Goal: Communication & Community: Answer question/provide support

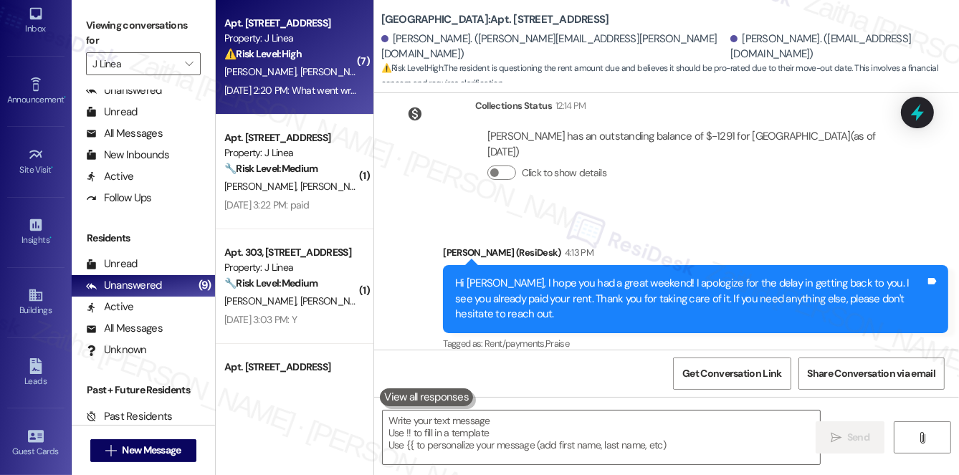
click at [311, 67] on div "D. [PERSON_NAME]" at bounding box center [290, 72] width 135 height 18
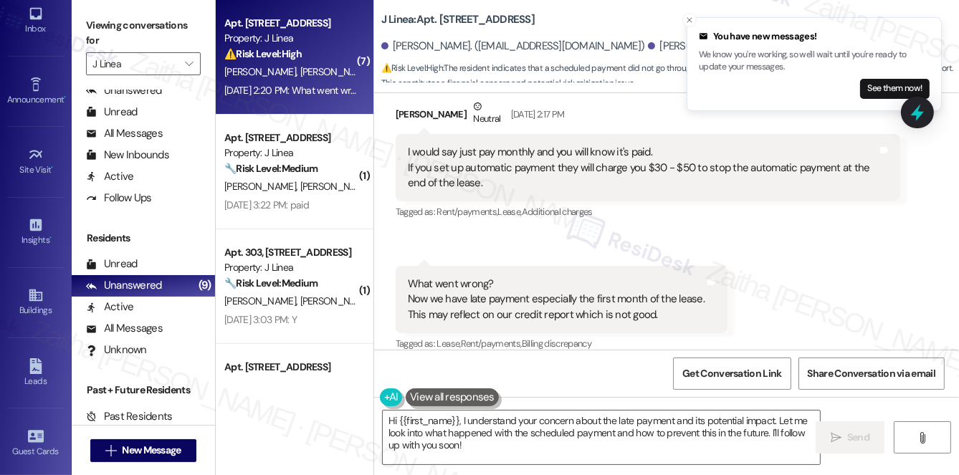
scroll to position [1187, 0]
click at [462, 421] on textarea "Hi {{first_name}}, I understand your concern about the late payment and its pot…" at bounding box center [601, 438] width 437 height 54
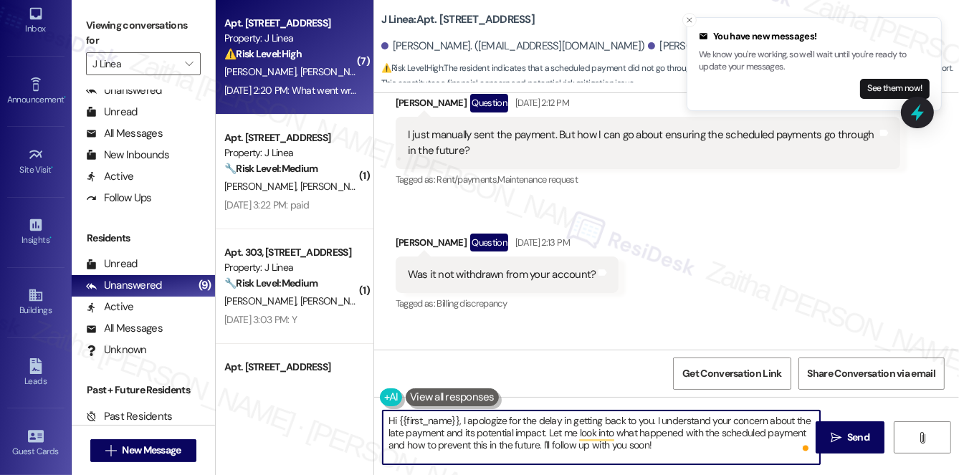
scroll to position [862, 0]
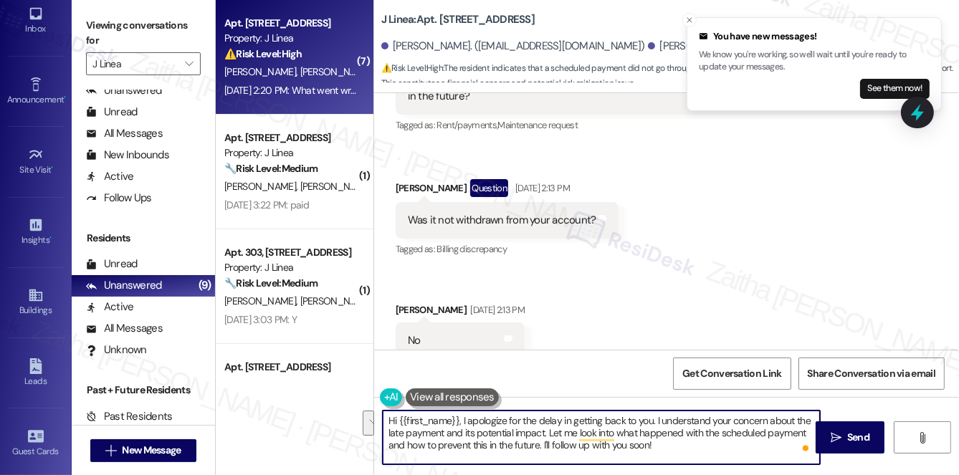
drag, startPoint x: 548, startPoint y: 435, endPoint x: 663, endPoint y: 447, distance: 115.3
click at [663, 447] on textarea "Hi {{first_name}}, I apologize for the delay in getting back to you. I understa…" at bounding box center [601, 438] width 437 height 54
click at [671, 446] on textarea "Hi {{first_name}}, I apologize for the delay in getting back to you. I understa…" at bounding box center [601, 438] width 437 height 54
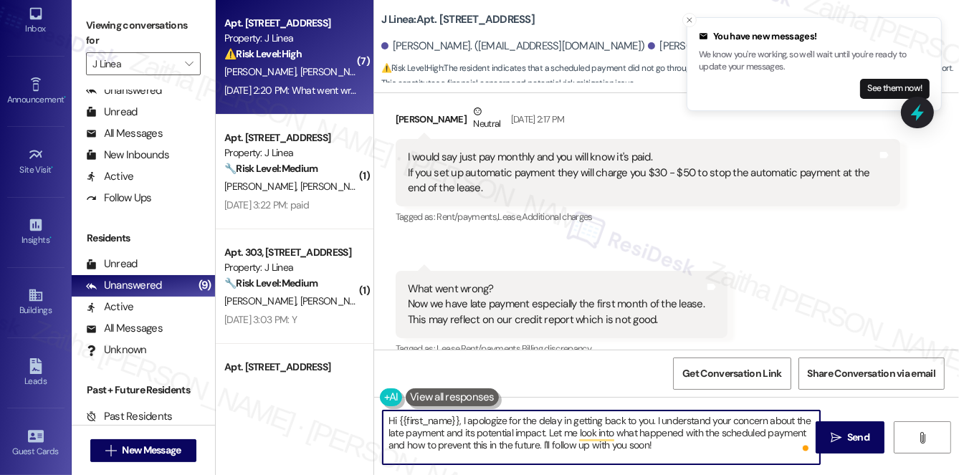
scroll to position [1187, 0]
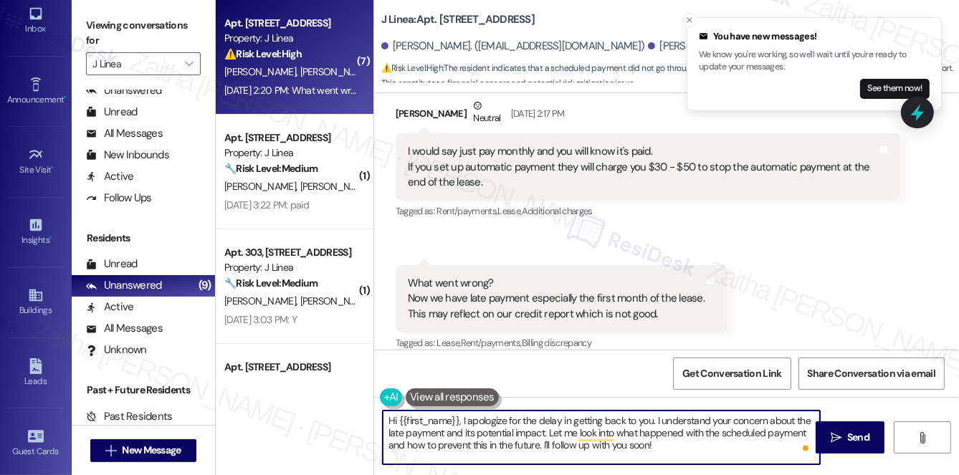
type textarea "Hi {{first_name}}, I apologize for the delay in getting back to you. I understa…"
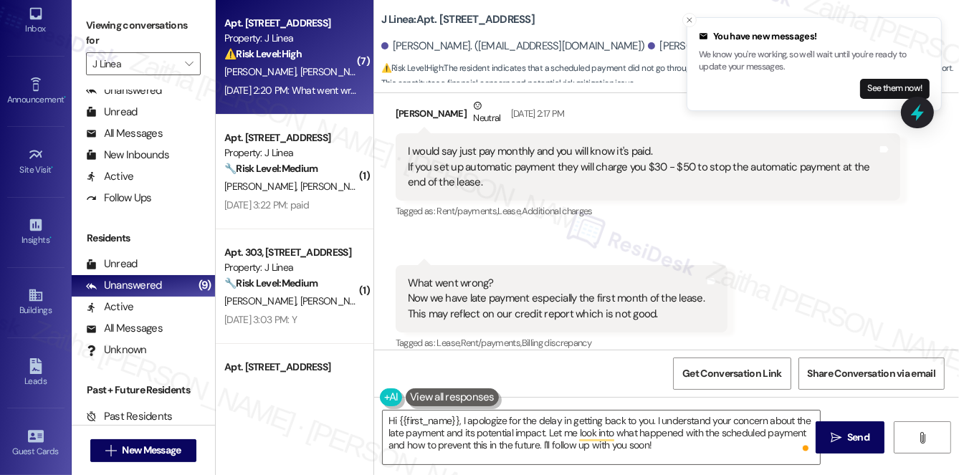
drag, startPoint x: 639, startPoint y: 283, endPoint x: 555, endPoint y: 228, distance: 100.4
click at [822, 434] on button " Send" at bounding box center [851, 438] width 70 height 32
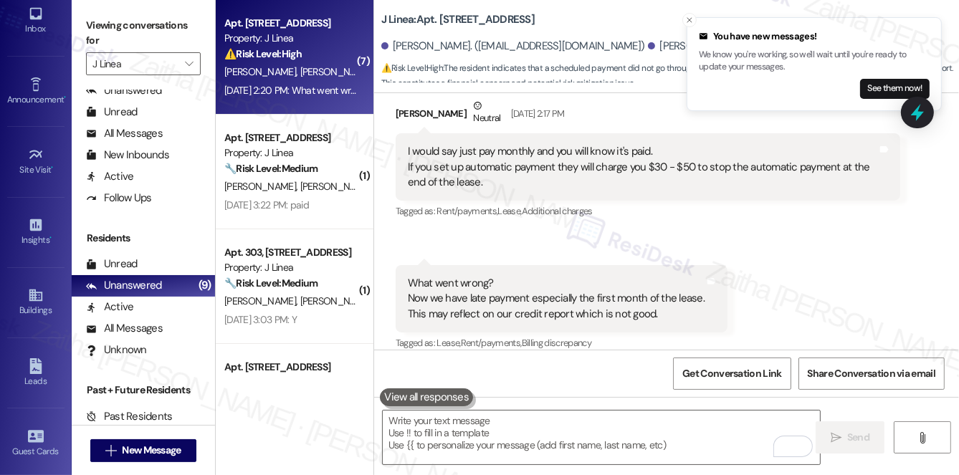
scroll to position [1186, 0]
click at [688, 19] on icon "Close toast" at bounding box center [689, 20] width 9 height 9
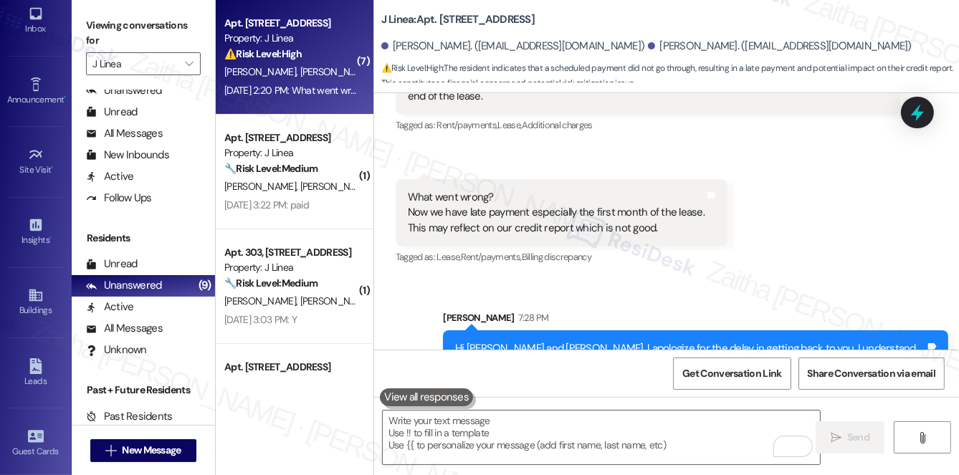
scroll to position [1252, 0]
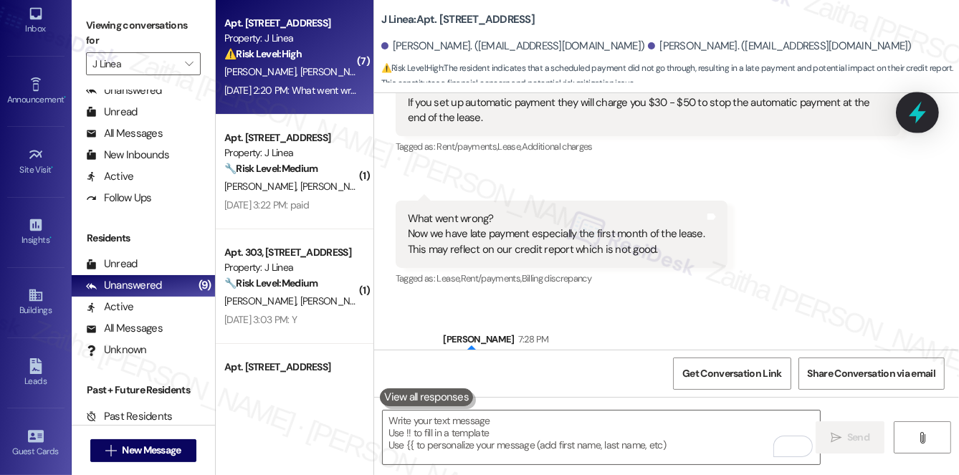
click at [919, 108] on icon at bounding box center [917, 112] width 24 height 24
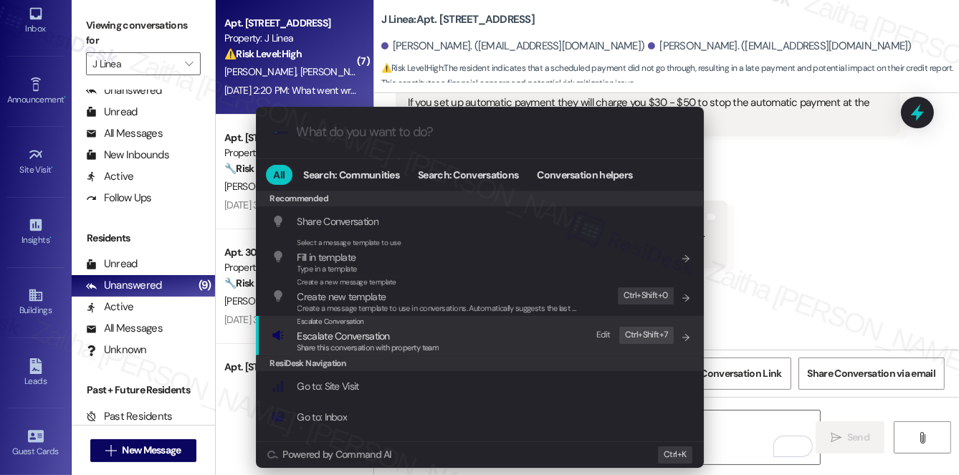
click at [363, 337] on span "Escalate Conversation" at bounding box center [344, 336] width 92 height 13
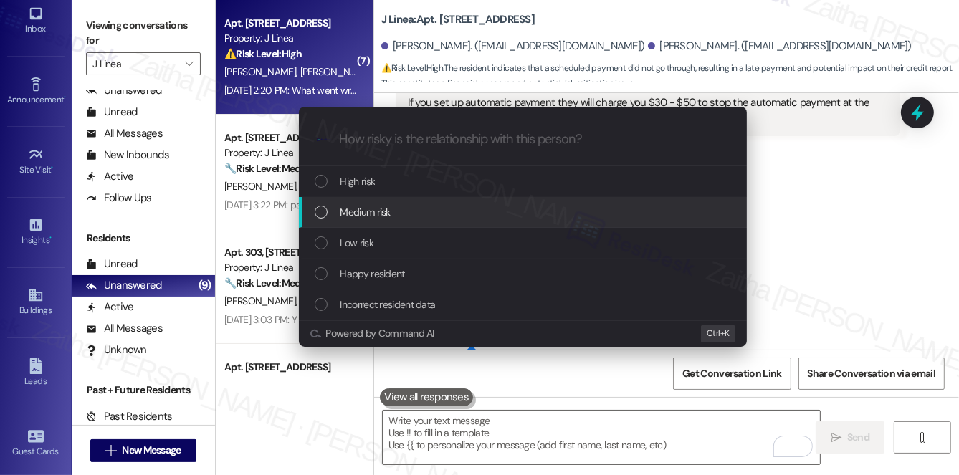
click at [379, 217] on span "Medium risk" at bounding box center [366, 212] width 50 height 16
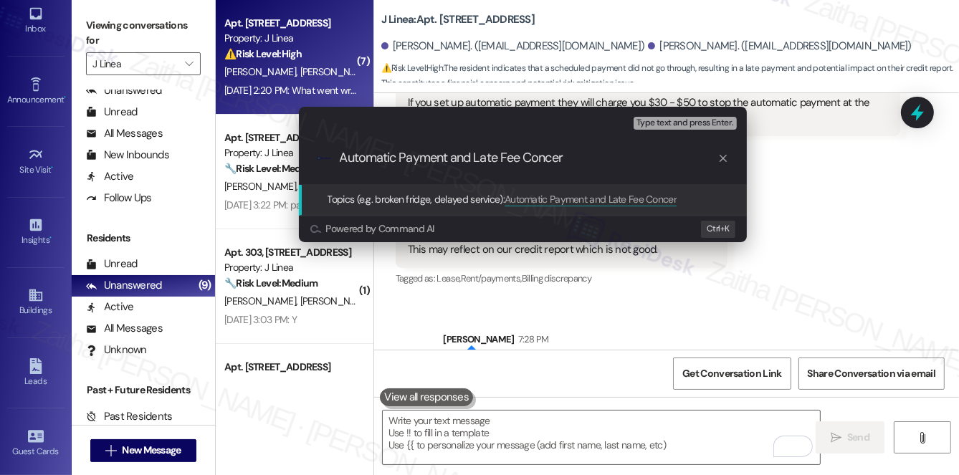
type input "Automatic Payment and Late Fee Concern"
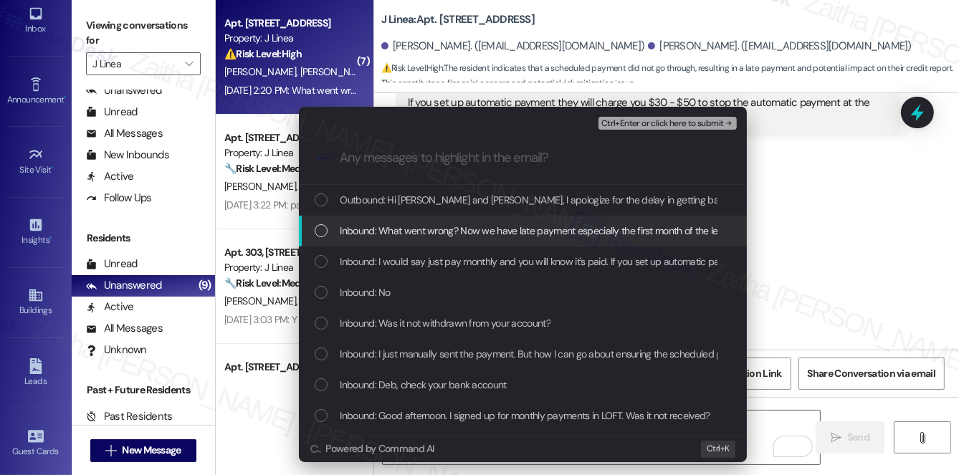
click at [388, 236] on span "Inbound: What went wrong? Now we have late payment especially the first month o…" at bounding box center [653, 231] width 624 height 16
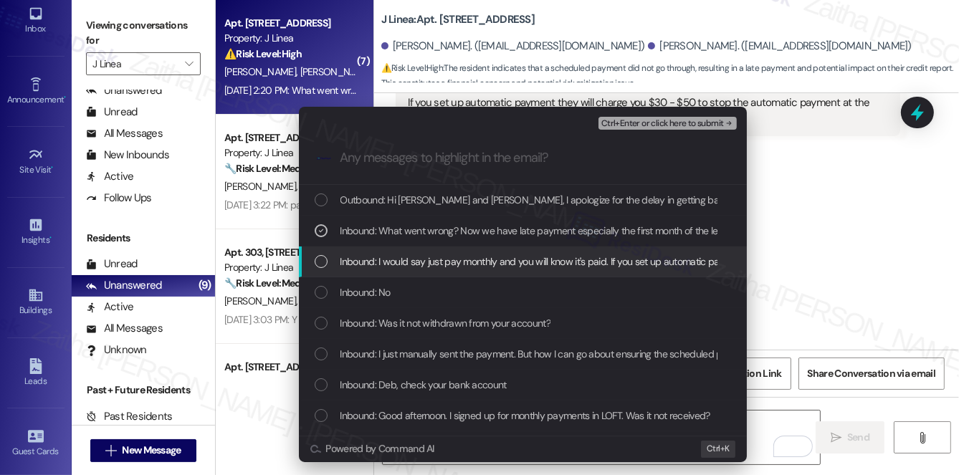
click at [392, 262] on span "Inbound: I would say just pay monthly and you will know it's paid. If you set u…" at bounding box center [725, 262] width 769 height 16
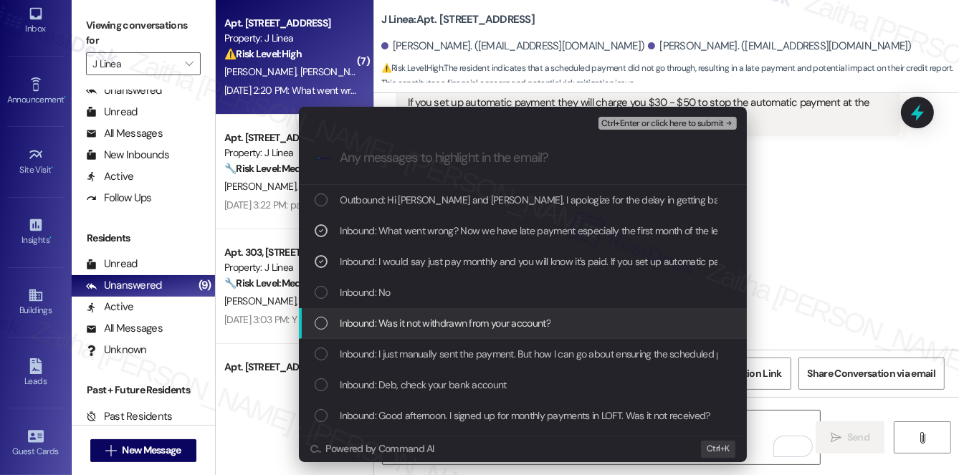
click at [465, 328] on span "Inbound: Was it not withdrawn from your account?" at bounding box center [446, 323] width 210 height 16
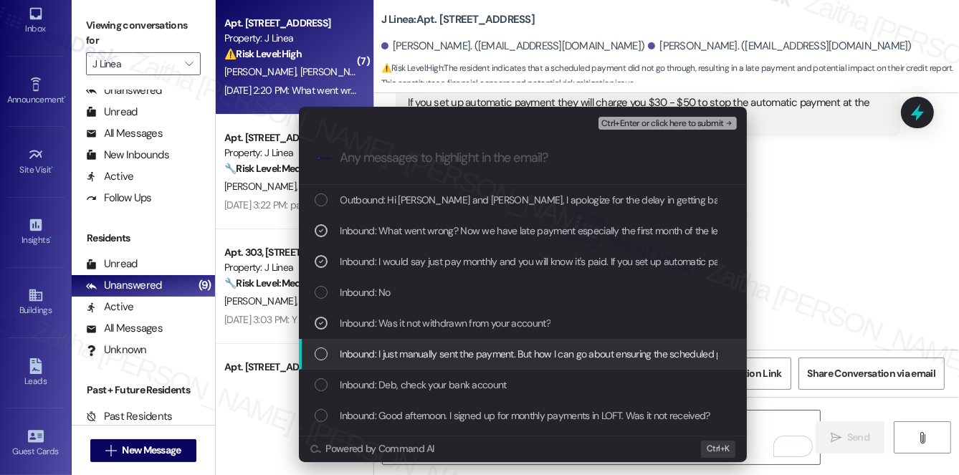
click at [472, 358] on span "Inbound: I just manually sent the payment. But how I can go about ensuring the …" at bounding box center [602, 354] width 523 height 16
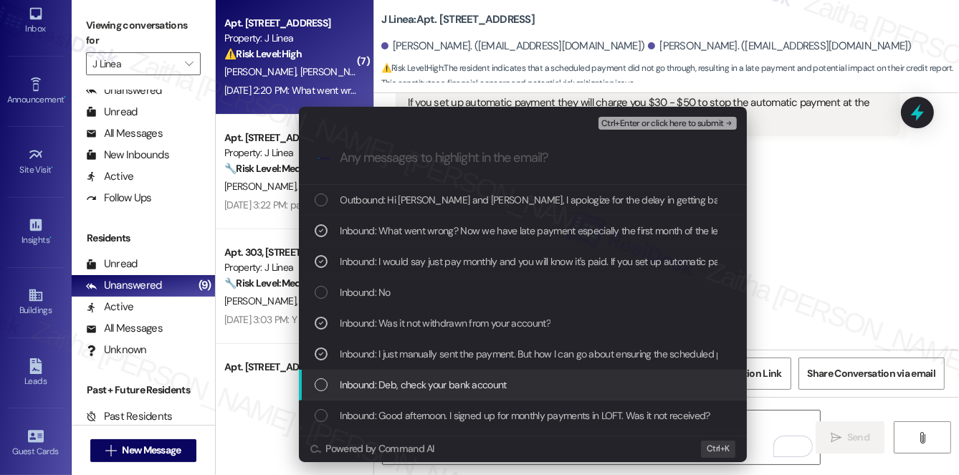
click at [529, 384] on div "Inbound: Deb, check your bank account" at bounding box center [524, 385] width 419 height 16
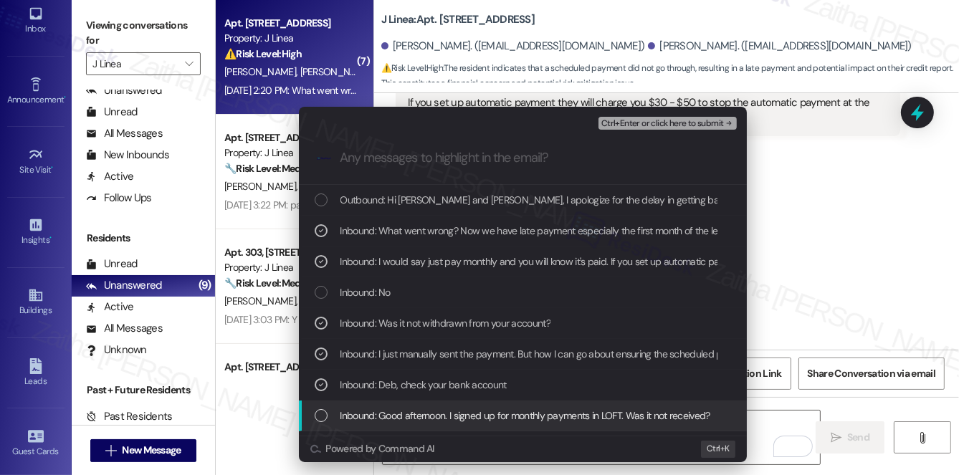
scroll to position [57, 0]
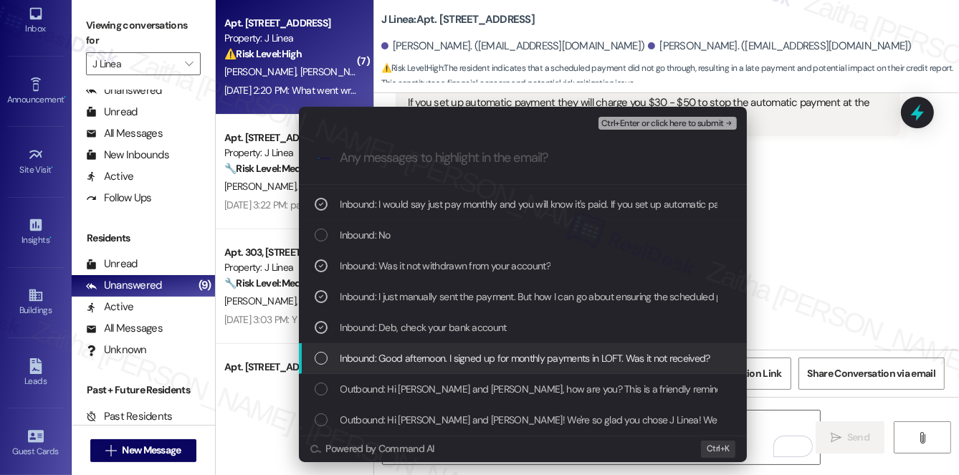
click at [537, 356] on span "Inbound: Good afternoon. I signed up for monthly payments in LOFT. Was it not r…" at bounding box center [526, 359] width 370 height 16
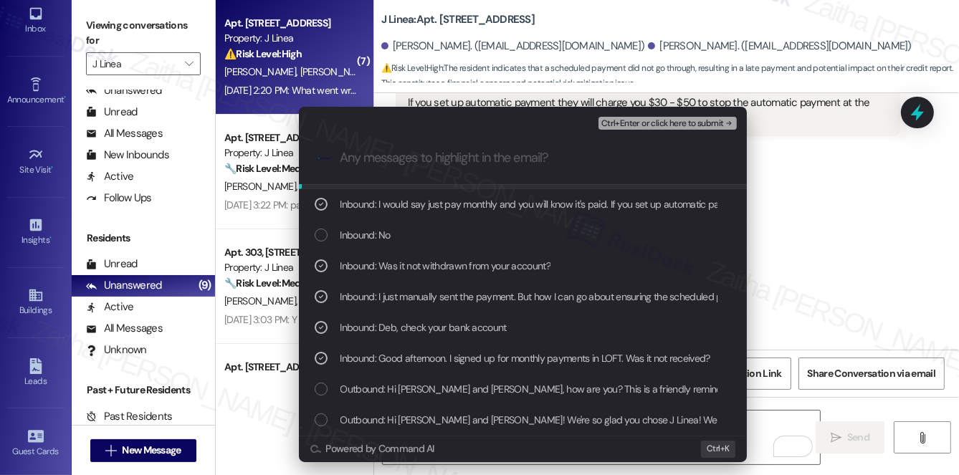
click at [640, 123] on span "Ctrl+Enter or click here to submit" at bounding box center [662, 124] width 123 height 10
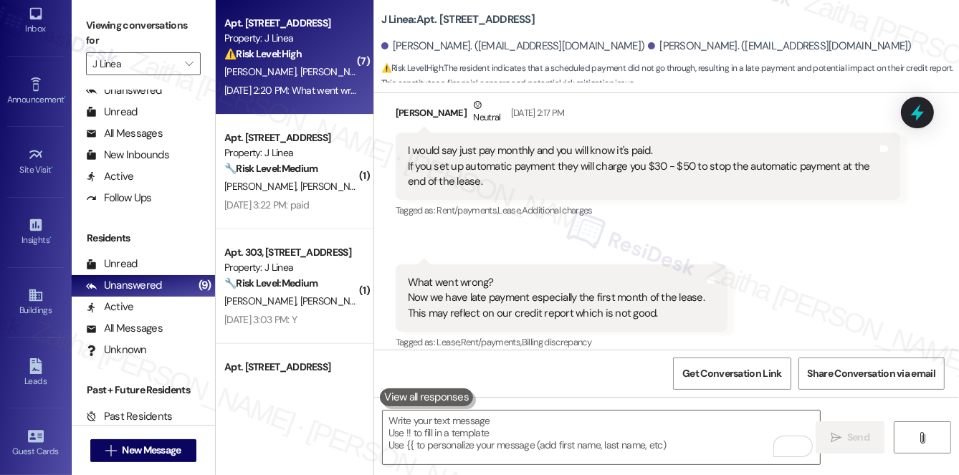
scroll to position [1186, 0]
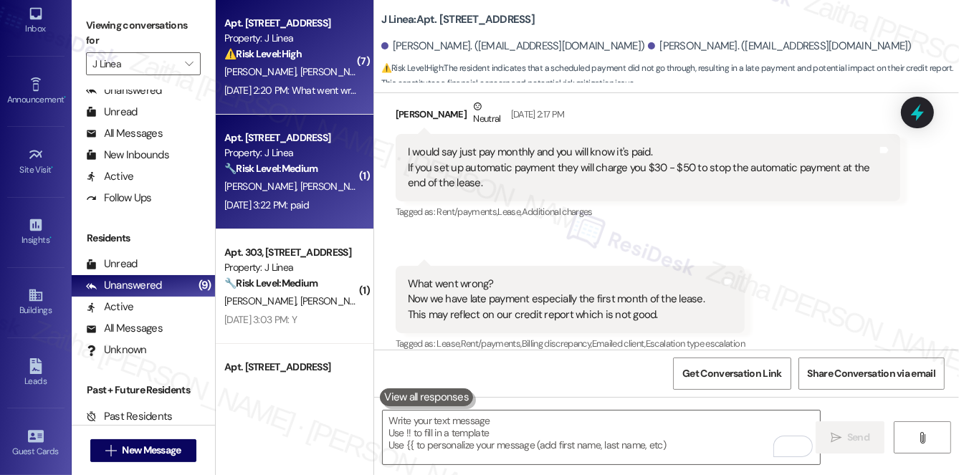
click at [294, 177] on div "Apt. 506, 2009 8th St NW Property: J Linea 🔧 Risk Level: Medium The resident co…" at bounding box center [290, 153] width 135 height 49
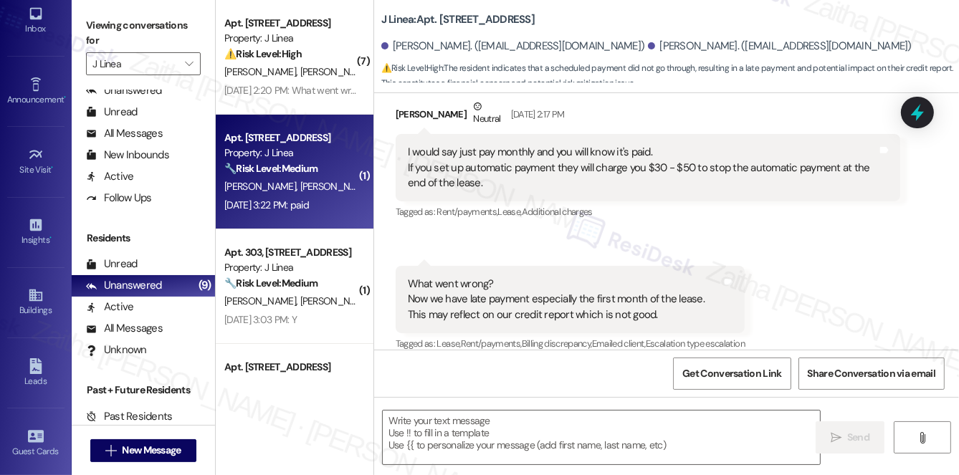
type textarea "Fetching suggested responses. Please feel free to read through the conversation…"
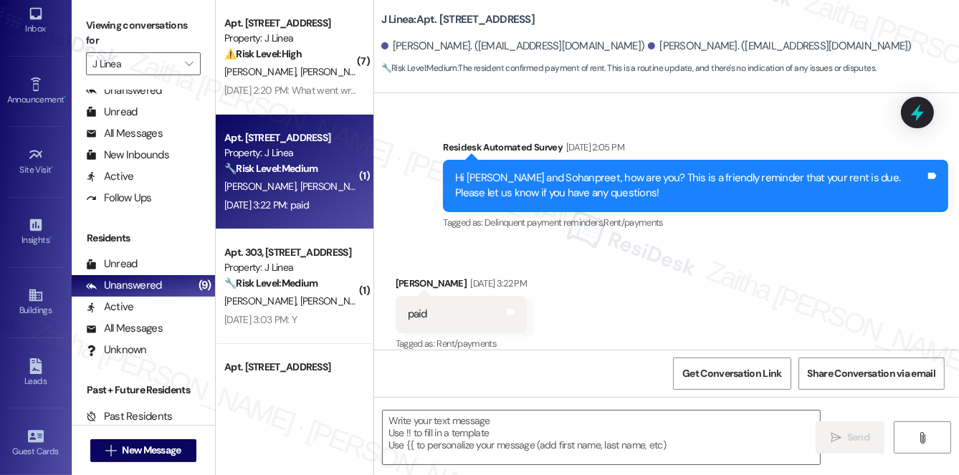
scroll to position [1185, 0]
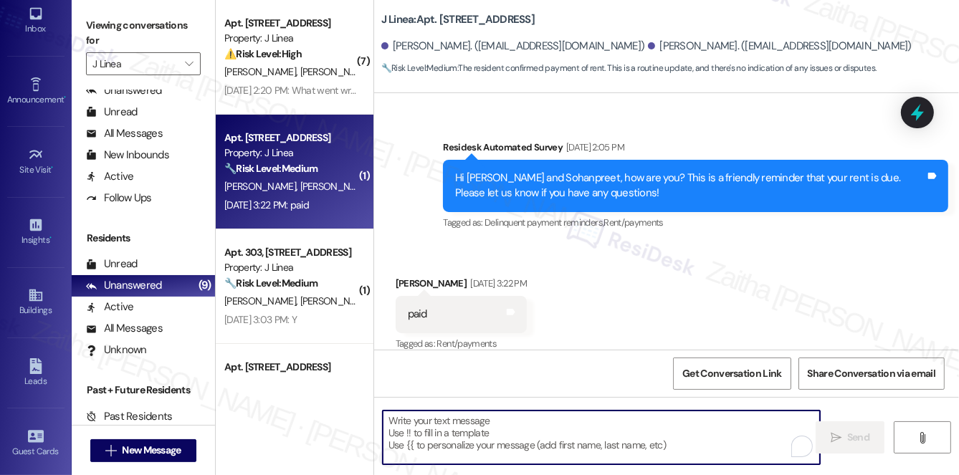
click at [495, 424] on textarea "To enrich screen reader interactions, please activate Accessibility in Grammarl…" at bounding box center [601, 438] width 437 height 54
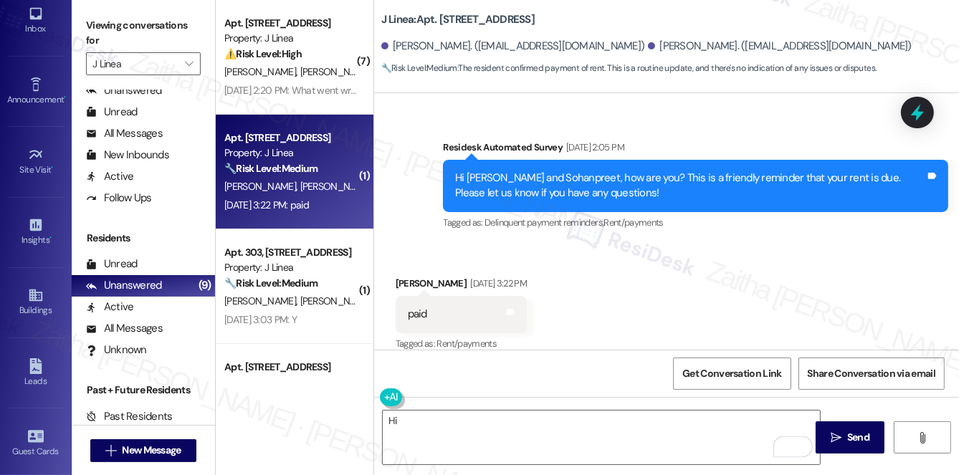
click at [407, 276] on div "Sohanpreet Singh Sep 03, 2025 at 3:22 PM" at bounding box center [461, 286] width 131 height 20
copy div "Sohanpreet"
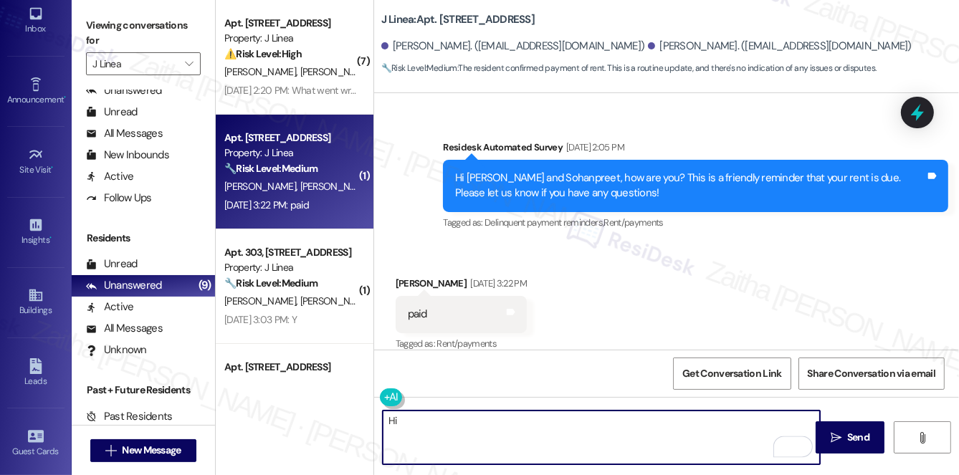
click at [414, 427] on textarea "Hi" at bounding box center [601, 438] width 437 height 54
paste textarea "Sohanpreet"
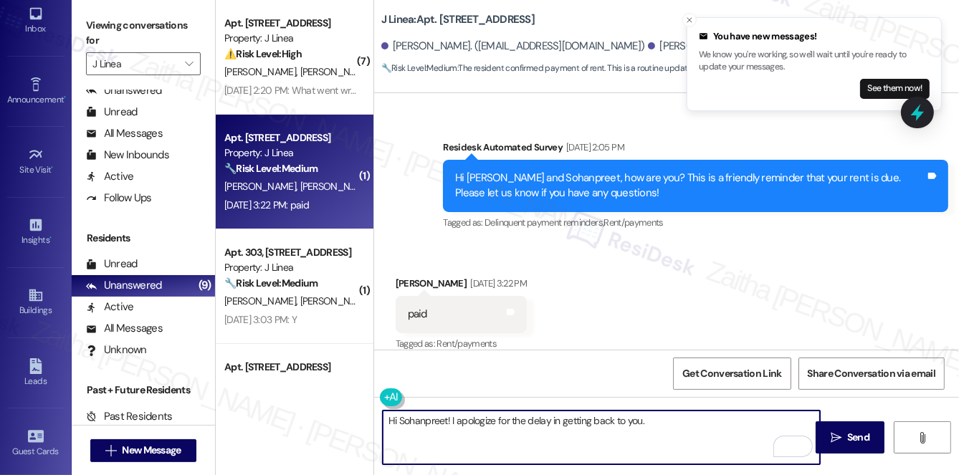
paste textarea "Thanks for confirming your payment! We appreciate you taking care of it. Let us…"
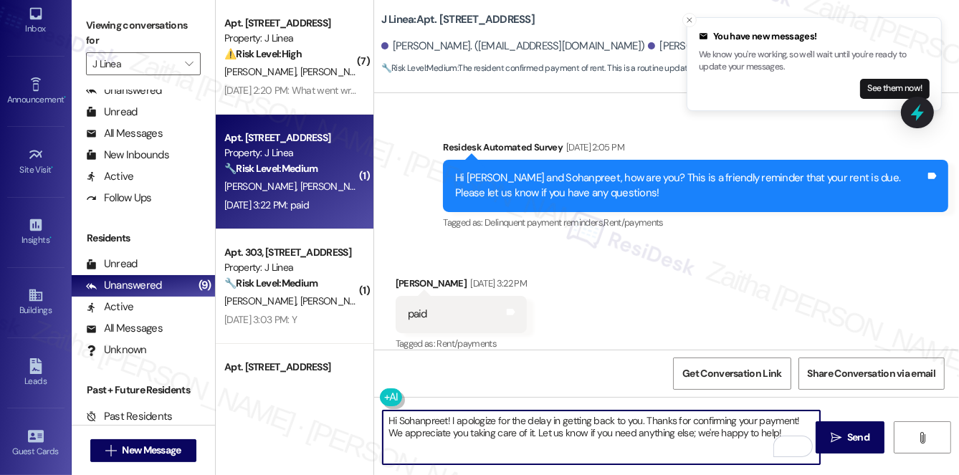
click at [672, 420] on textarea "Hi Sohanpreet! I apologize for the delay in getting back to you. Thanks for con…" at bounding box center [601, 438] width 437 height 54
type textarea "Hi Sohanpreet! I apologize for the delay in getting back to you. Thank you for …"
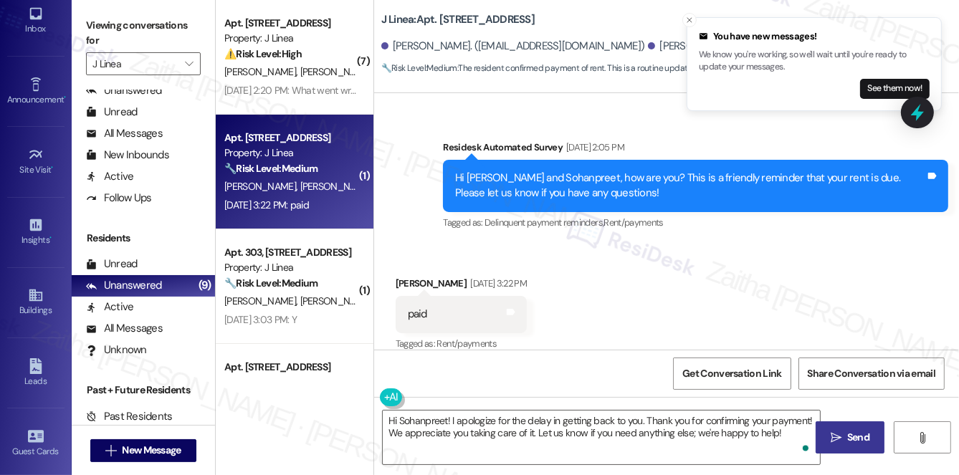
click at [865, 440] on span "Send" at bounding box center [858, 437] width 22 height 15
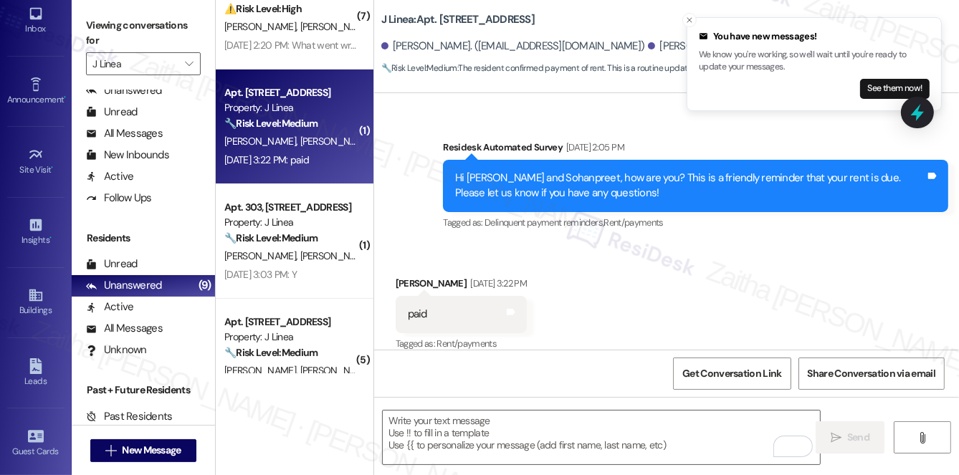
scroll to position [65, 0]
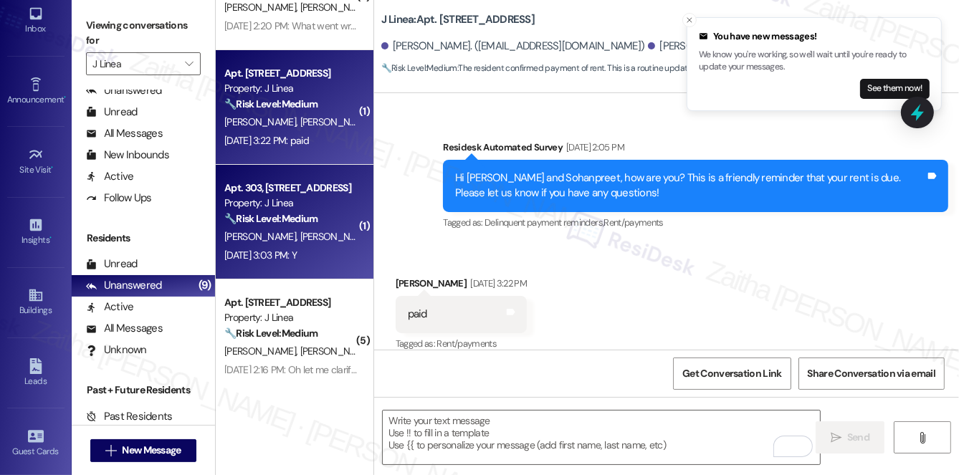
click at [333, 186] on div "Apt. 303, [STREET_ADDRESS]" at bounding box center [290, 188] width 133 height 15
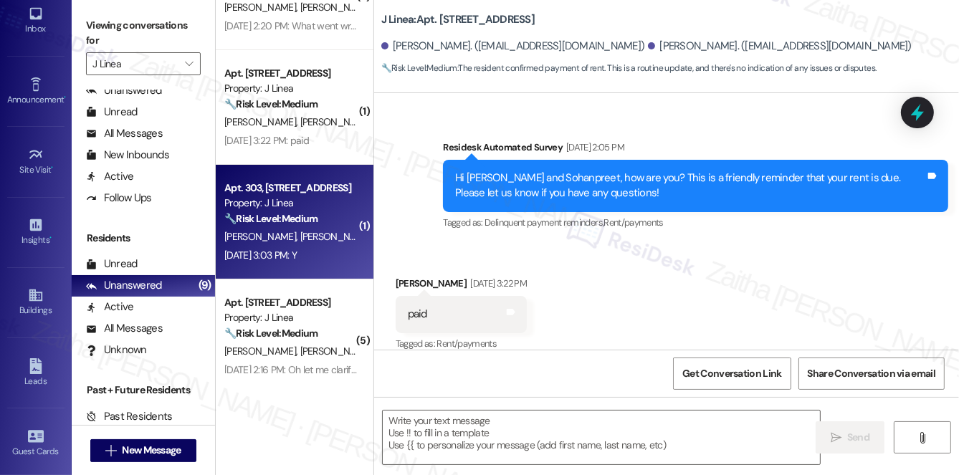
type textarea "Fetching suggested responses. Please feel free to read through the conversation…"
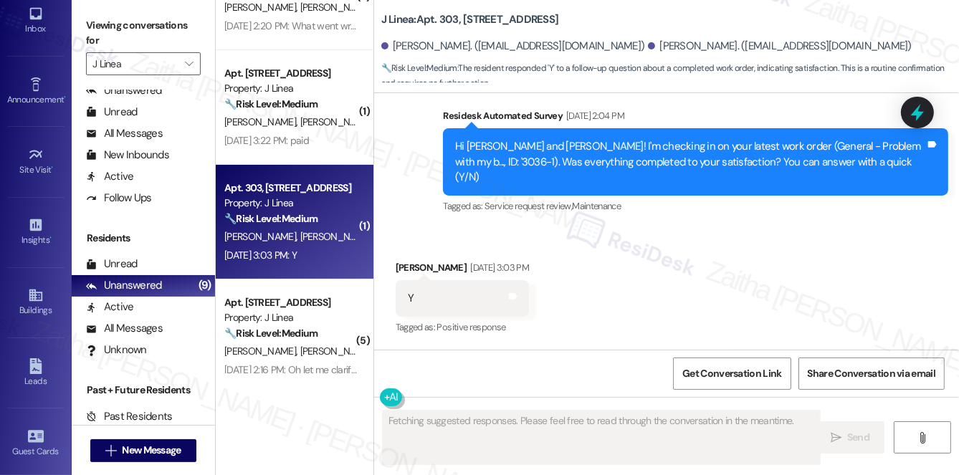
scroll to position [380, 0]
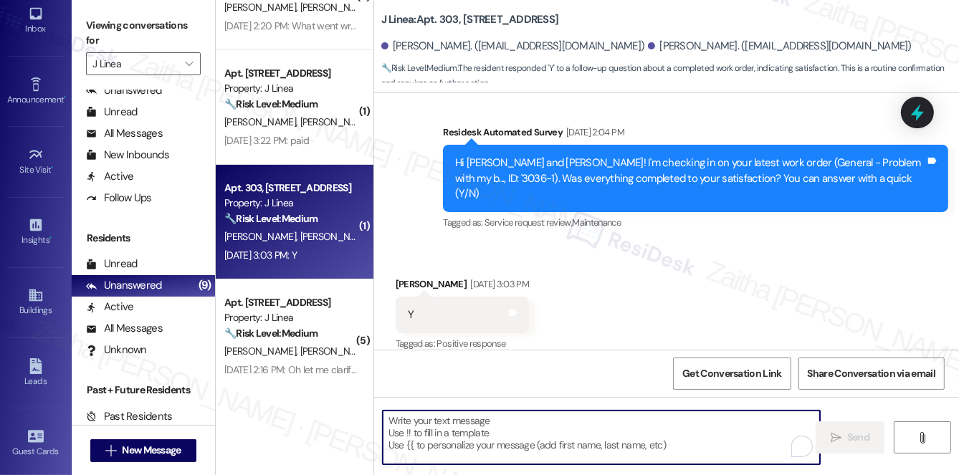
click at [528, 423] on textarea "To enrich screen reader interactions, please activate Accessibility in Grammarl…" at bounding box center [601, 438] width 437 height 54
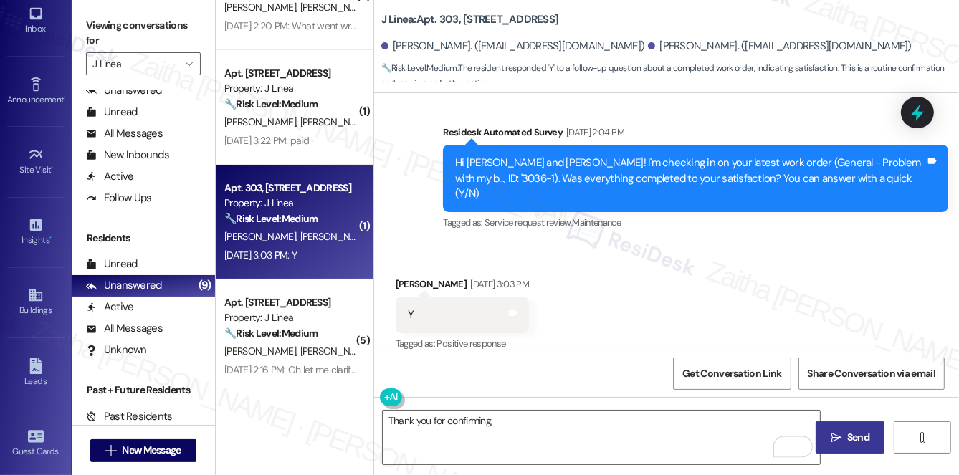
click at [409, 277] on div "Sydney Grant Sep 03, 2025 at 3:03 PM" at bounding box center [462, 287] width 133 height 20
copy div "Sydney"
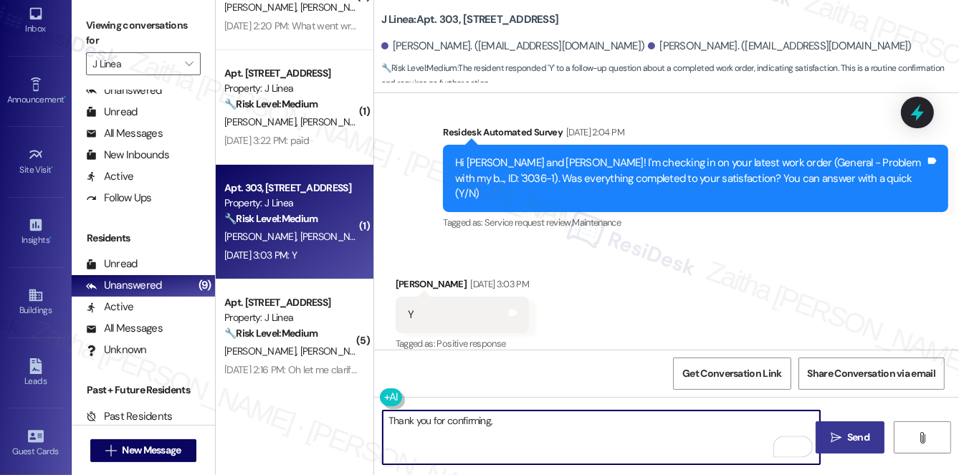
click at [517, 416] on textarea "Thank you for confirming," at bounding box center [601, 438] width 437 height 54
paste textarea "Sydney"
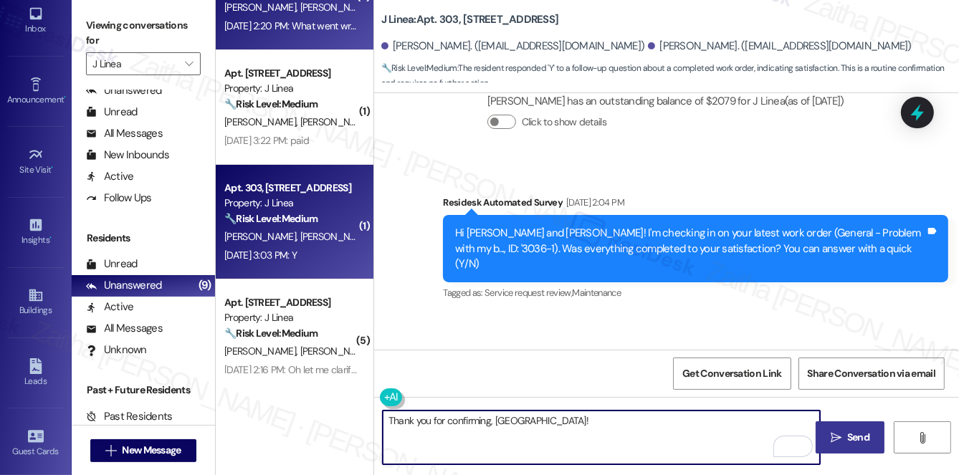
scroll to position [325, 0]
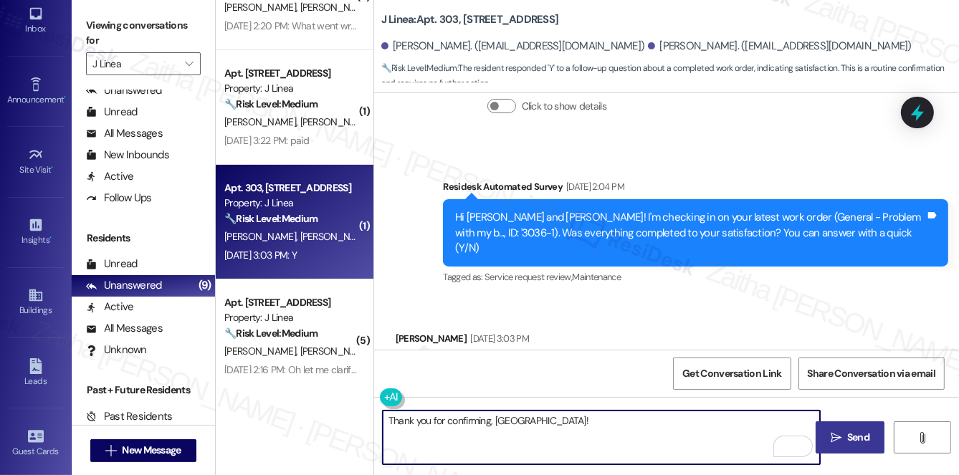
paste textarea "I'm happy the work order was completed to your satisfaction! We'd also love to …"
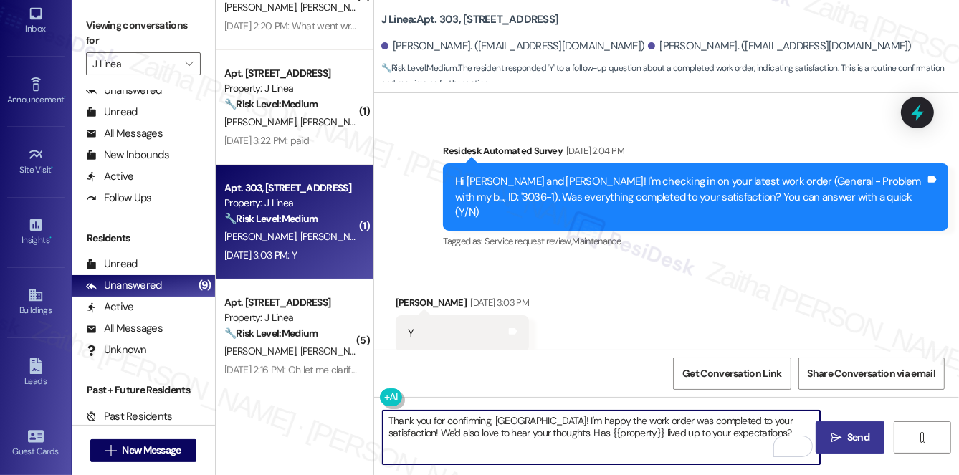
scroll to position [380, 0]
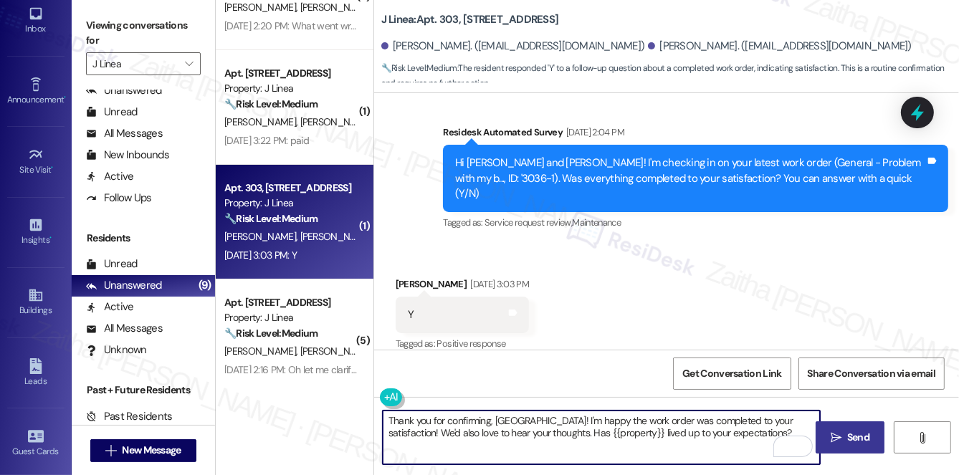
type textarea "Thank you for confirming, Sydney! I'm happy the work order was completed to you…"
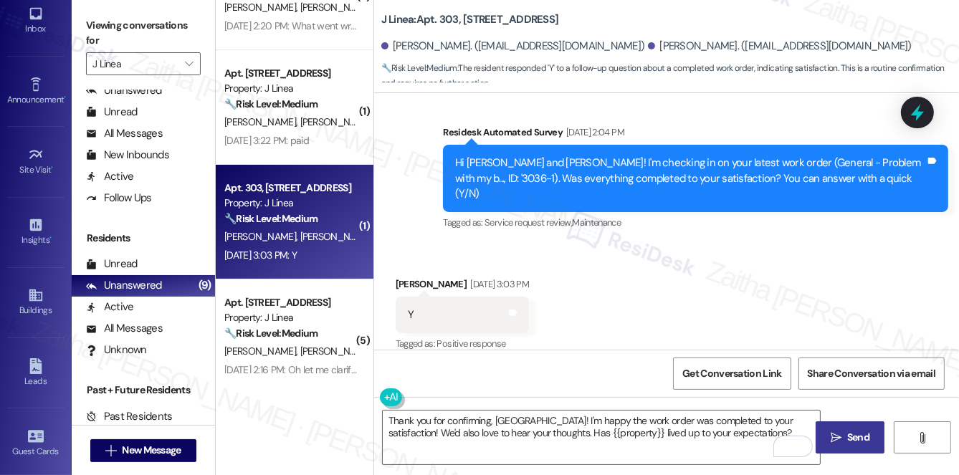
click at [856, 436] on span "Send" at bounding box center [858, 437] width 22 height 15
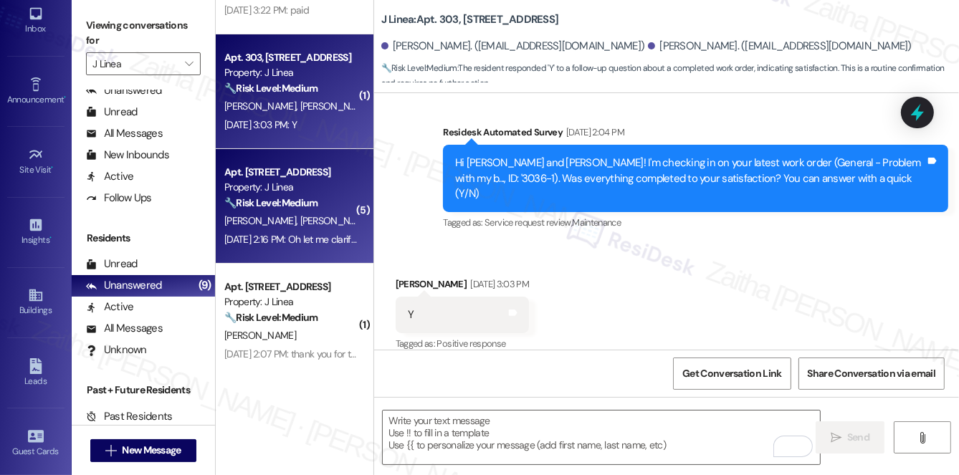
click at [326, 214] on span "[PERSON_NAME]" at bounding box center [338, 220] width 76 height 13
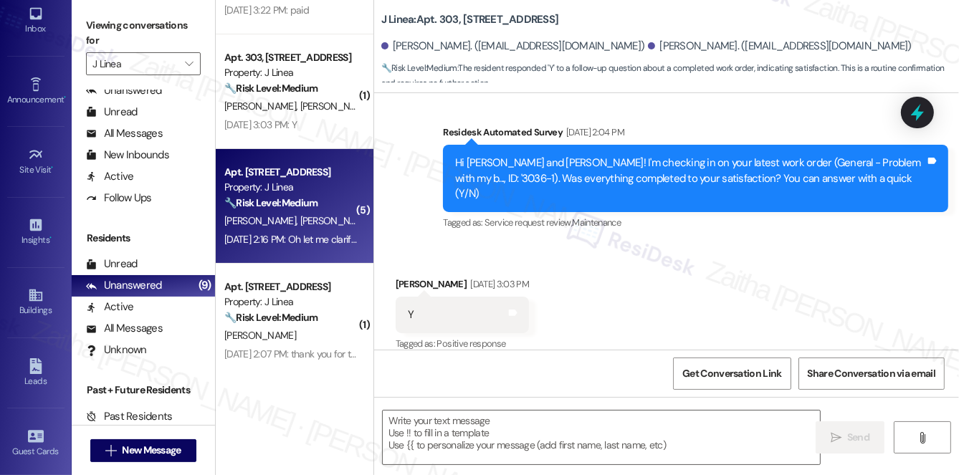
type textarea "Fetching suggested responses. Please feel free to read through the conversation…"
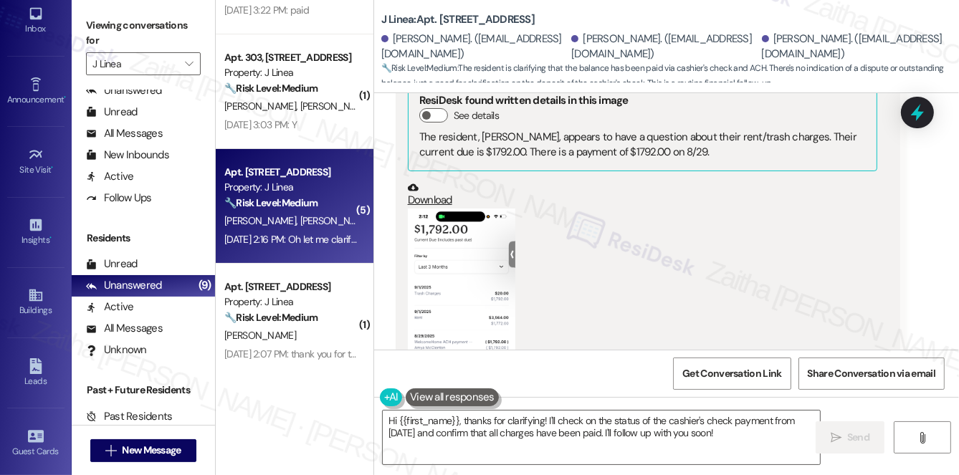
scroll to position [786, 0]
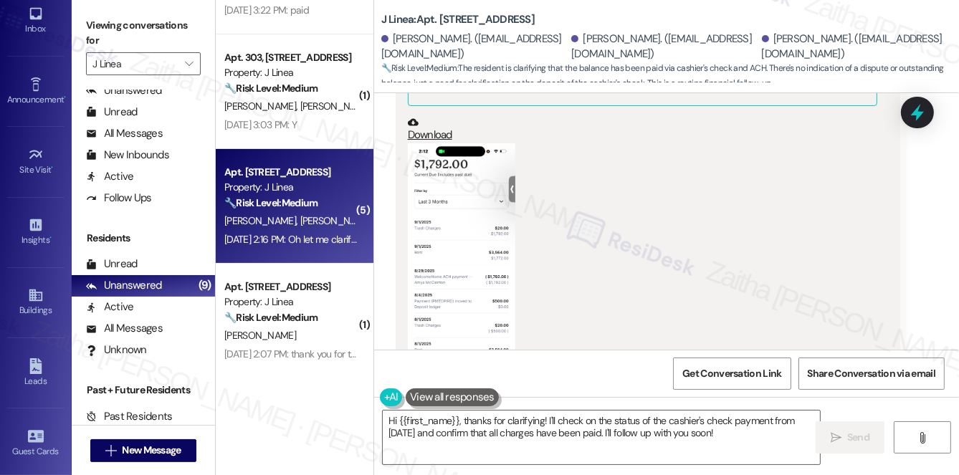
click at [460, 252] on button "Zoom image" at bounding box center [462, 259] width 108 height 233
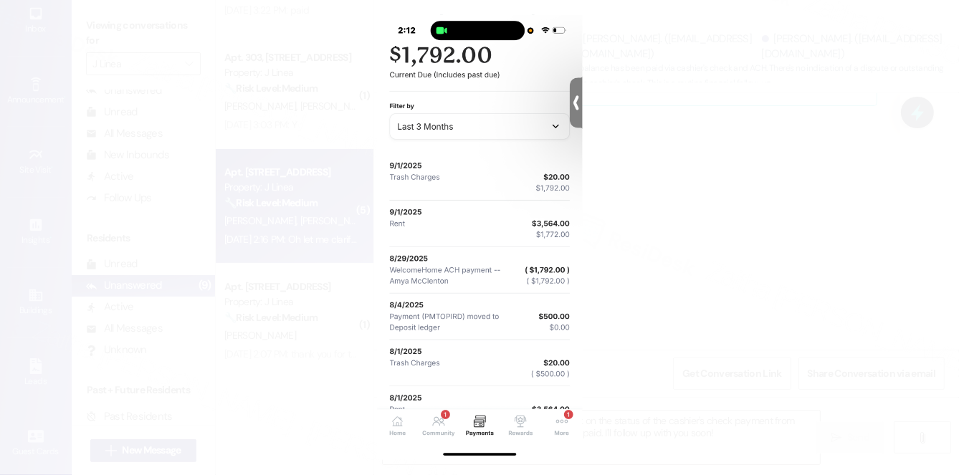
click at [731, 217] on button "Unzoom image" at bounding box center [479, 237] width 959 height 475
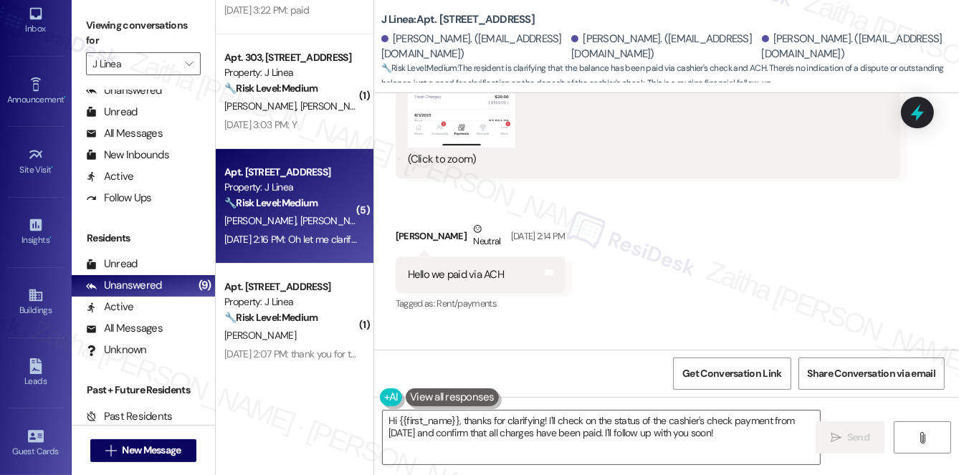
scroll to position [982, 0]
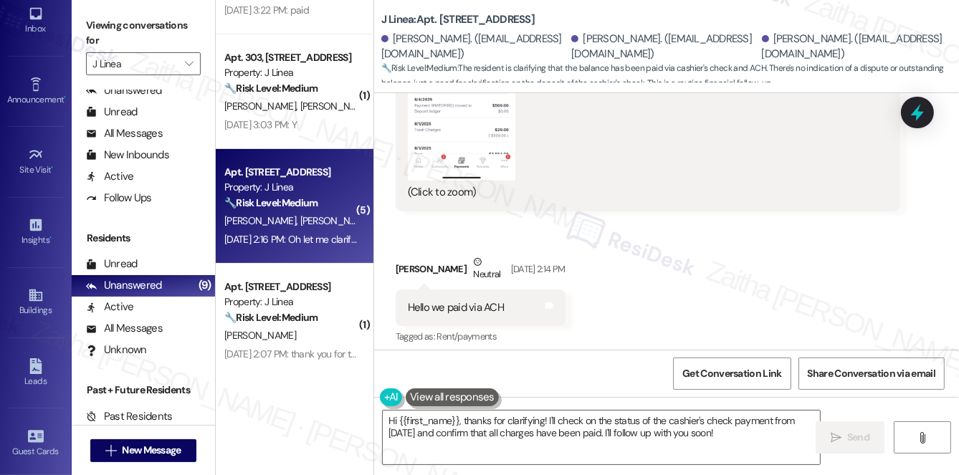
click at [483, 135] on button "Zoom image" at bounding box center [462, 64] width 108 height 233
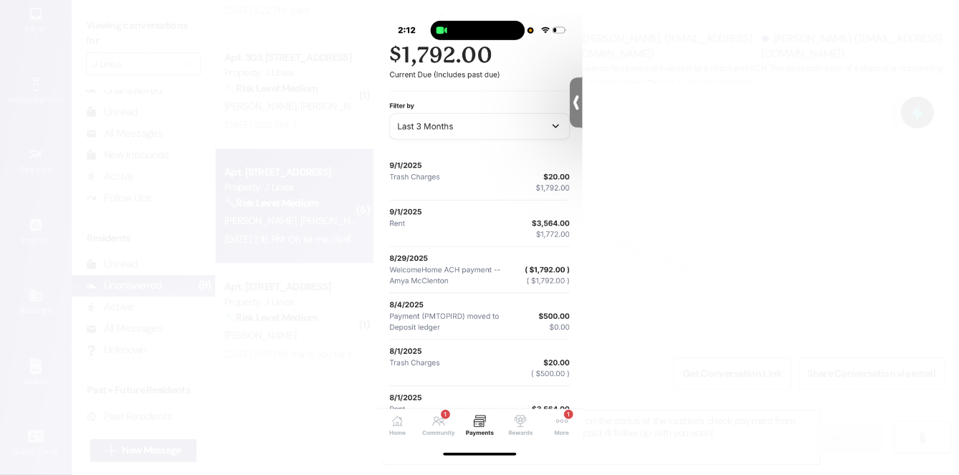
click at [693, 227] on button "Unzoom image" at bounding box center [479, 237] width 959 height 475
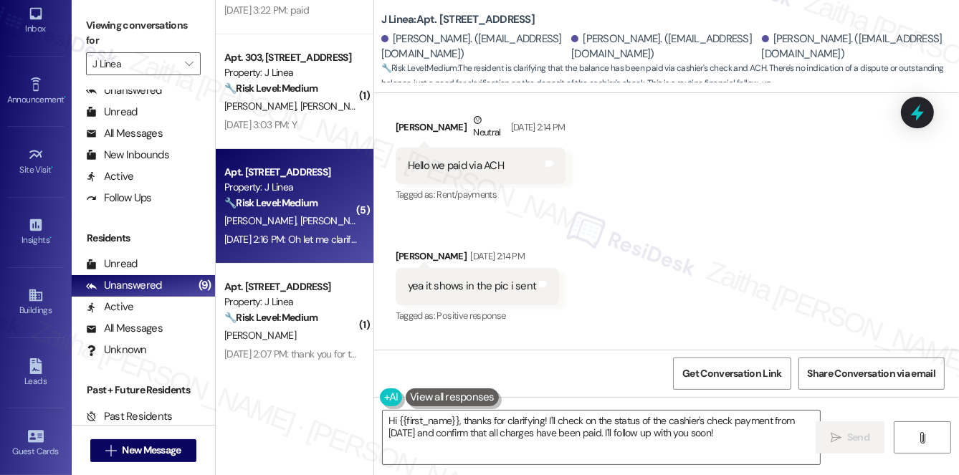
scroll to position [1113, 0]
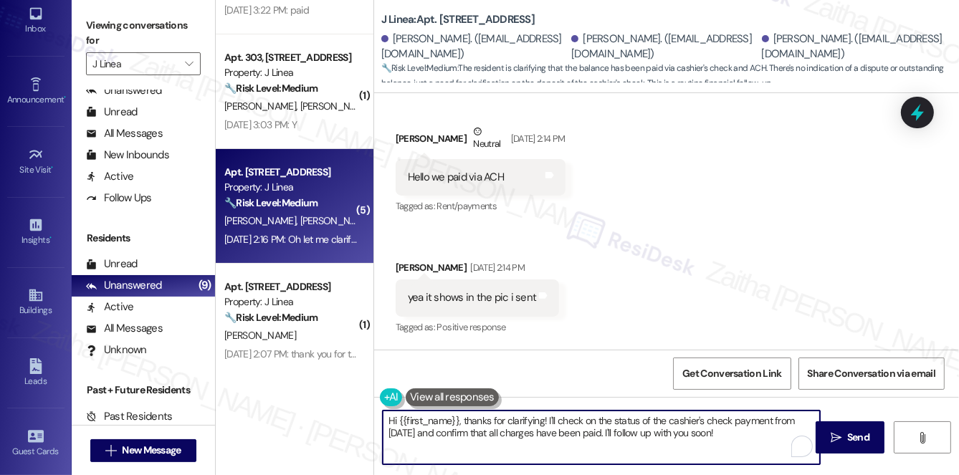
click at [546, 417] on textarea "Hi {{first_name}}, thanks for clarifying! I'll check on the status of the cashi…" at bounding box center [601, 438] width 437 height 54
drag, startPoint x: 463, startPoint y: 418, endPoint x: 544, endPoint y: 417, distance: 81.0
click at [543, 418] on textarea "Hi {{first_name}}, thanks for clarifying! I'll check on the status of the cashi…" at bounding box center [601, 438] width 437 height 54
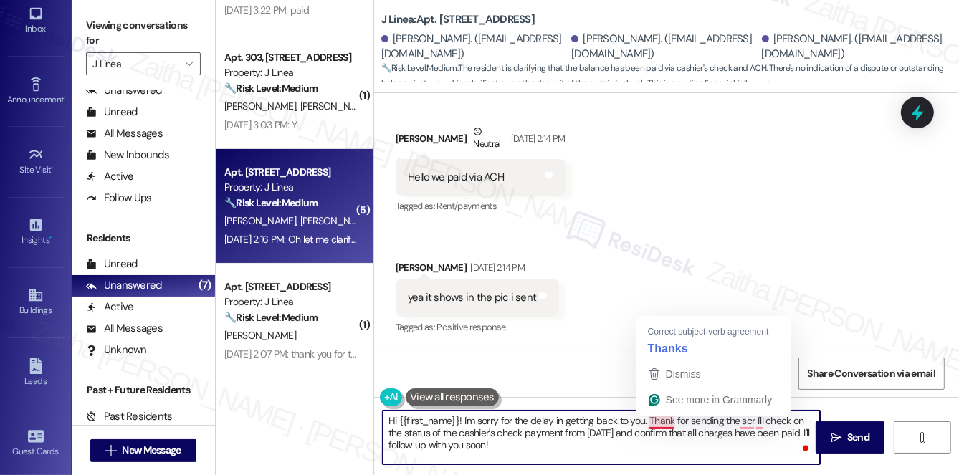
click at [672, 421] on textarea "Hi {{first_name}}! I'm sorry for the delay in getting back to you. Thank for se…" at bounding box center [601, 438] width 437 height 54
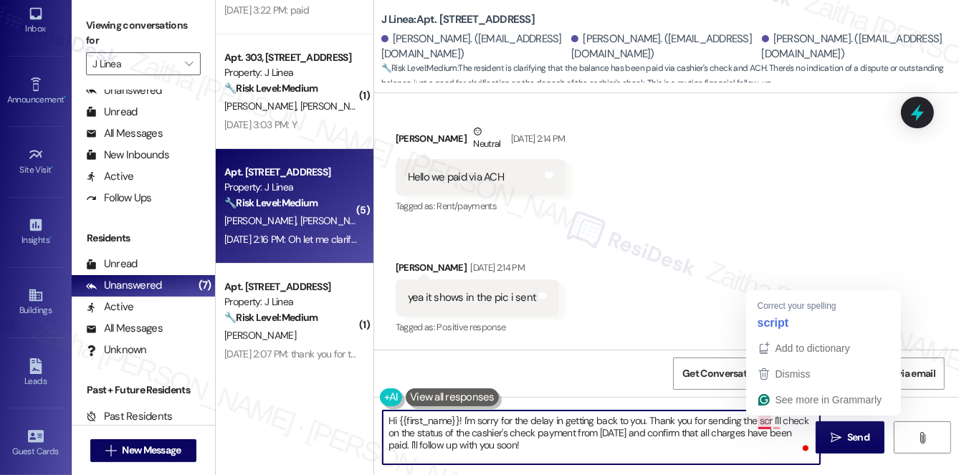
click at [767, 422] on textarea "Hi {{first_name}}! I'm sorry for the delay in getting back to you. Thank you fo…" at bounding box center [601, 438] width 437 height 54
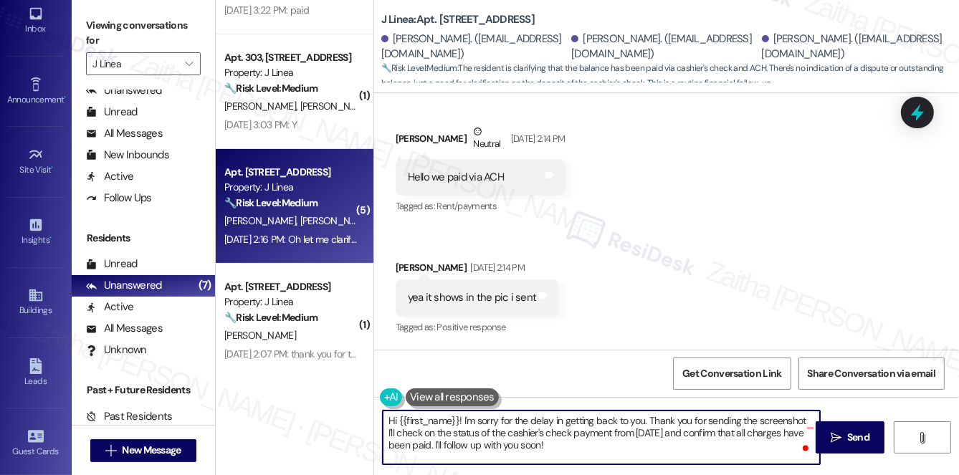
type textarea "Hi {{first_name}}! I'm sorry for the delay in getting back to you. Thank you fo…"
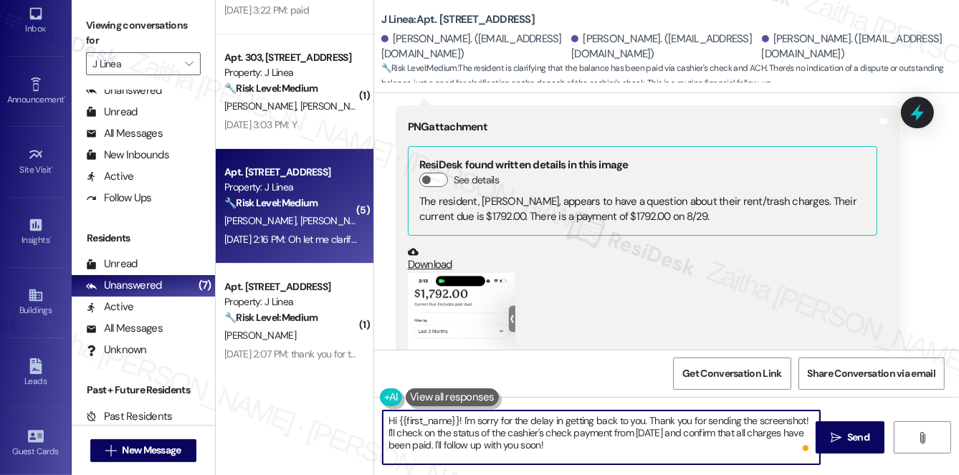
scroll to position [591, 0]
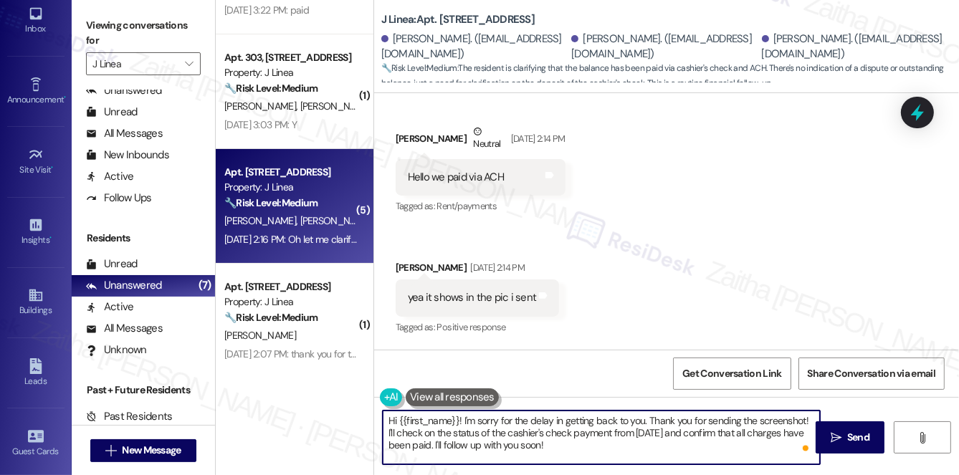
scroll to position [1242, 0]
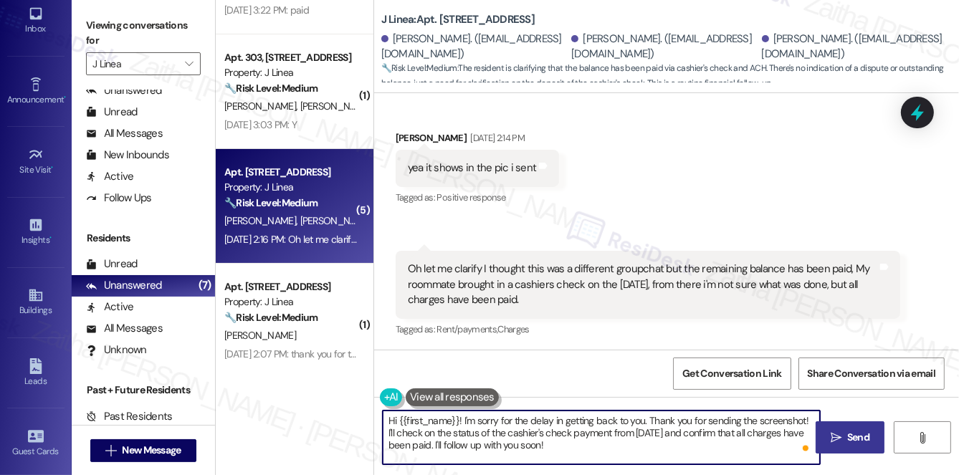
type textarea "Hi {{first_name}}! I'm sorry for the delay in getting back to you. Thank you fo…"
click at [851, 437] on span "Send" at bounding box center [858, 437] width 22 height 15
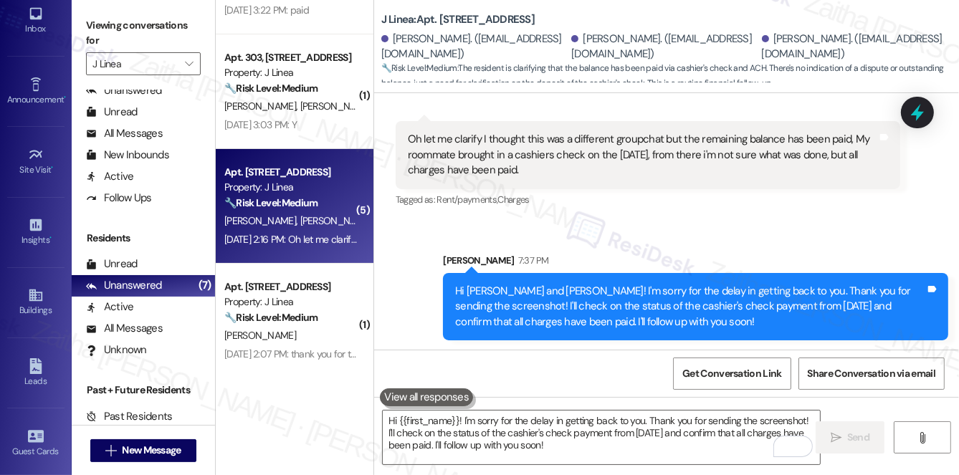
scroll to position [1374, 0]
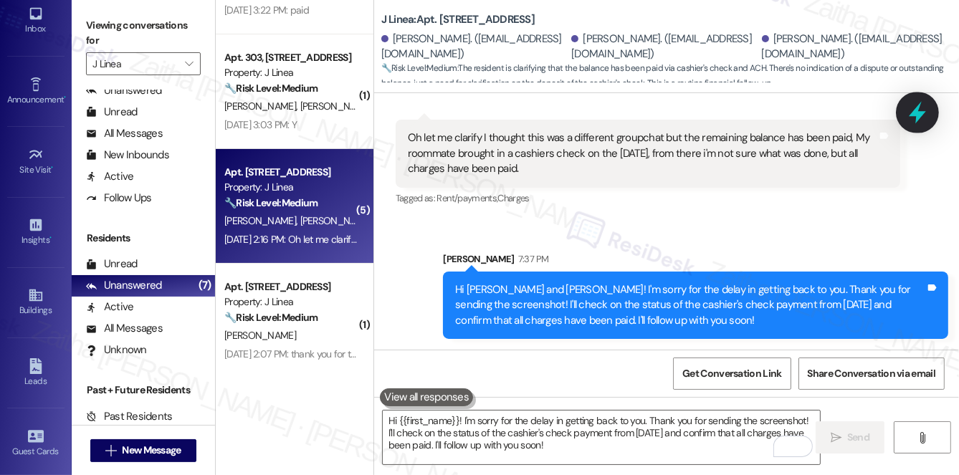
click at [921, 113] on icon at bounding box center [917, 113] width 17 height 22
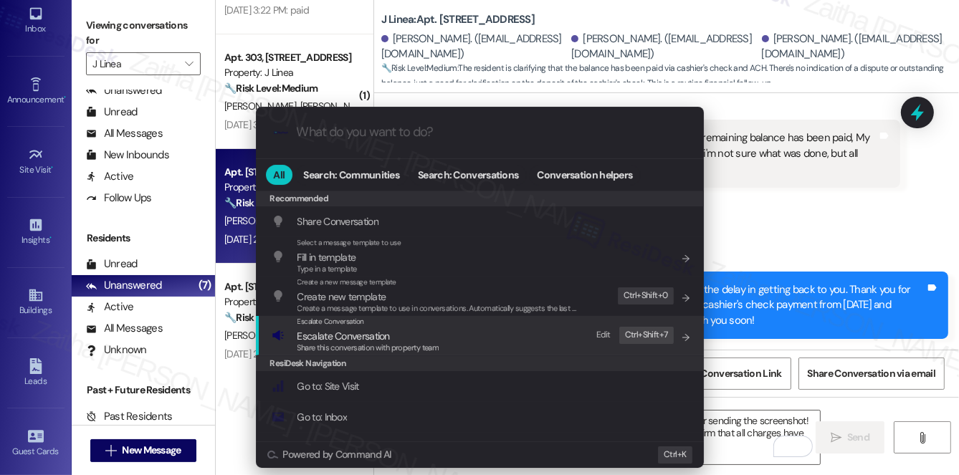
click at [391, 332] on span "Escalate Conversation" at bounding box center [369, 336] width 142 height 16
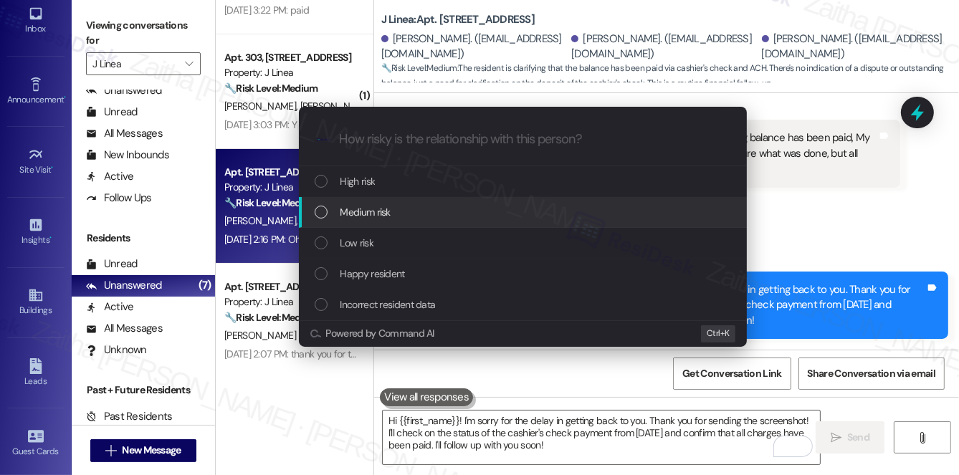
click at [414, 209] on div "Medium risk" at bounding box center [524, 212] width 419 height 16
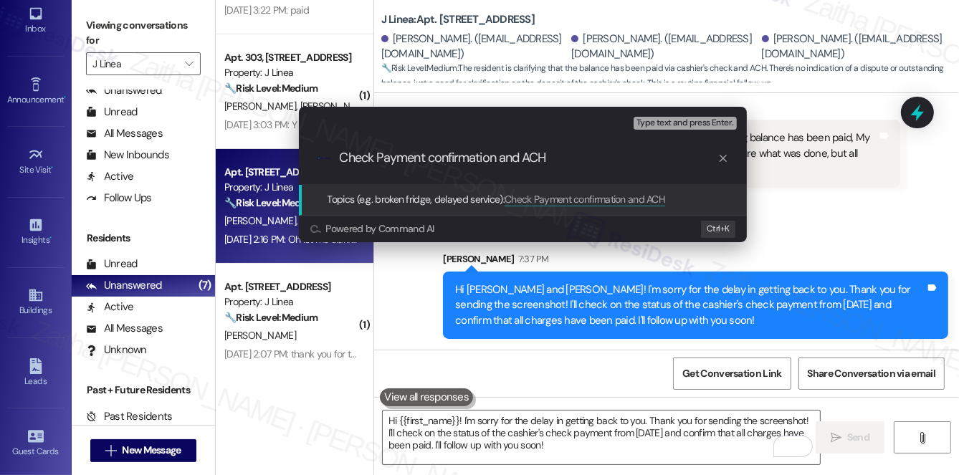
click at [792, 183] on div "Escalate Conversation Medium risk Topics (e.g. broken fridge, delayed service) …" at bounding box center [479, 237] width 959 height 475
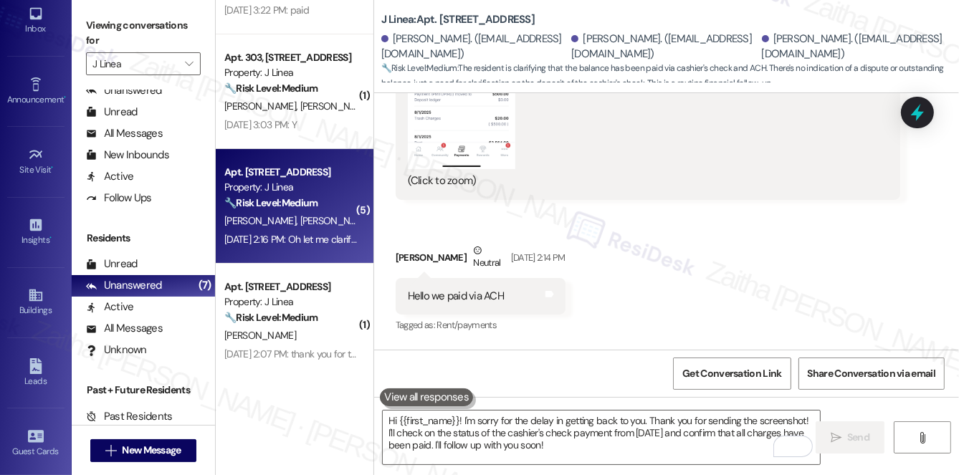
scroll to position [982, 0]
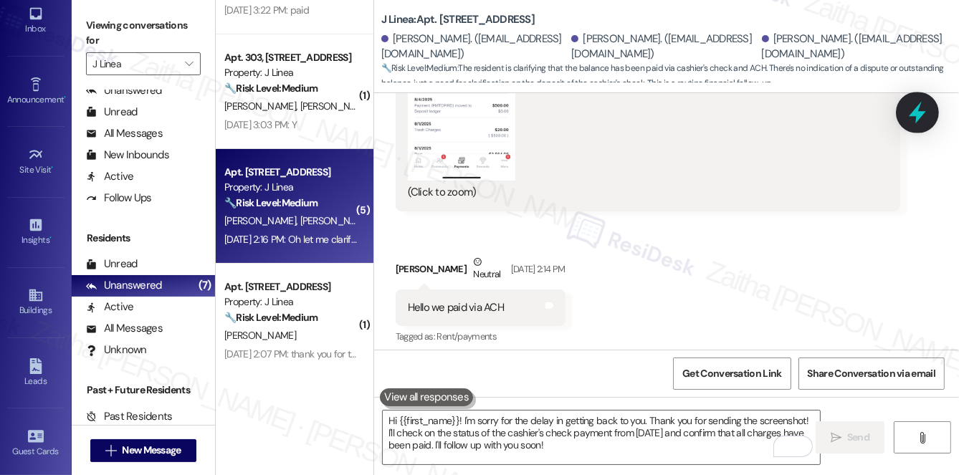
click at [918, 117] on icon at bounding box center [917, 113] width 17 height 22
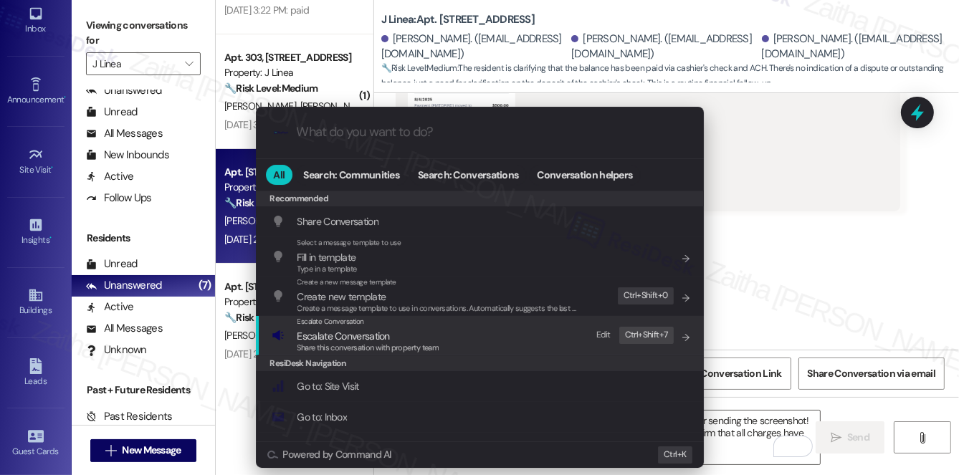
click at [348, 336] on span "Escalate Conversation" at bounding box center [344, 336] width 92 height 13
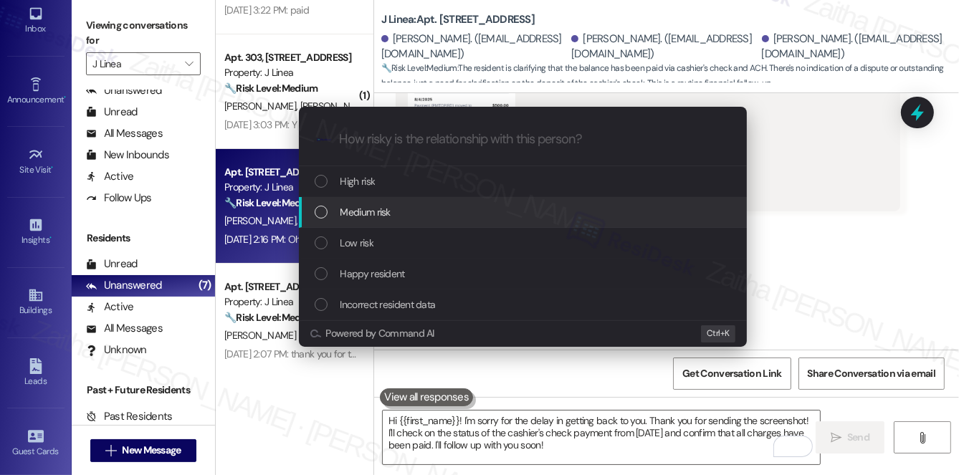
click at [376, 209] on span "Medium risk" at bounding box center [366, 212] width 50 height 16
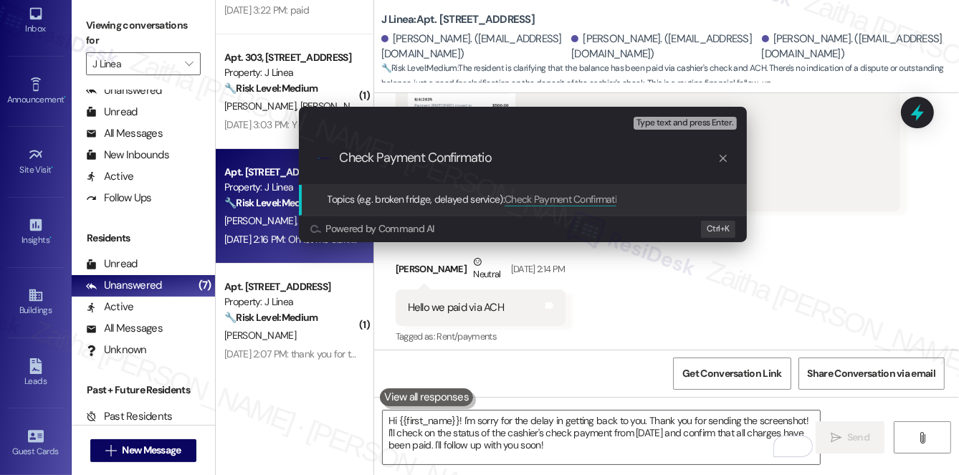
type input "Check Payment Confirmation"
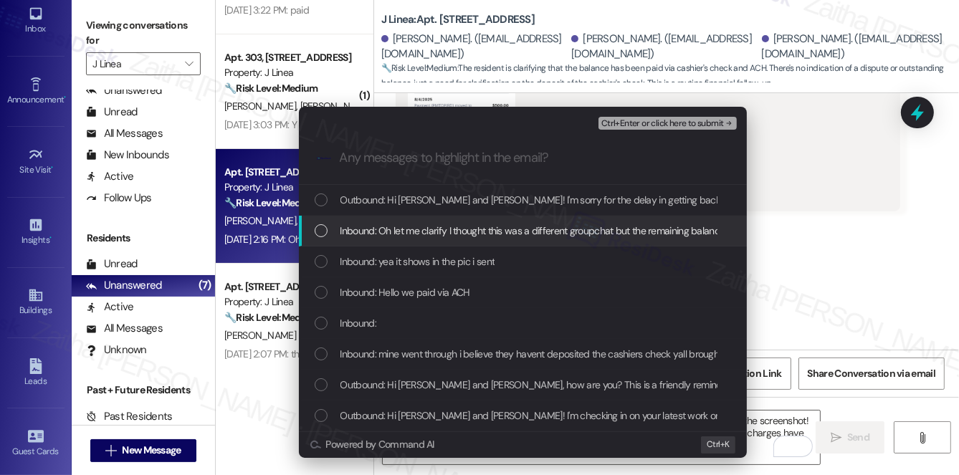
click at [543, 229] on span "Inbound: Oh let me clarify I thought this was a different groupchat but the rem…" at bounding box center [833, 231] width 984 height 16
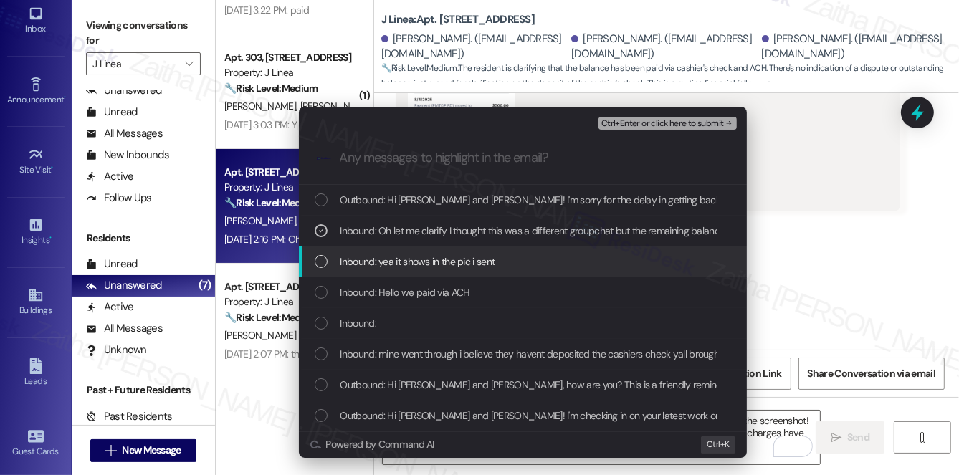
click at [533, 260] on div "Inbound: yea it shows in the pic i sent" at bounding box center [524, 262] width 419 height 16
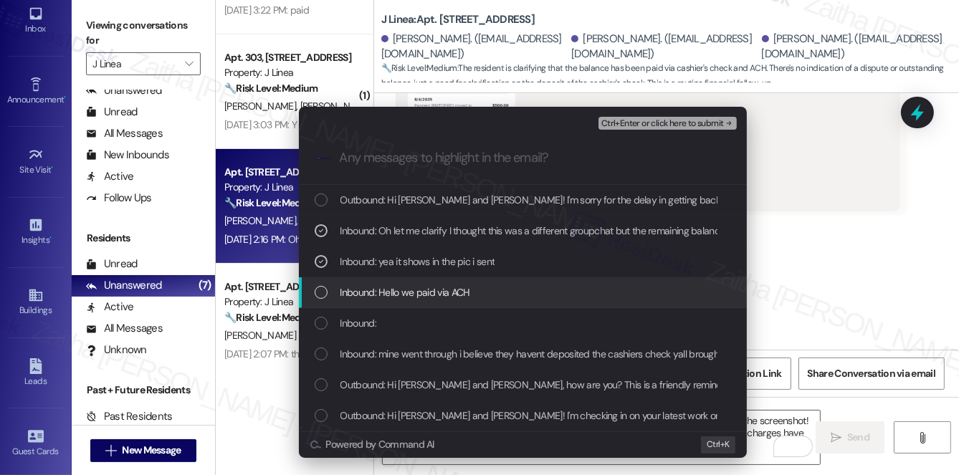
click at [522, 289] on div "Inbound: Hello we paid via ACH" at bounding box center [524, 293] width 419 height 16
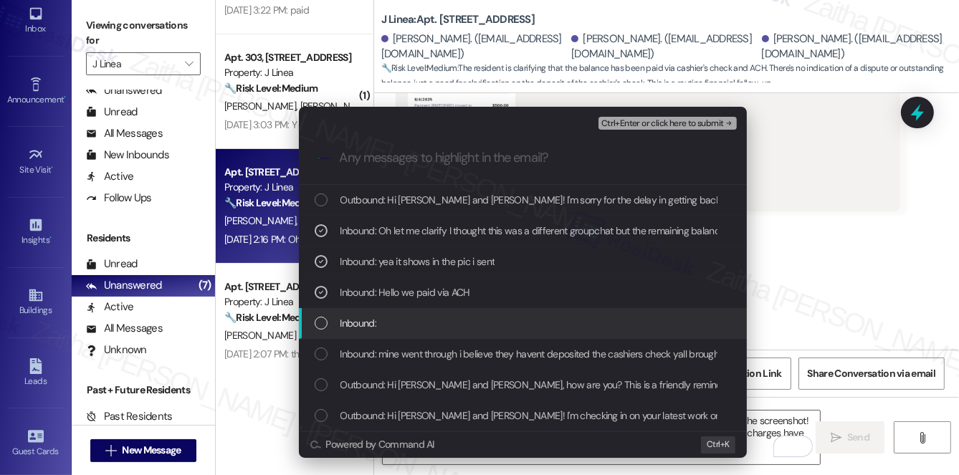
click at [529, 326] on div "Inbound:" at bounding box center [524, 323] width 419 height 16
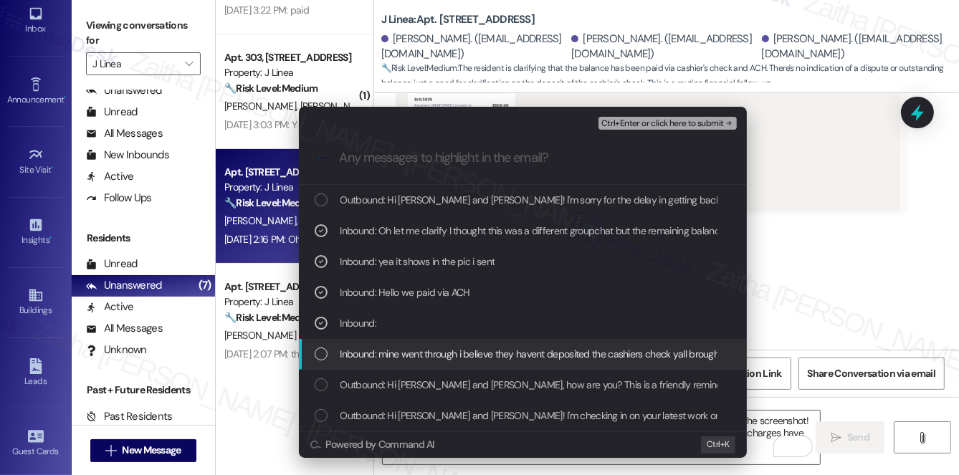
click at [533, 346] on span "Inbound: mine went through i believe they havent deposited the cashiers check y…" at bounding box center [536, 354] width 391 height 16
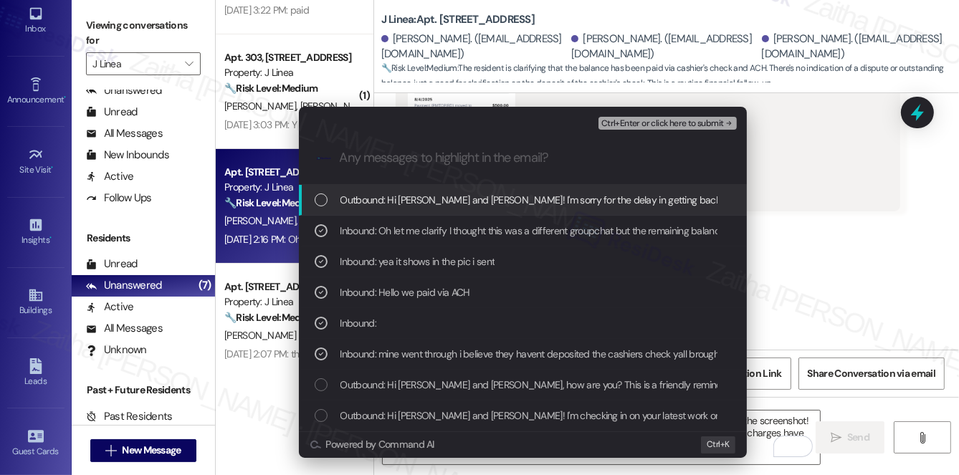
click at [667, 125] on span "Ctrl+Enter or click here to submit" at bounding box center [662, 124] width 123 height 10
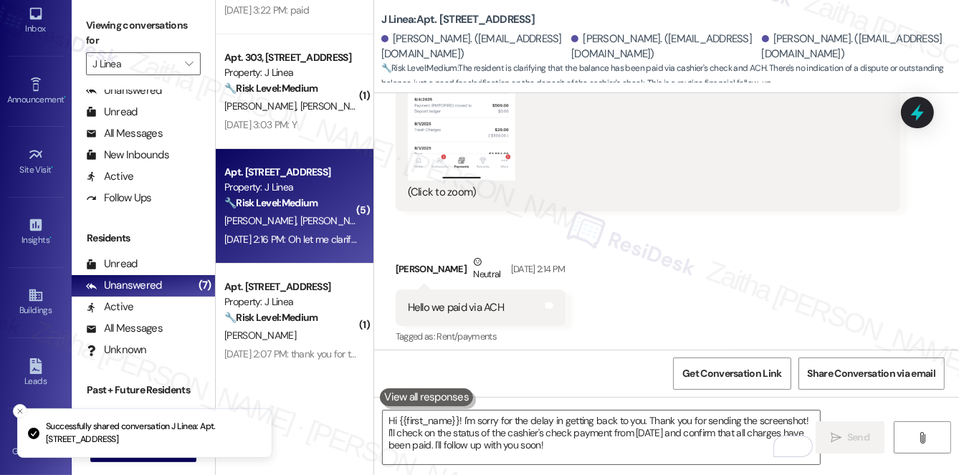
scroll to position [1374, 0]
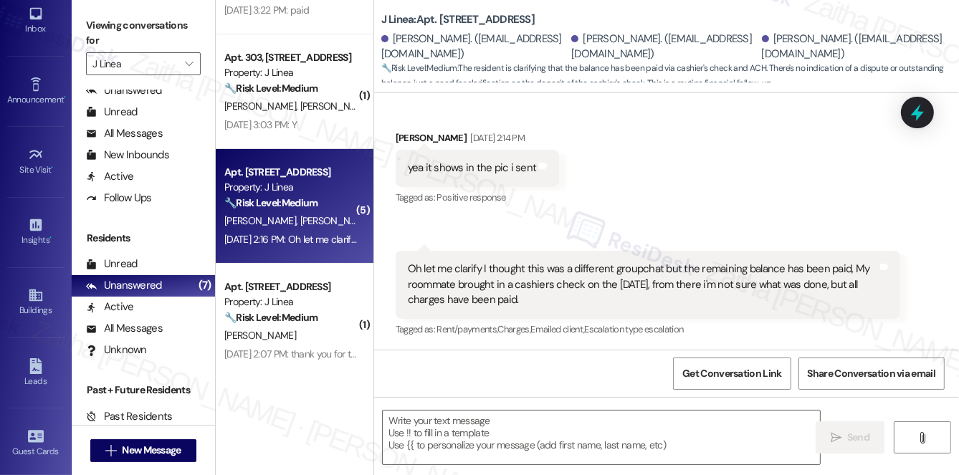
type textarea "Fetching suggested responses. Please feel free to read through the conversation…"
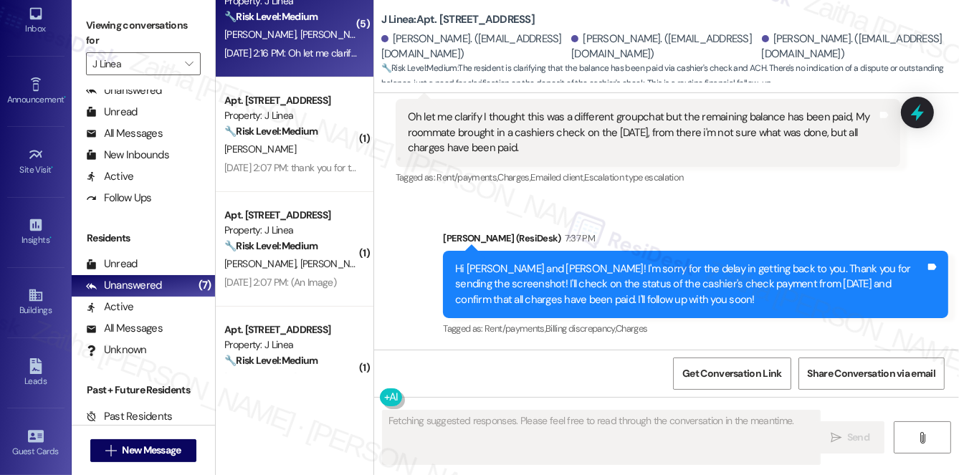
scroll to position [391, 0]
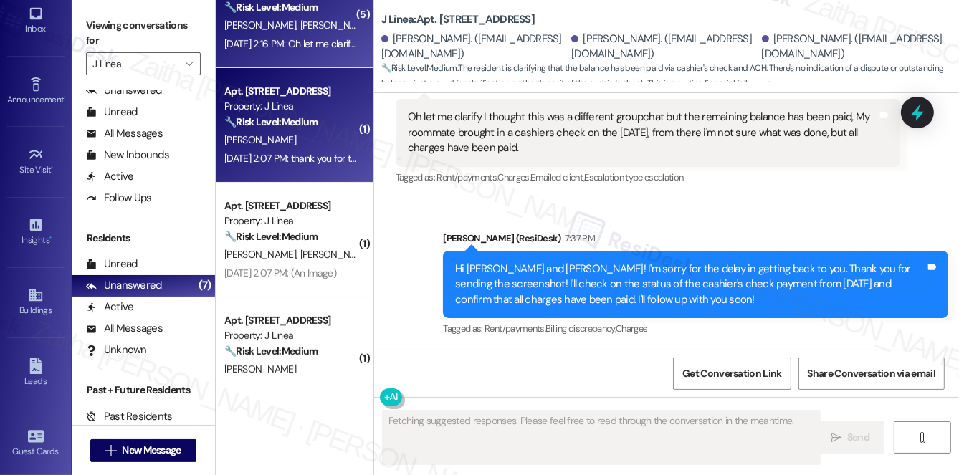
click at [310, 143] on div "[PERSON_NAME]" at bounding box center [290, 140] width 135 height 18
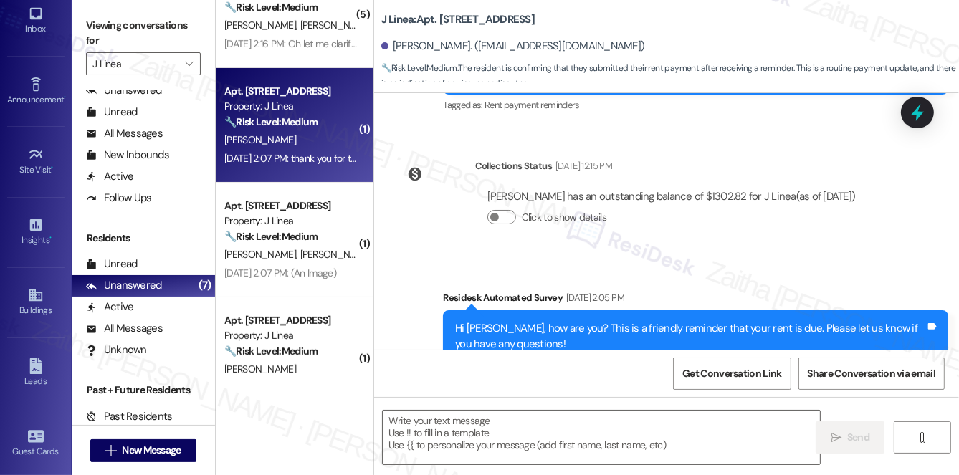
scroll to position [5626, 0]
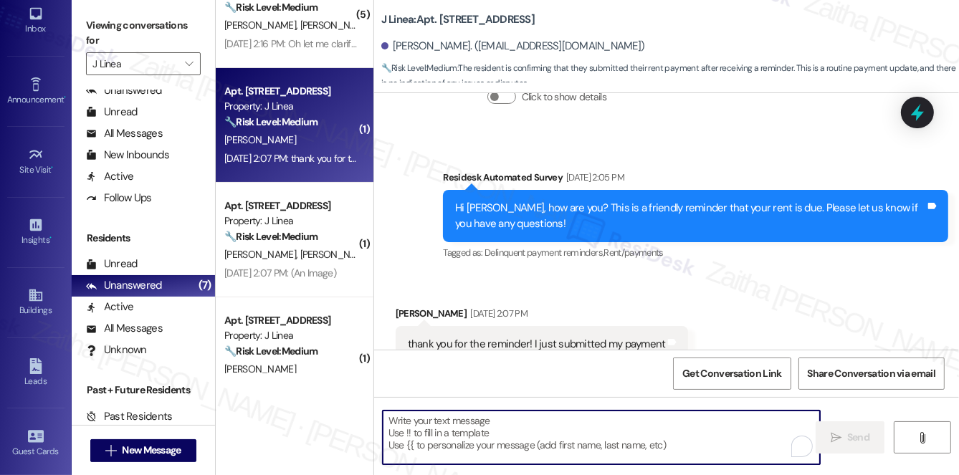
click at [475, 442] on textarea "To enrich screen reader interactions, please activate Accessibility in Grammarl…" at bounding box center [601, 438] width 437 height 54
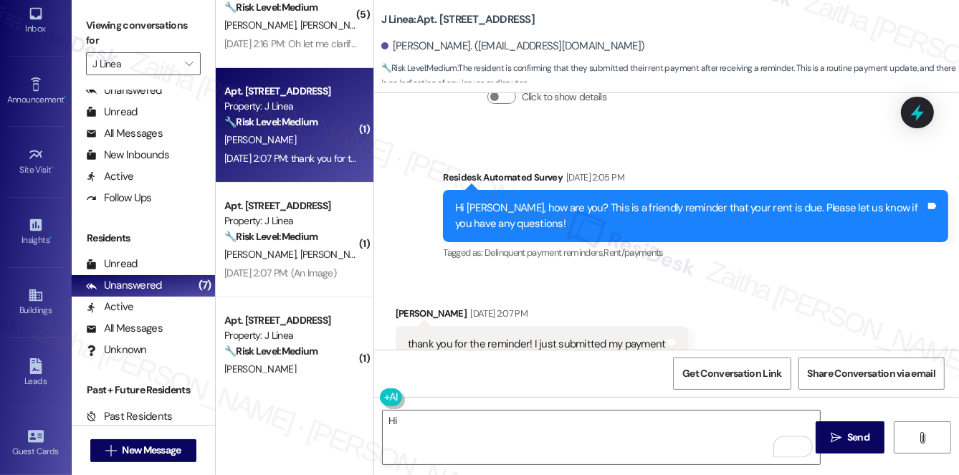
click at [404, 306] on div "[PERSON_NAME] [DATE] 2:07 PM" at bounding box center [542, 316] width 293 height 20
copy div "Tanairy"
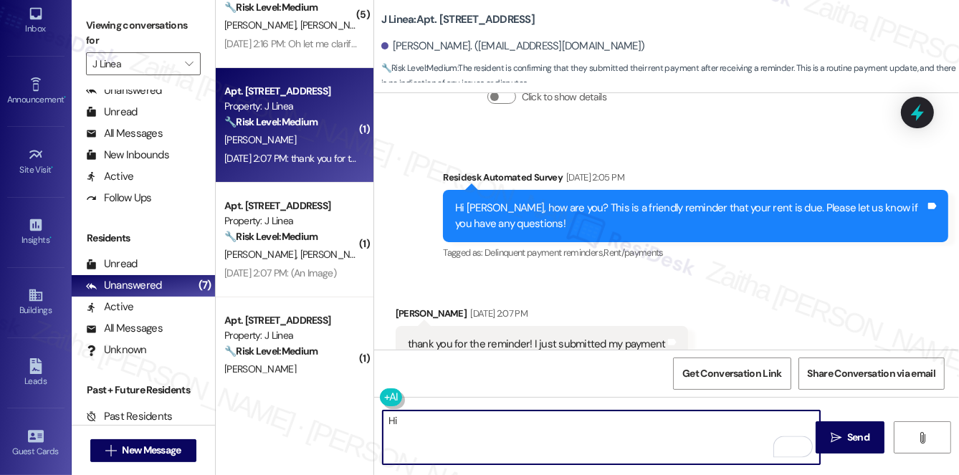
click at [453, 428] on textarea "Hi" at bounding box center [601, 438] width 437 height 54
paste textarea "Tanairy"
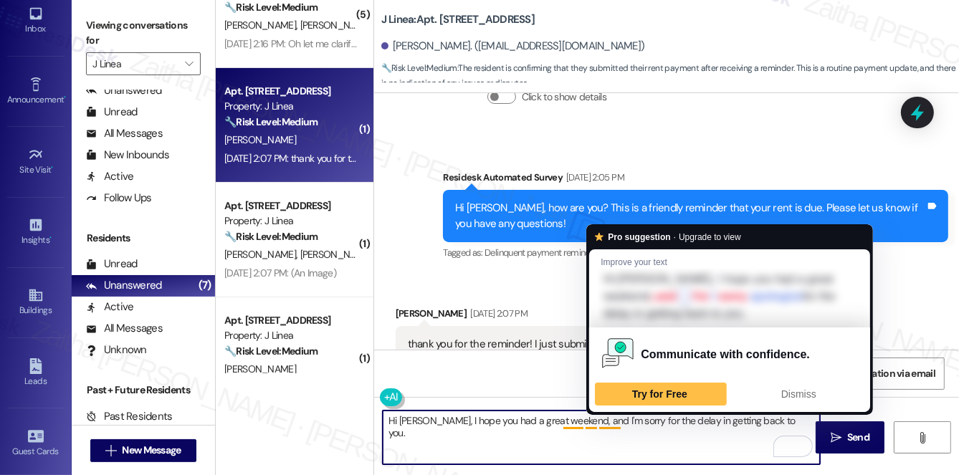
click at [606, 422] on textarea "Hi [PERSON_NAME], I hope you had a great weekend, and I'm sorry for the delay i…" at bounding box center [601, 438] width 437 height 54
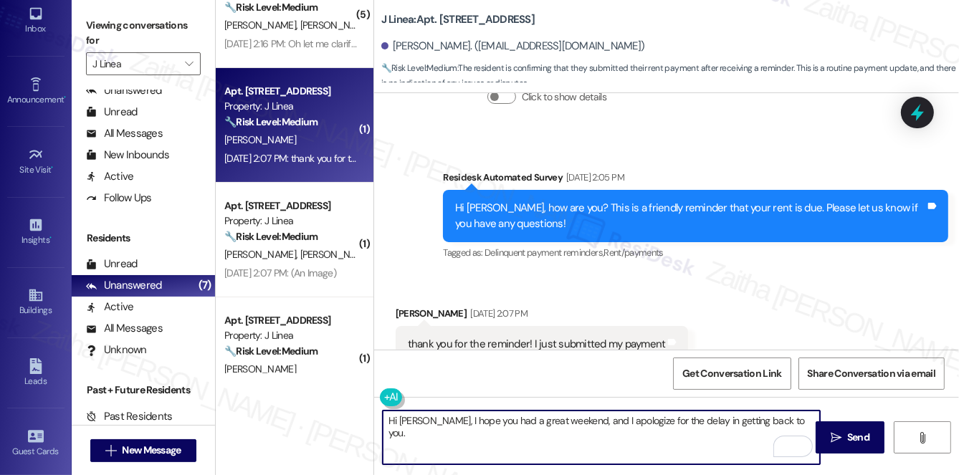
click at [784, 420] on textarea "Hi [PERSON_NAME], I hope you had a great weekend, and I apologize for the delay…" at bounding box center [601, 438] width 437 height 54
paste textarea "Thanks for confirming your payment! We appreciate you taking care of it. Let us…"
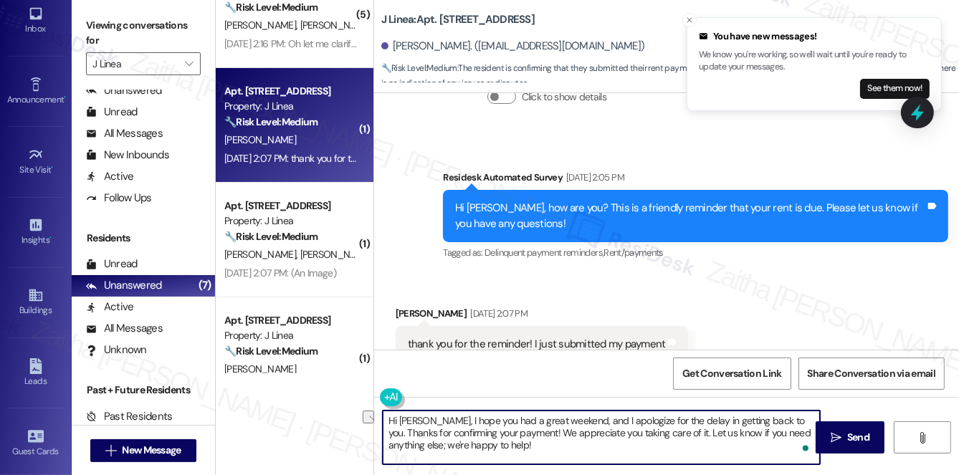
drag, startPoint x: 403, startPoint y: 445, endPoint x: 525, endPoint y: 445, distance: 121.9
click at [524, 446] on textarea "Hi [PERSON_NAME], I hope you had a great weekend, and I apologize for the delay…" at bounding box center [601, 438] width 437 height 54
type textarea "Hi [PERSON_NAME], I hope you had a great weekend, and I apologize for the delay…"
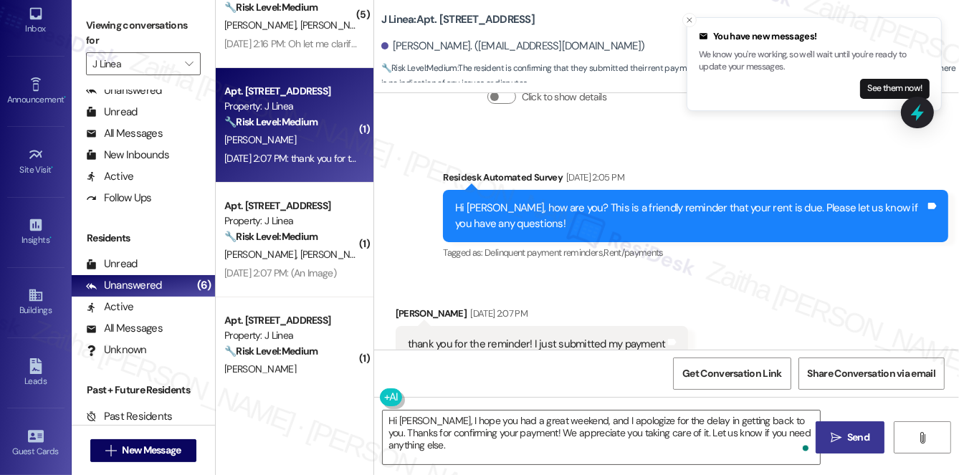
click at [858, 435] on span "Send" at bounding box center [858, 437] width 22 height 15
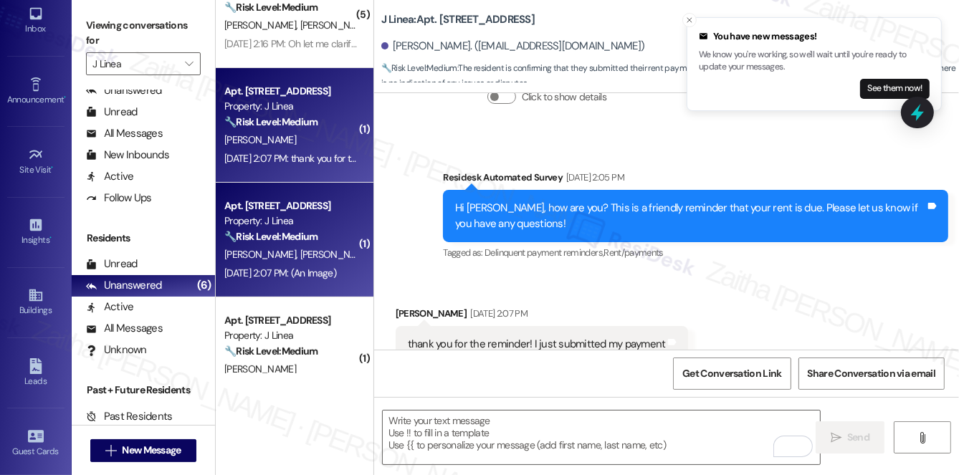
click at [376, 249] on span "[PERSON_NAME]" at bounding box center [412, 254] width 72 height 13
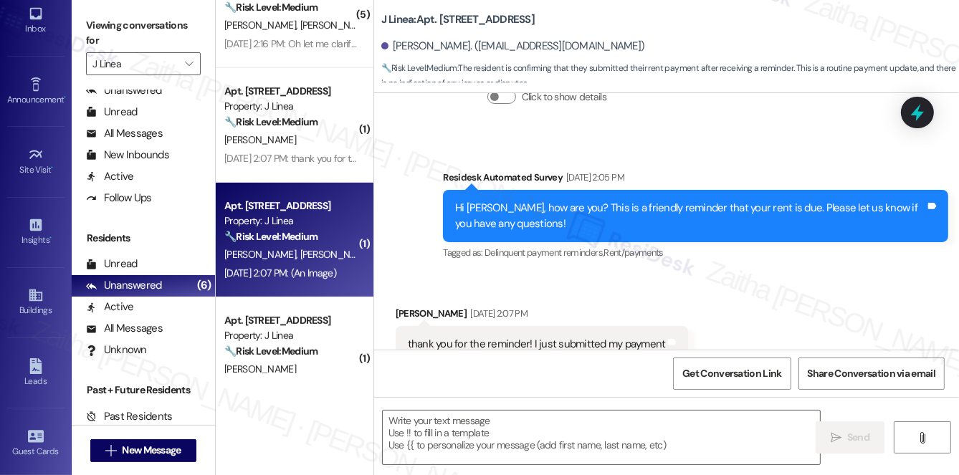
type textarea "Fetching suggested responses. Please feel free to read through the conversation…"
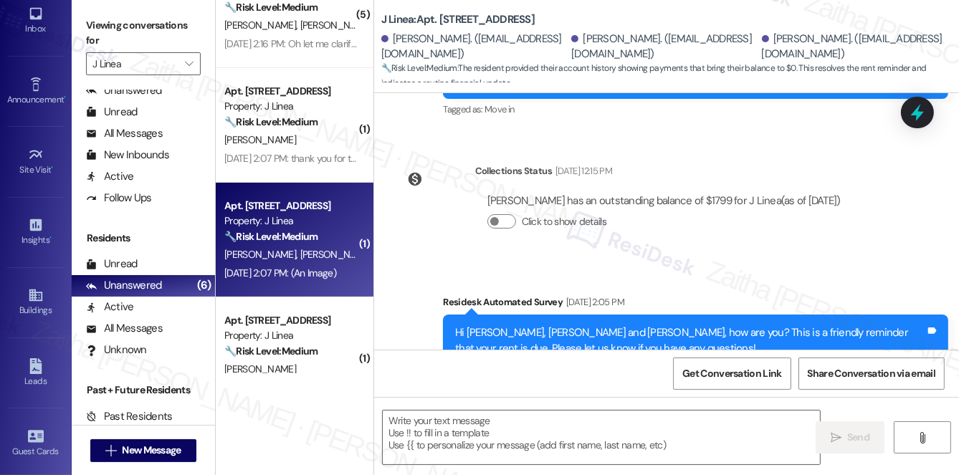
type textarea "Fetching suggested responses. Please feel free to read through the conversation…"
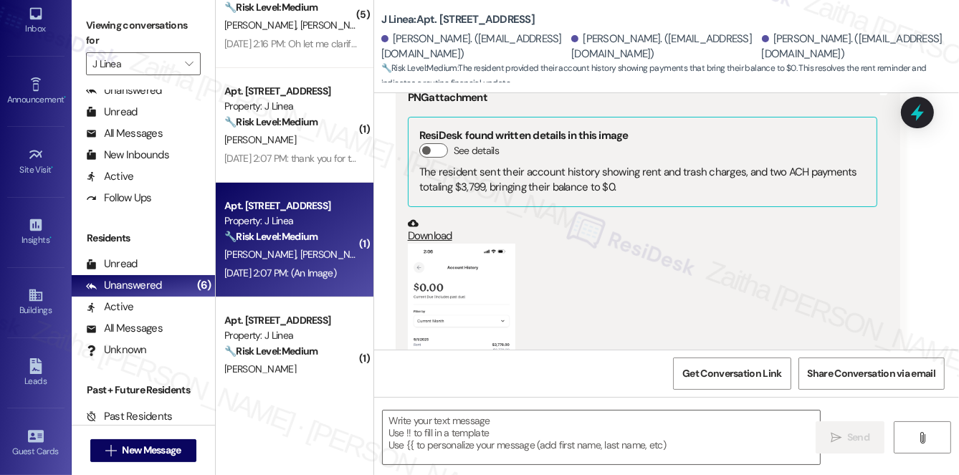
scroll to position [688, 0]
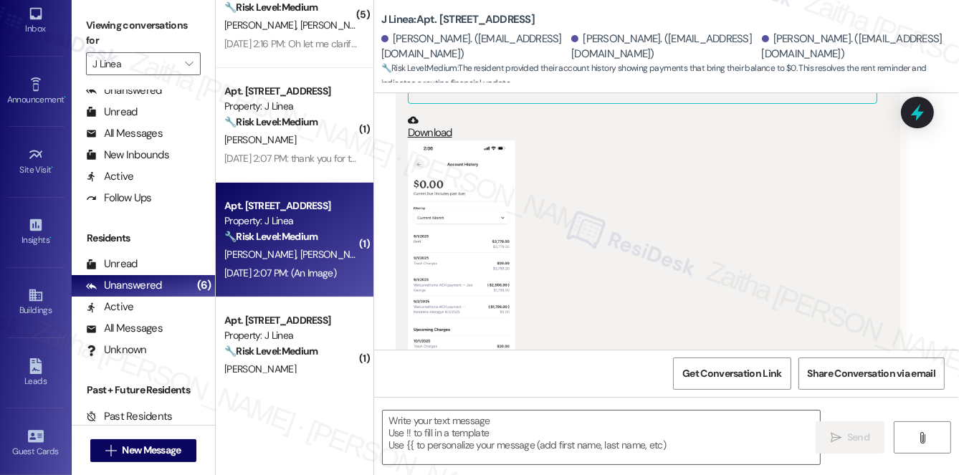
click at [482, 295] on button "Zoom image" at bounding box center [462, 258] width 108 height 234
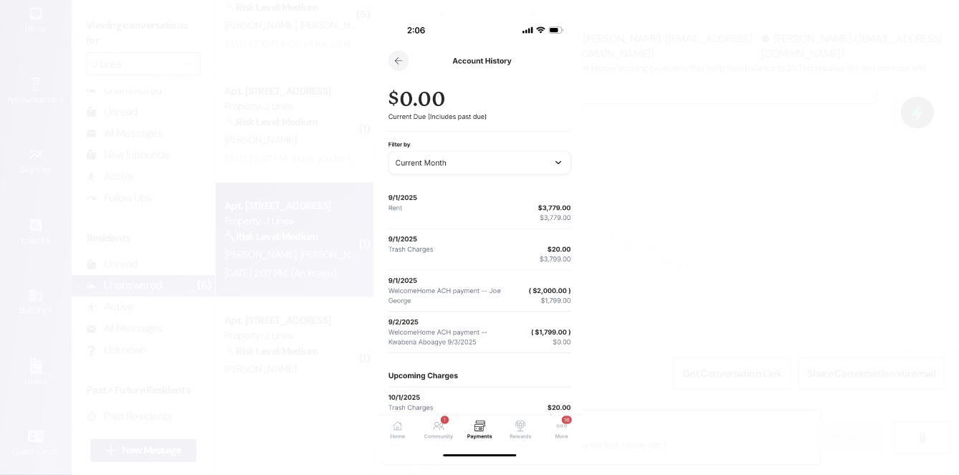
click at [751, 312] on button "Unzoom image" at bounding box center [479, 237] width 959 height 475
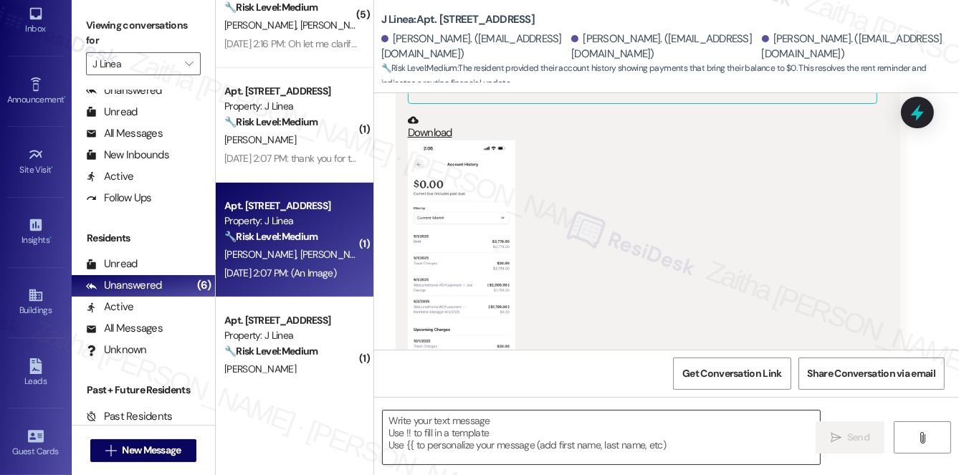
click at [457, 434] on textarea at bounding box center [601, 438] width 437 height 54
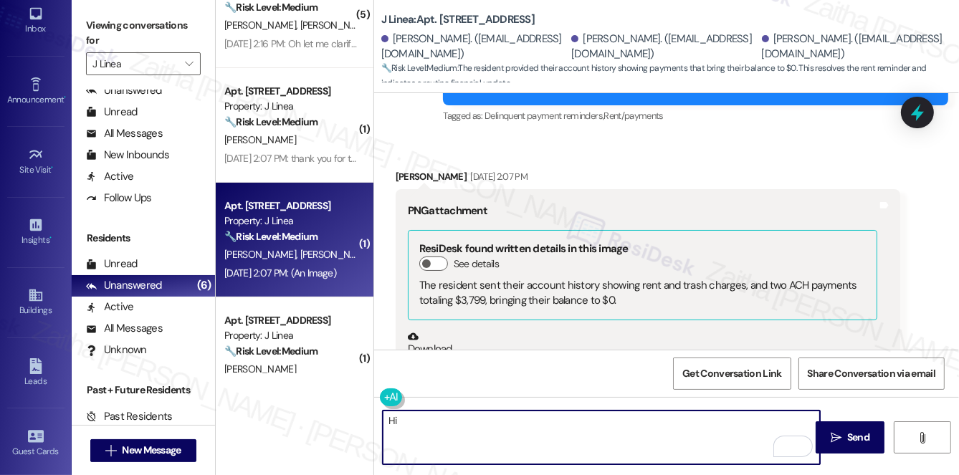
scroll to position [428, 0]
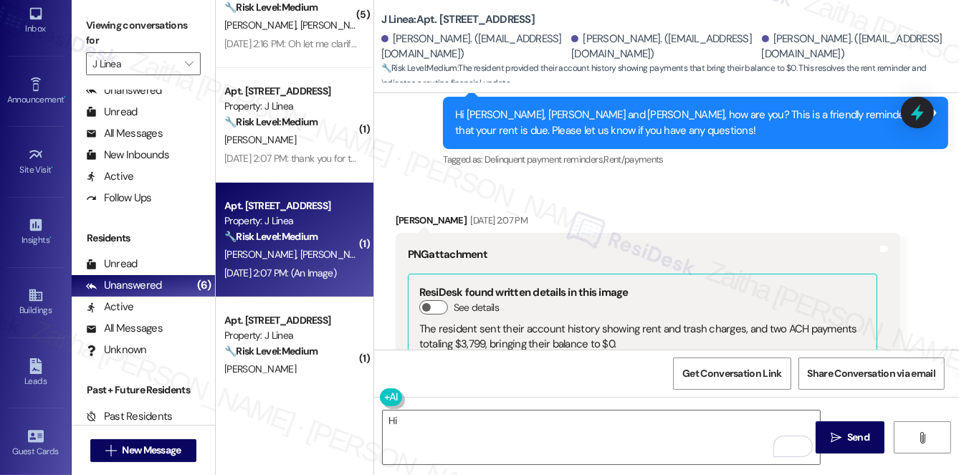
click at [400, 217] on div "[PERSON_NAME] [DATE] 2:07 PM" at bounding box center [648, 223] width 505 height 20
copy div "[PERSON_NAME]"
click at [432, 420] on textarea "Hi" at bounding box center [601, 438] width 437 height 54
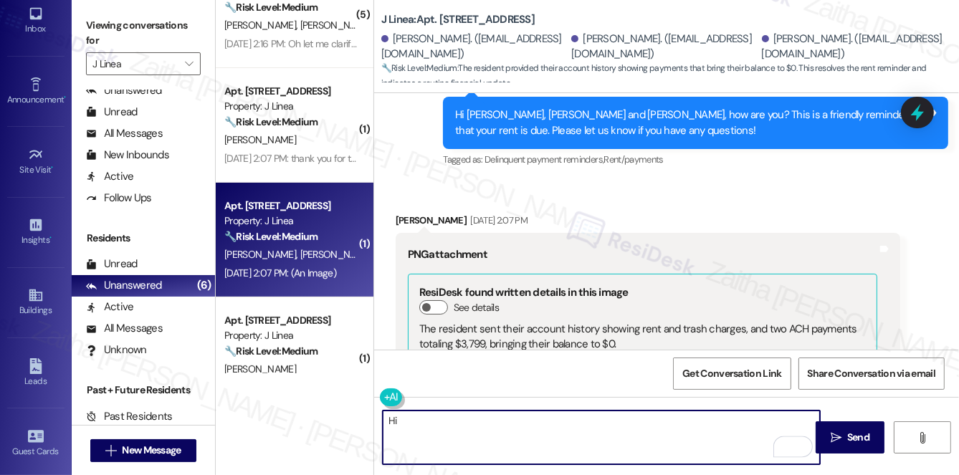
paste textarea "[PERSON_NAME]"
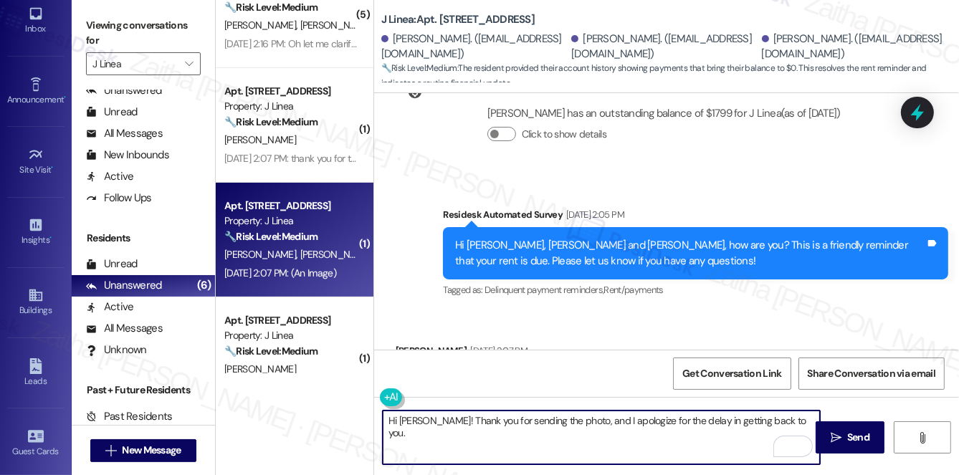
scroll to position [232, 0]
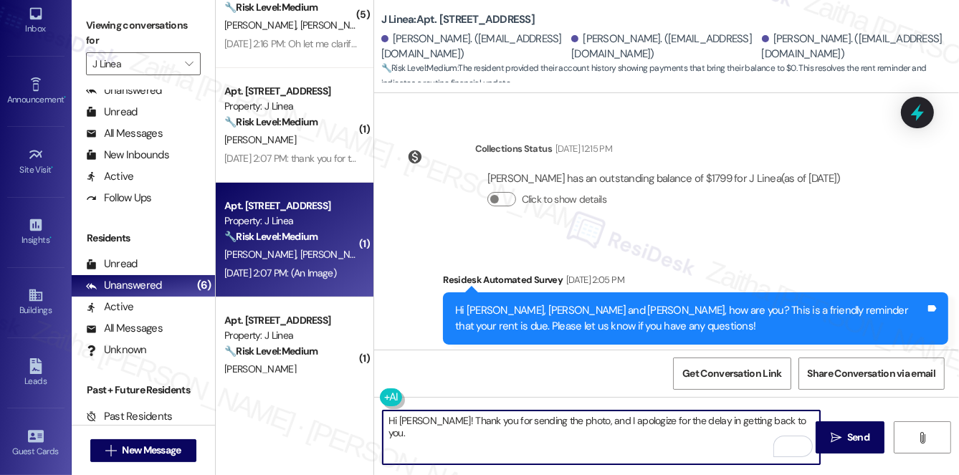
paste textarea "Thanks for confirming your payment! We appreciate you taking care of it. Let us…"
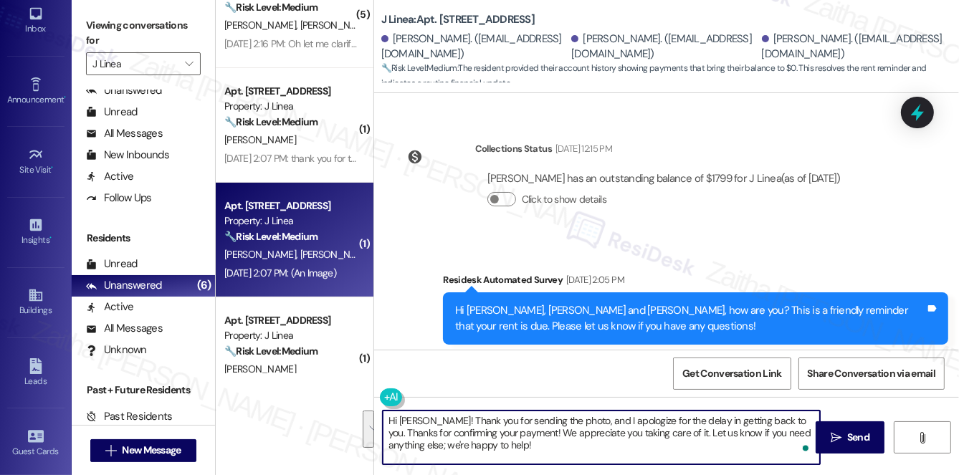
drag, startPoint x: 384, startPoint y: 419, endPoint x: 514, endPoint y: 455, distance: 134.8
click at [514, 455] on textarea "Hi [PERSON_NAME]! Thank you for sending the photo, and I apologize for the dela…" at bounding box center [601, 438] width 437 height 54
type textarea "Hi [PERSON_NAME]! Thank you for sending the photo, and I apologize for the dela…"
click at [492, 442] on textarea "Hi [PERSON_NAME]! Thank you for sending the photo, and I apologize for the dela…" at bounding box center [601, 438] width 437 height 54
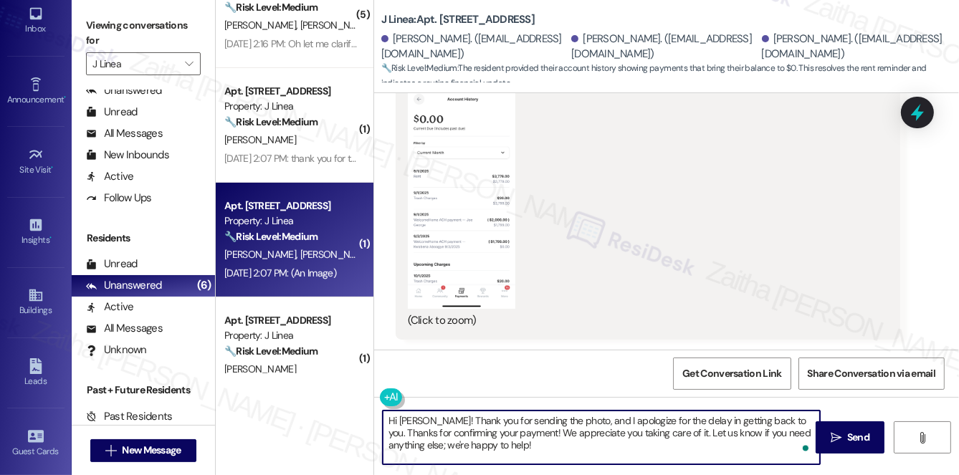
scroll to position [689, 0]
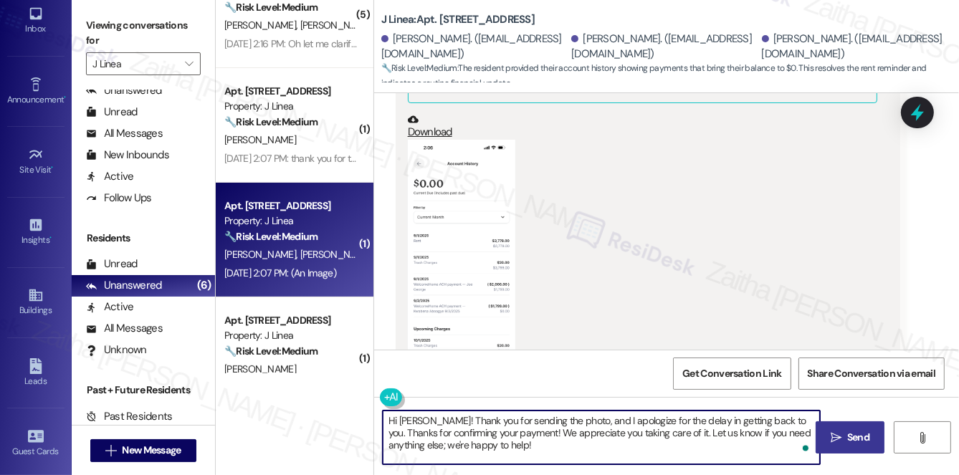
click at [850, 430] on span "Send" at bounding box center [858, 437] width 22 height 15
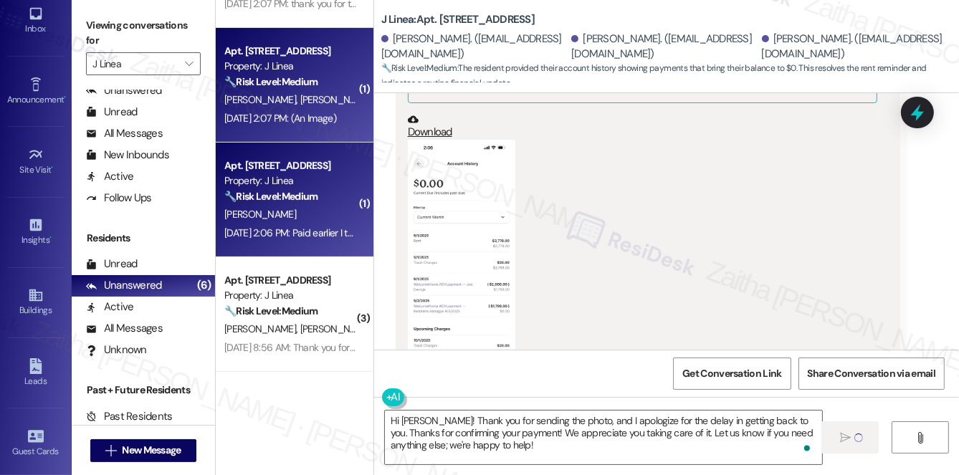
scroll to position [586, 0]
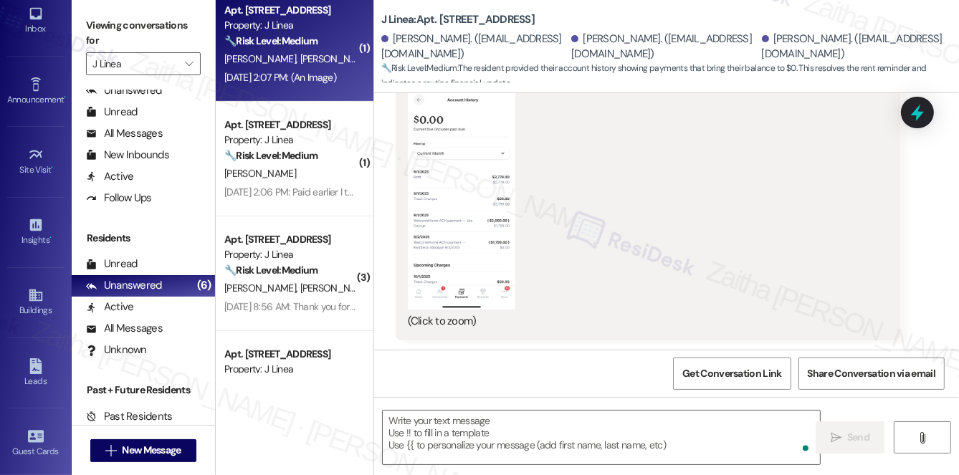
click at [288, 204] on div "Apt. [STREET_ADDRESS] Property: J Linea 🔧 Risk Level: Medium The resident indic…" at bounding box center [295, 159] width 158 height 115
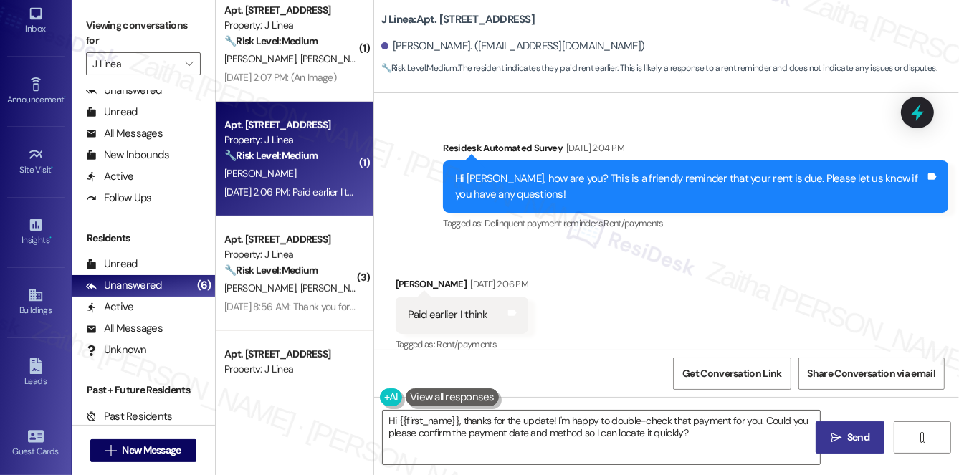
scroll to position [1977, 0]
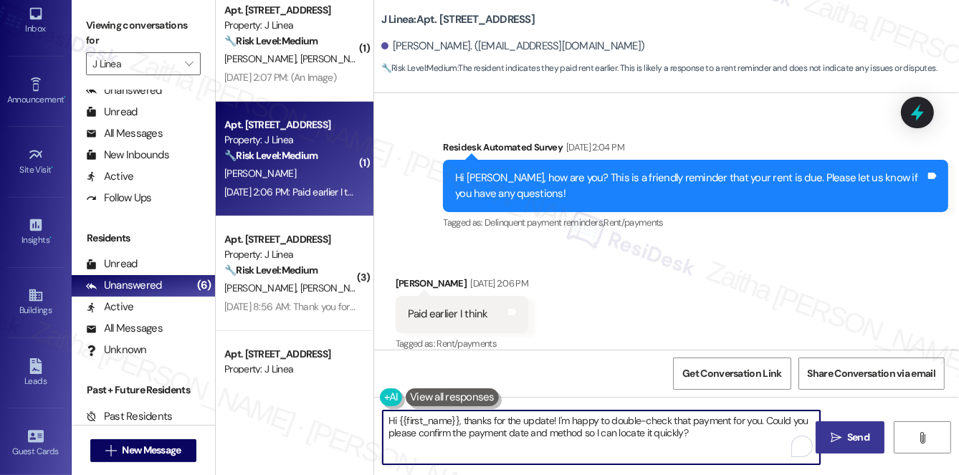
click at [534, 421] on textarea "Hi {{first_name}}, thanks for the update! I'm happy to double-check that paymen…" at bounding box center [601, 438] width 437 height 54
click at [534, 420] on textarea "Hi {{first_name}}, thanks for the update! I'm happy to double-check that paymen…" at bounding box center [601, 438] width 437 height 54
drag, startPoint x: 460, startPoint y: 421, endPoint x: 710, endPoint y: 432, distance: 250.4
click at [710, 433] on textarea "Hi {{first_name}}, thanks for the update! I'm happy to double-check that paymen…" at bounding box center [601, 438] width 437 height 54
click at [806, 419] on textarea "Hi {{first_name}}, I hope you had a great weekend, and I apologize for the dela…" at bounding box center [601, 438] width 437 height 54
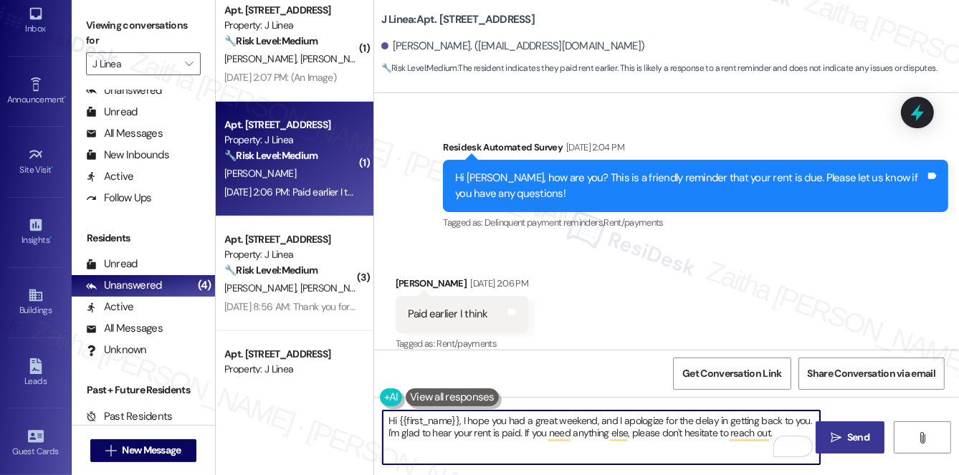
drag, startPoint x: 598, startPoint y: 436, endPoint x: 565, endPoint y: 421, distance: 36.3
click at [735, 445] on textarea "Hi {{first_name}}, I hope you had a great weekend, and I apologize for the dela…" at bounding box center [601, 438] width 437 height 54
type textarea "Hi {{first_name}}, I hope you had a great weekend, and I apologize for the dela…"
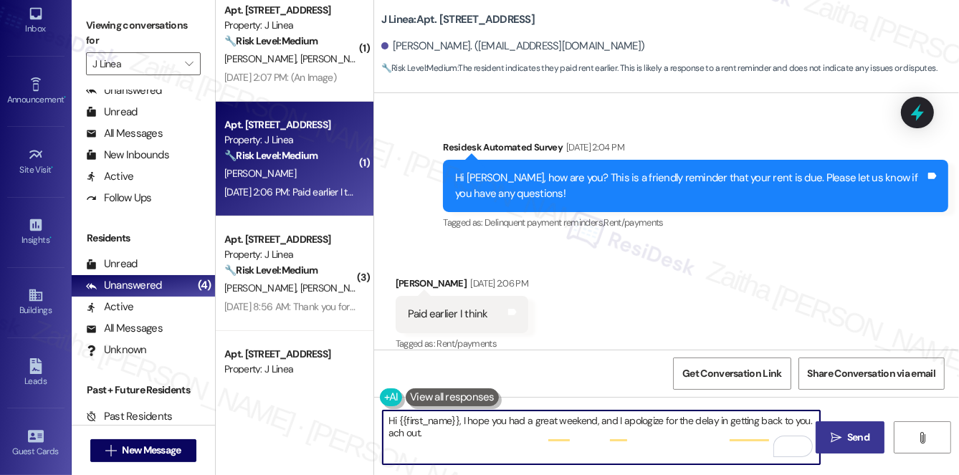
click at [563, 414] on textarea "Hi {{first_name}}, I hope you had a great weekend, and I apologize for the dela…" at bounding box center [601, 438] width 437 height 54
click at [565, 421] on textarea "Hi {{first_name}}, I hope you had a great weekend, and I apologize for the dela…" at bounding box center [601, 438] width 437 height 54
drag, startPoint x: 391, startPoint y: 436, endPoint x: 452, endPoint y: 434, distance: 60.2
click at [452, 434] on textarea "Hi {{first_name}}, I hope you had a great weekend, and I apologize for the dela…" at bounding box center [601, 438] width 437 height 54
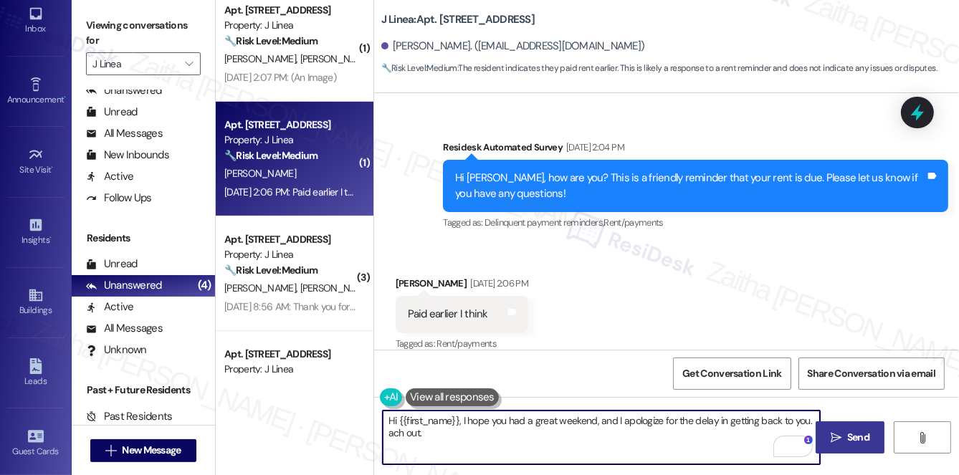
click at [431, 446] on textarea "Hi {{first_name}}, I hope you had a great weekend, and I apologize for the dela…" at bounding box center [601, 438] width 437 height 54
click at [411, 436] on textarea "Hi {{first_name}}, I hope you had a great weekend, and I apologize for the dela…" at bounding box center [601, 438] width 437 height 54
drag, startPoint x: 388, startPoint y: 420, endPoint x: 428, endPoint y: 446, distance: 47.7
click at [428, 446] on textarea "Hi {{first_name}}, I hope you had a great weekend, and I apologize for the dela…" at bounding box center [601, 438] width 437 height 54
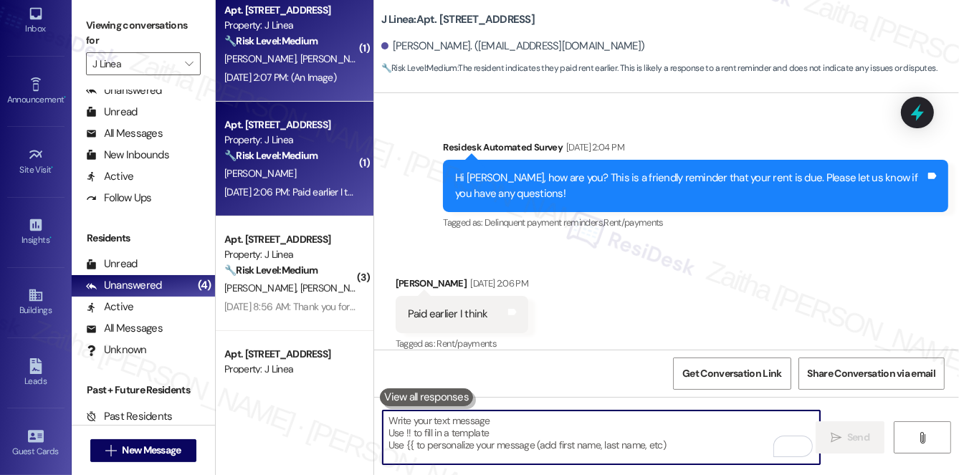
click at [318, 40] on strong "🔧 Risk Level: Medium" at bounding box center [270, 40] width 93 height 13
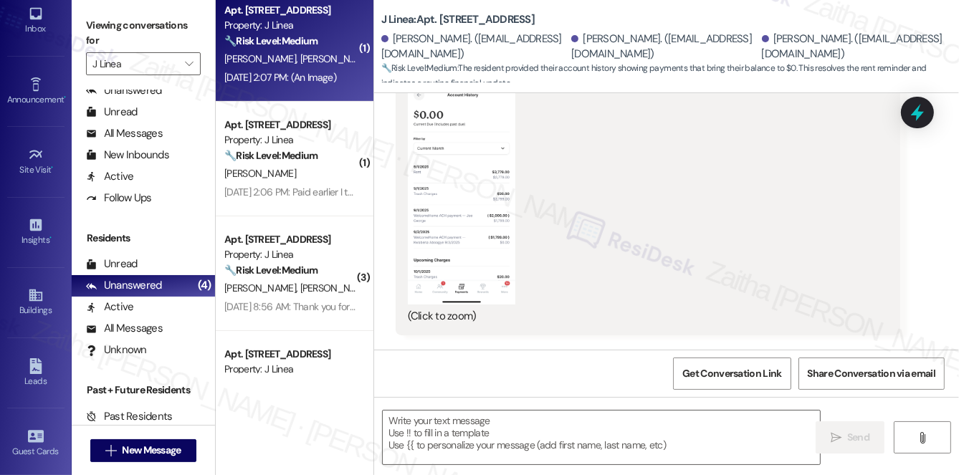
type textarea "Fetching suggested responses. Please feel free to read through the conversation…"
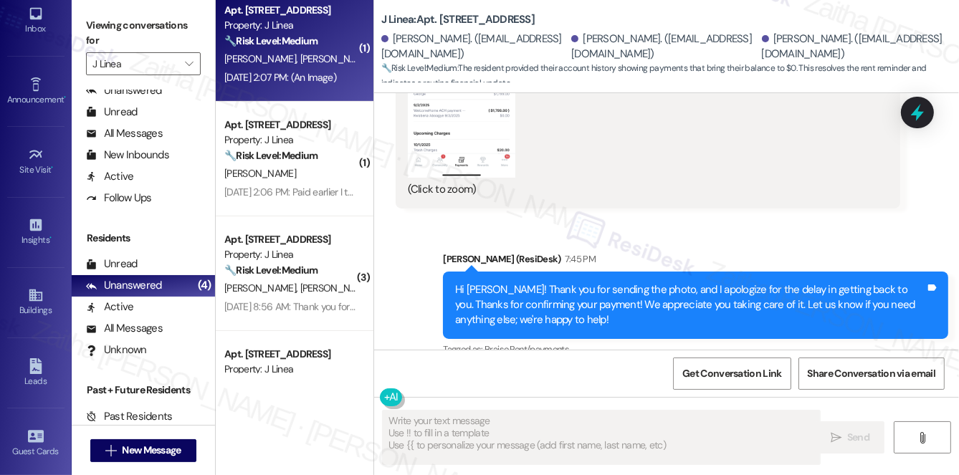
scroll to position [905, 0]
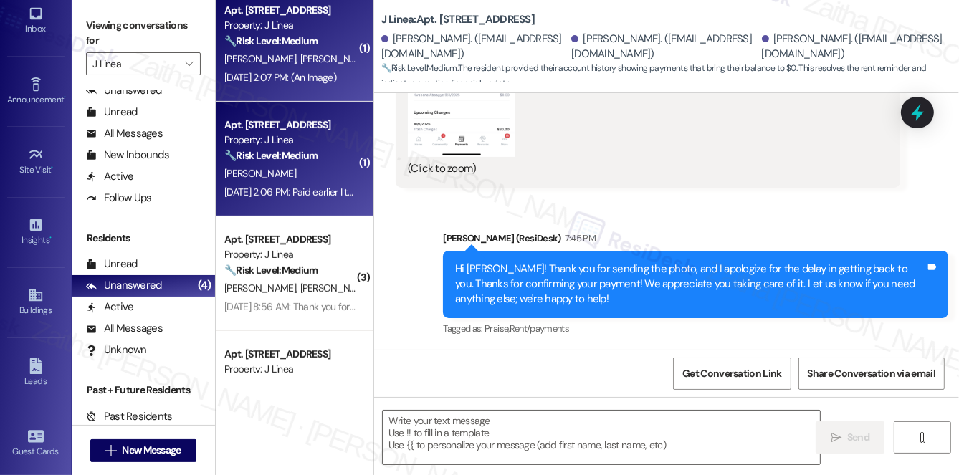
click at [299, 141] on div "Property: J Linea" at bounding box center [290, 140] width 133 height 15
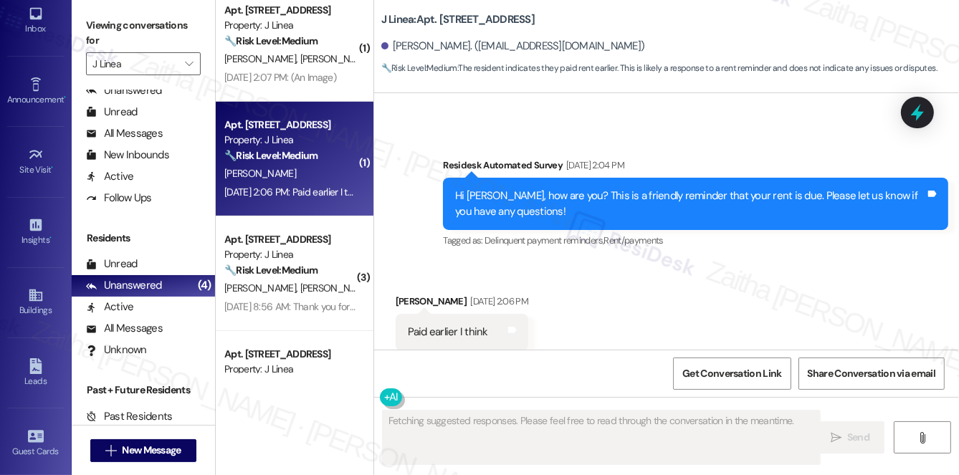
scroll to position [1976, 0]
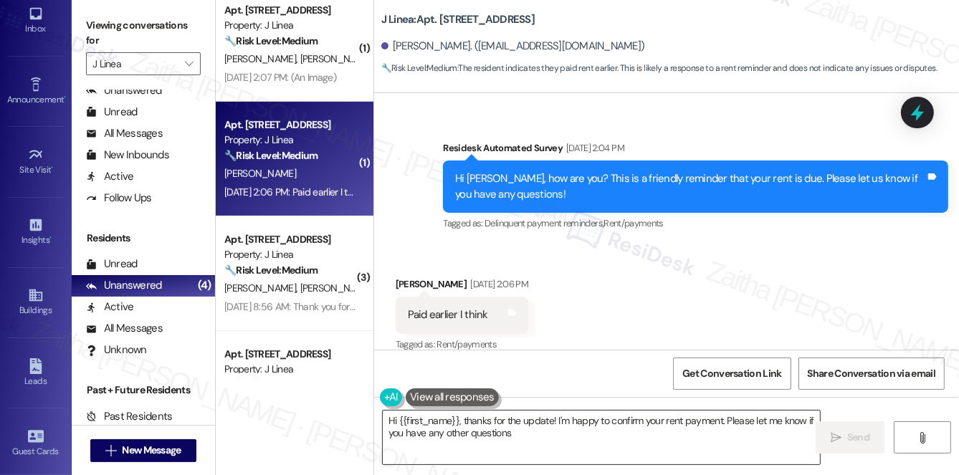
type textarea "Hi {{first_name}}, thanks for the update! I'm happy to confirm your rent paymen…"
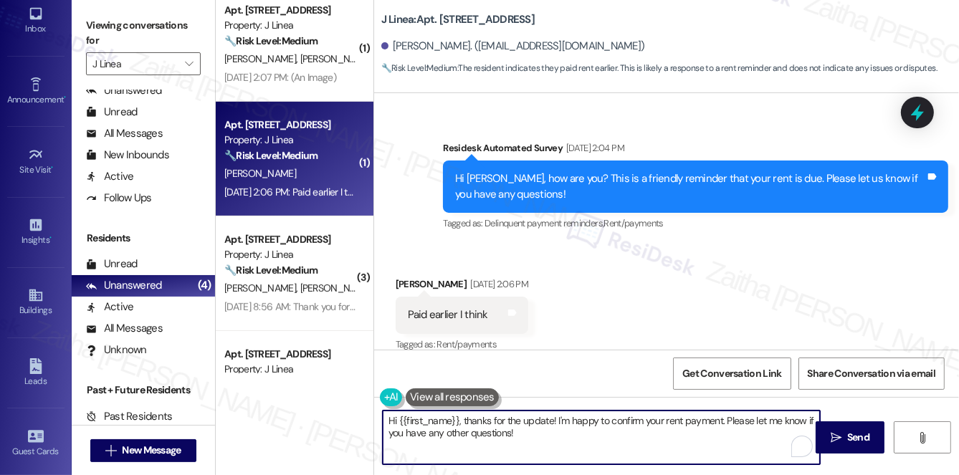
drag, startPoint x: 387, startPoint y: 413, endPoint x: 604, endPoint y: 447, distance: 219.8
click at [604, 447] on textarea "Hi {{first_name}}, thanks for the update! I'm happy to confirm your rent paymen…" at bounding box center [601, 438] width 437 height 54
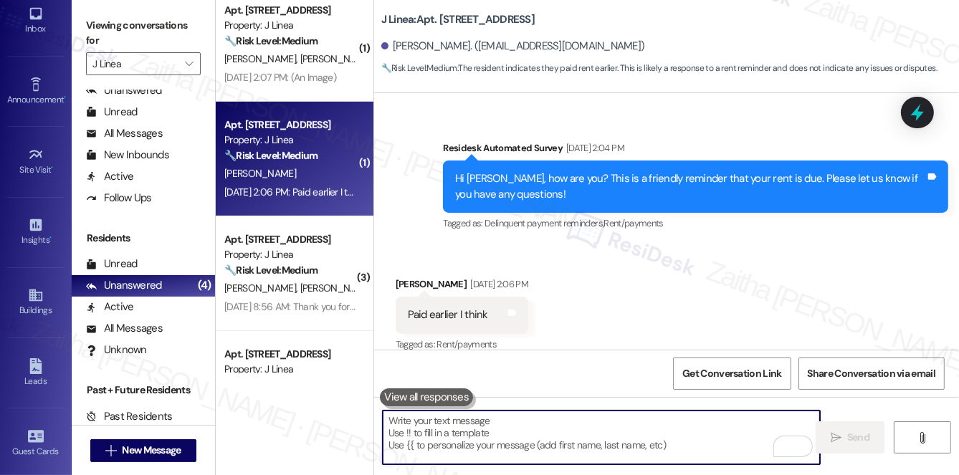
paste textarea "Hi {{first_name}}, I hope you had a great weekend, and I apologize for the dela…"
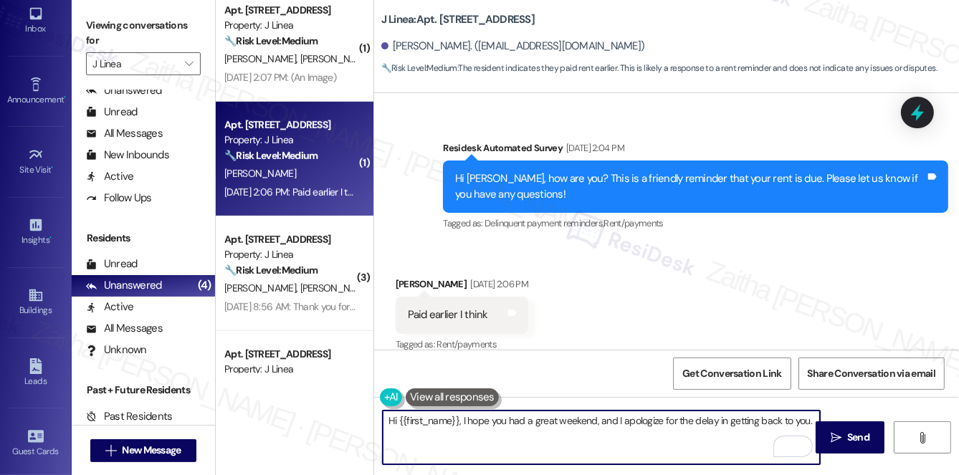
paste textarea "Thanks for confirming your payment! We appreciate you taking care of it. Let us…"
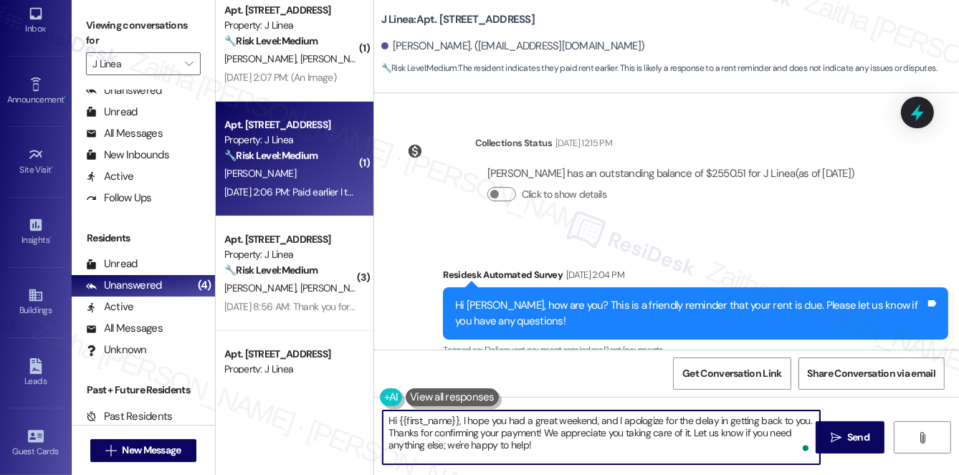
scroll to position [1782, 0]
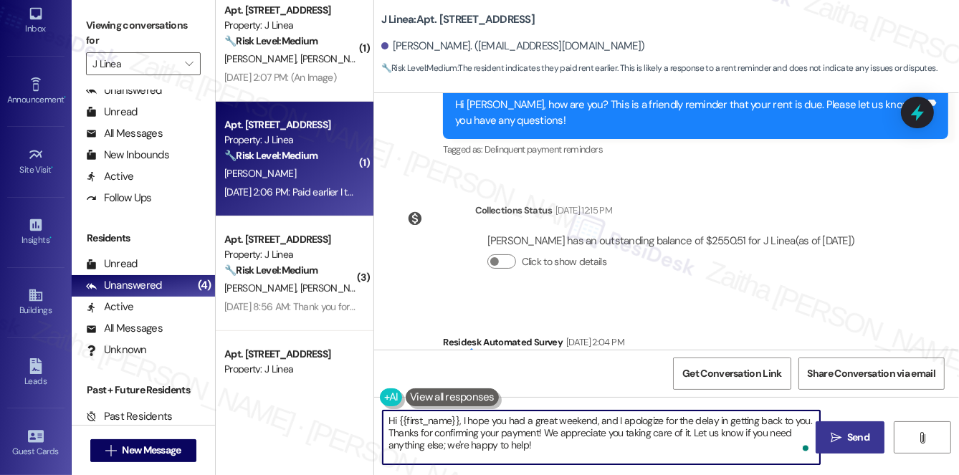
type textarea "Hi {{first_name}}, I hope you had a great weekend, and I apologize for the dela…"
click at [856, 430] on span "Send" at bounding box center [858, 437] width 22 height 15
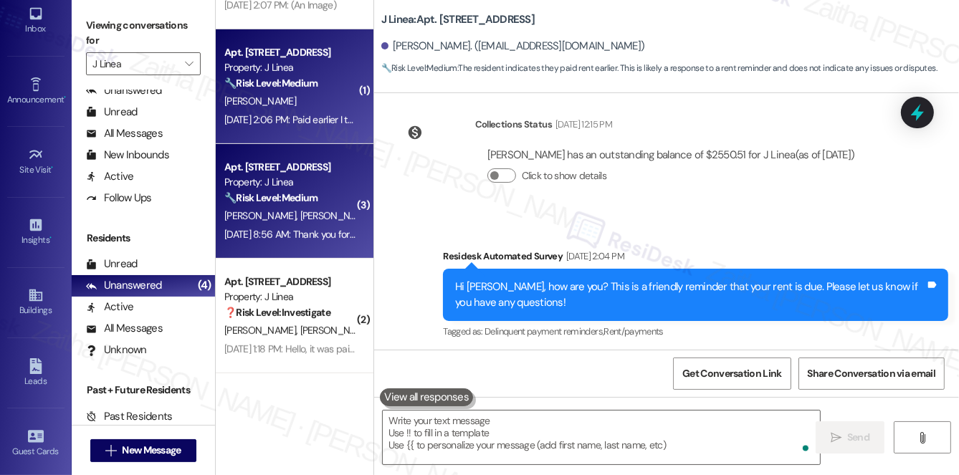
scroll to position [1976, 0]
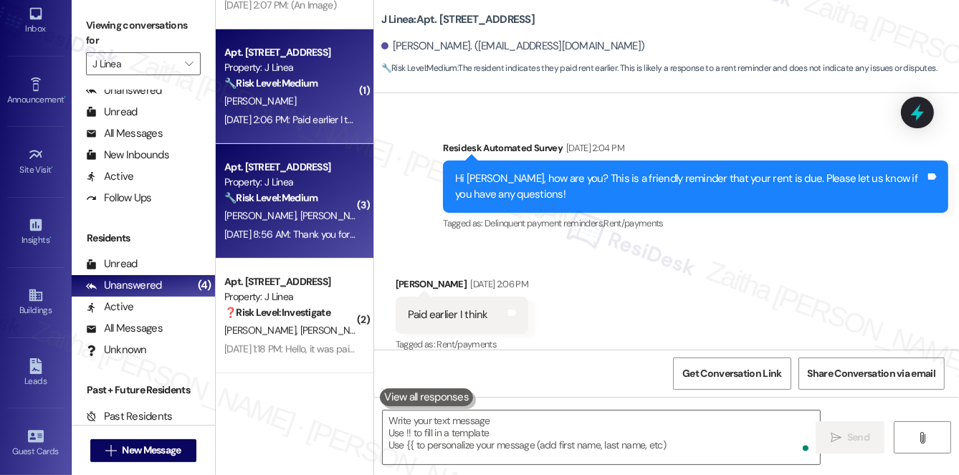
click at [325, 220] on div "[PERSON_NAME] [PERSON_NAME]" at bounding box center [290, 216] width 135 height 18
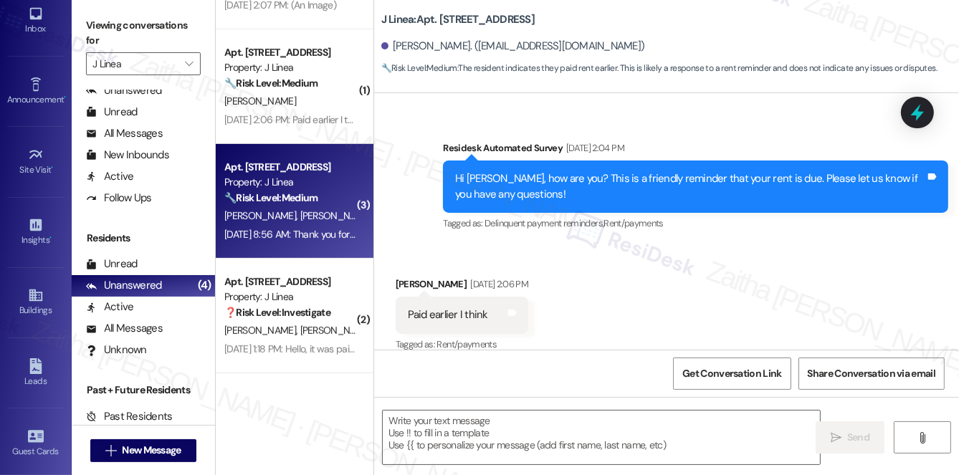
type textarea "Fetching suggested responses. Please feel free to read through the conversation…"
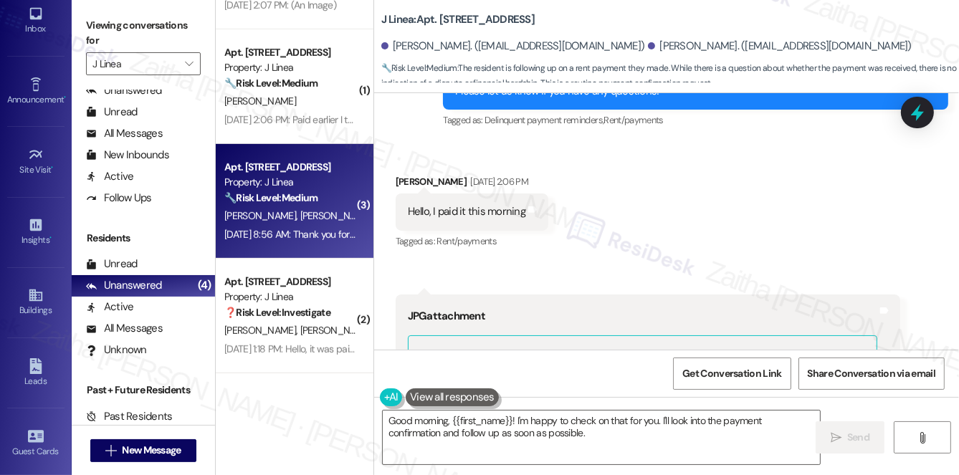
scroll to position [2346, 0]
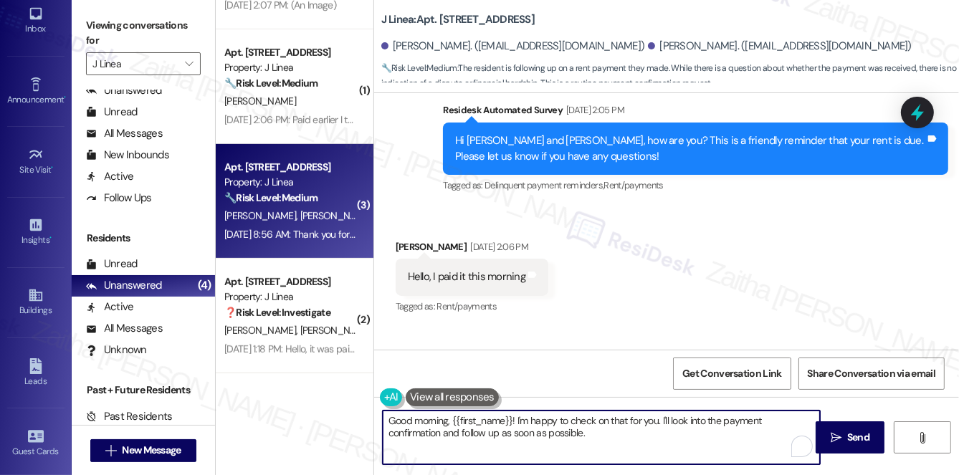
drag, startPoint x: 450, startPoint y: 419, endPoint x: 389, endPoint y: 418, distance: 61.7
click at [389, 418] on textarea "Good morning, {{first_name}}! I'm happy to check on that for you. I'll look int…" at bounding box center [601, 438] width 437 height 54
drag, startPoint x: 465, startPoint y: 418, endPoint x: 522, endPoint y: 447, distance: 64.4
click at [522, 447] on textarea "Hi {{first_name}}! I'm happy to check on that for you. I'll look into the payme…" at bounding box center [601, 438] width 437 height 54
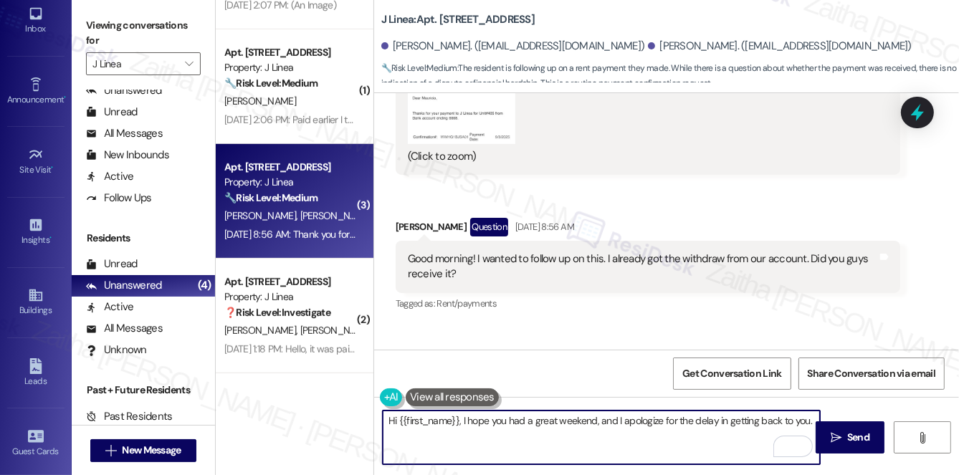
scroll to position [2933, 0]
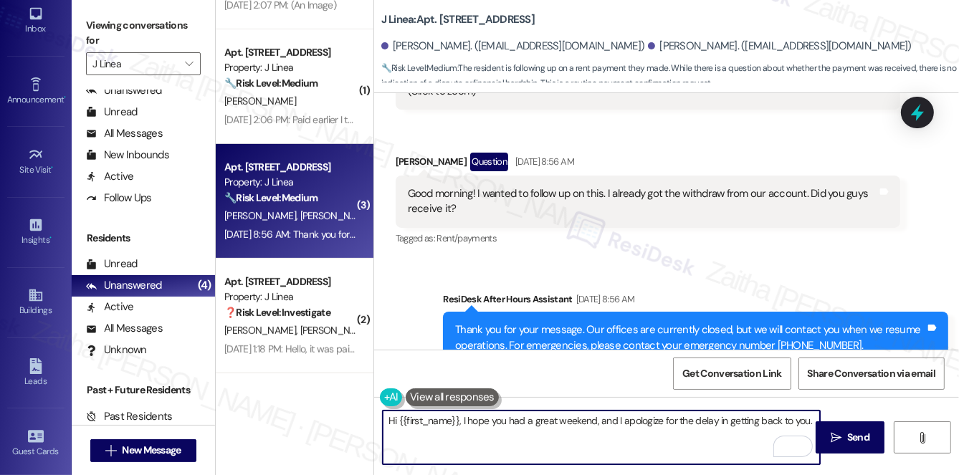
click at [404, 153] on div "[PERSON_NAME] Question [DATE] 8:56 AM" at bounding box center [648, 164] width 505 height 23
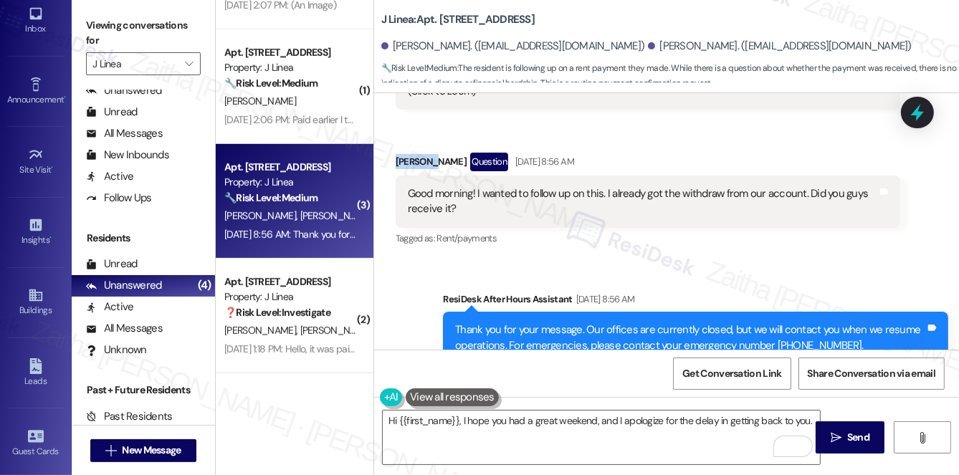
click at [404, 153] on div "[PERSON_NAME] Question [DATE] 8:56 AM" at bounding box center [648, 164] width 505 height 23
copy div "[PERSON_NAME]"
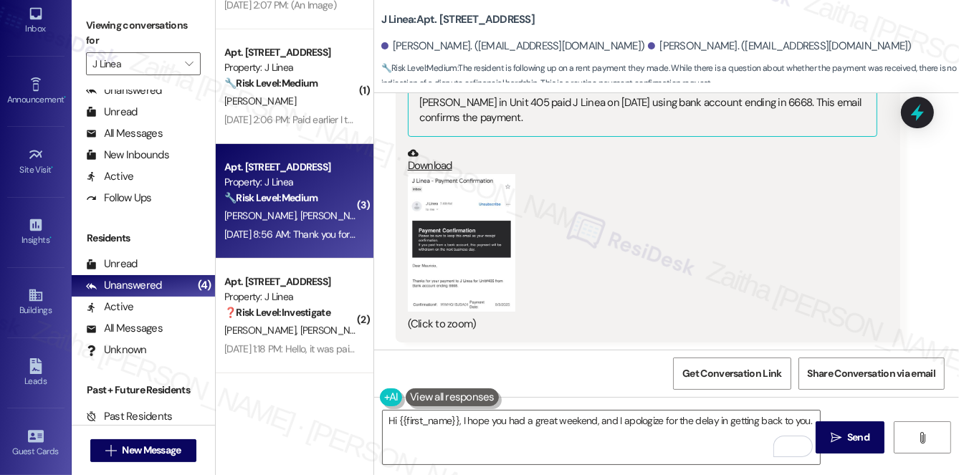
scroll to position [2607, 0]
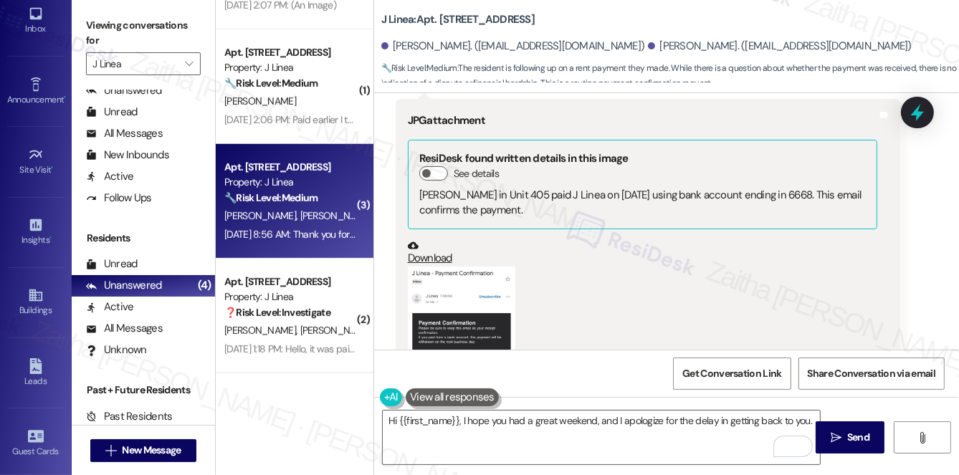
click at [424, 314] on button "Zoom image" at bounding box center [462, 336] width 108 height 138
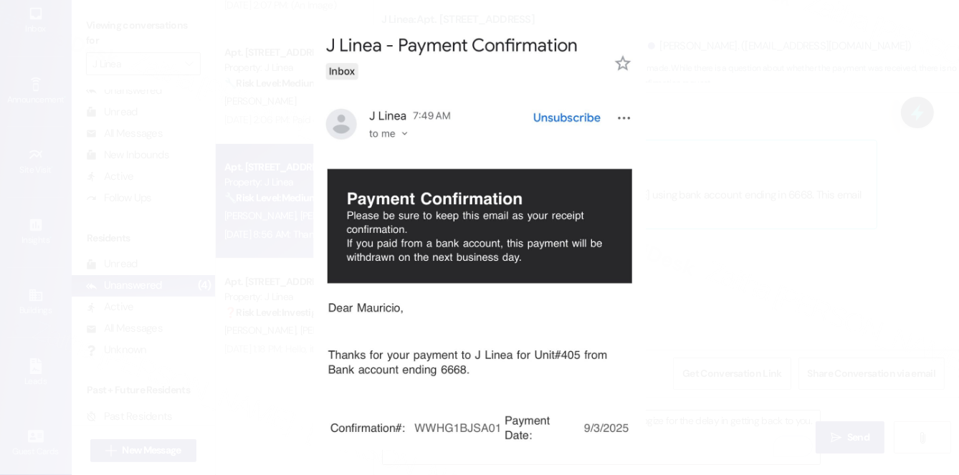
click at [755, 267] on button "Unzoom image" at bounding box center [479, 237] width 959 height 475
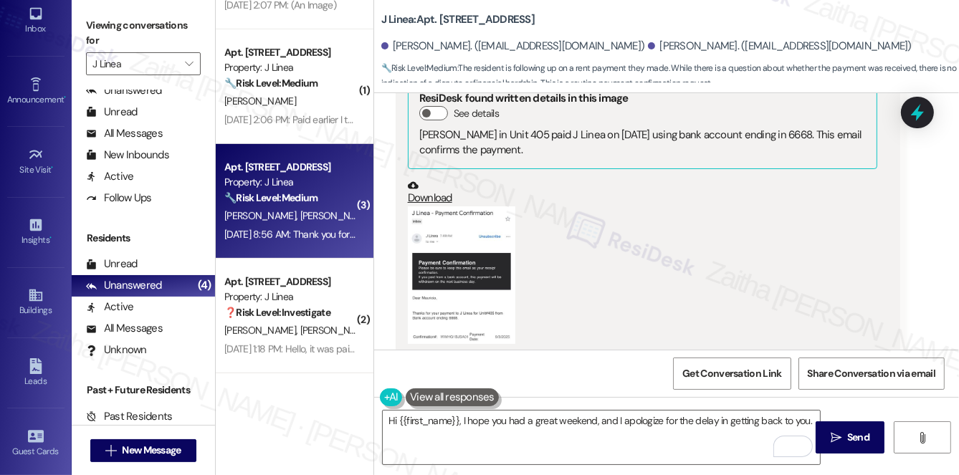
scroll to position [2673, 0]
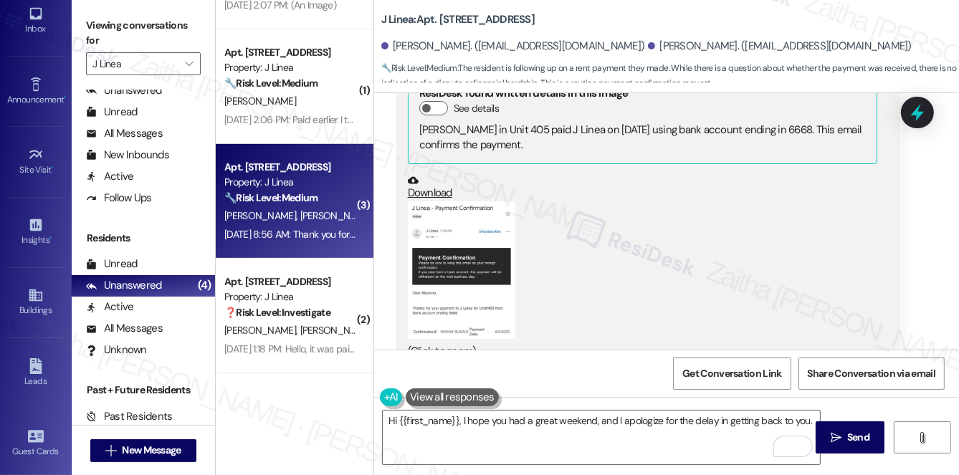
click at [457, 263] on button "Zoom image" at bounding box center [462, 270] width 108 height 138
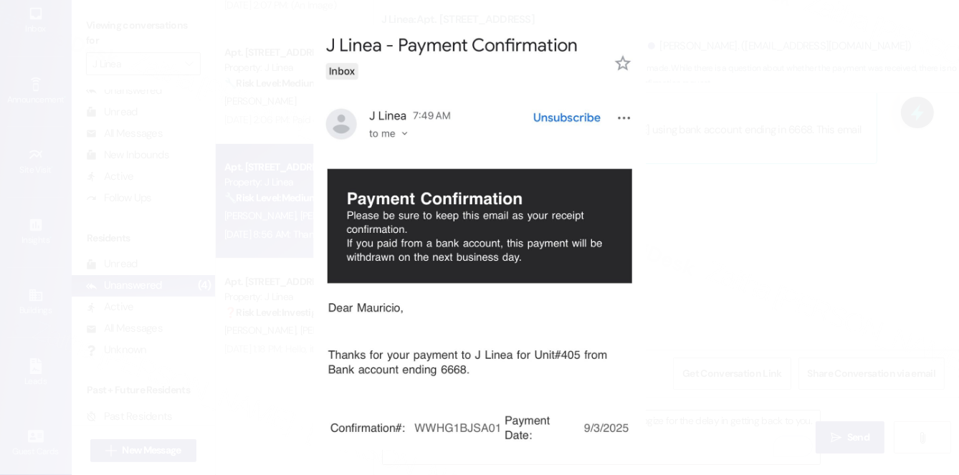
click at [753, 252] on button "Unzoom image" at bounding box center [479, 237] width 959 height 475
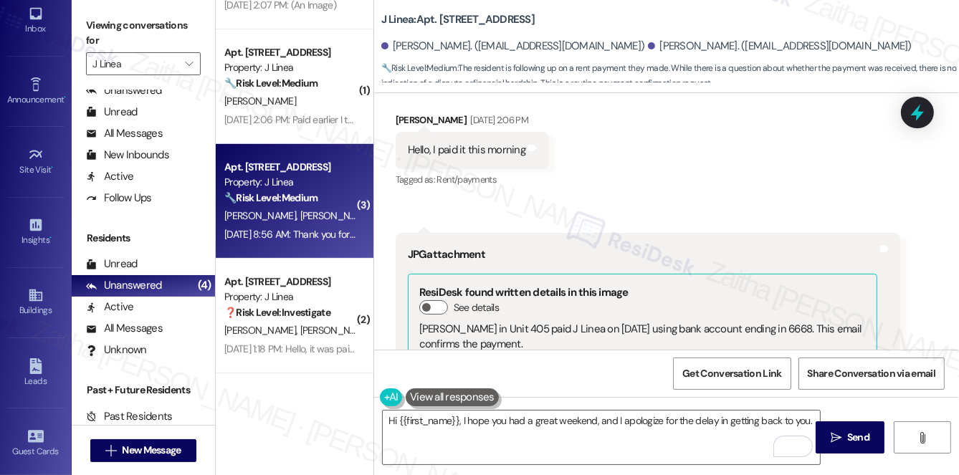
scroll to position [2412, 0]
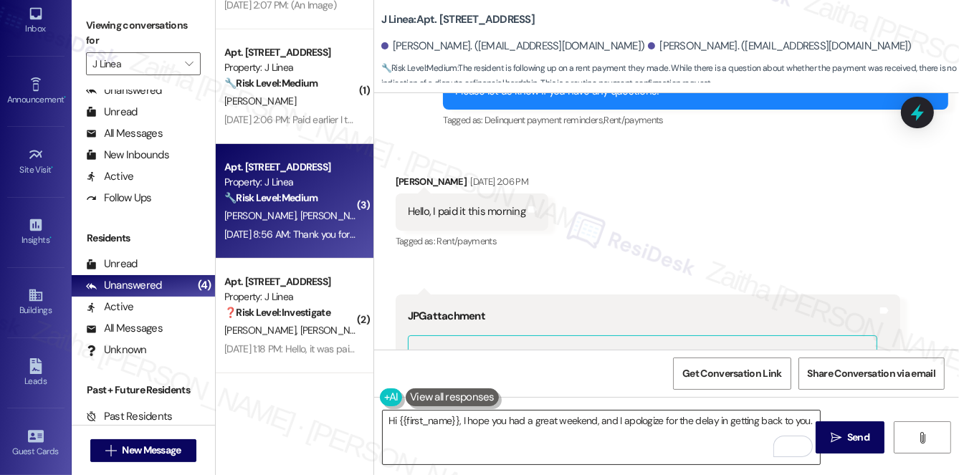
click at [806, 419] on textarea "Hi {{first_name}}, I hope you had a great weekend, and I apologize for the dela…" at bounding box center [601, 438] width 437 height 54
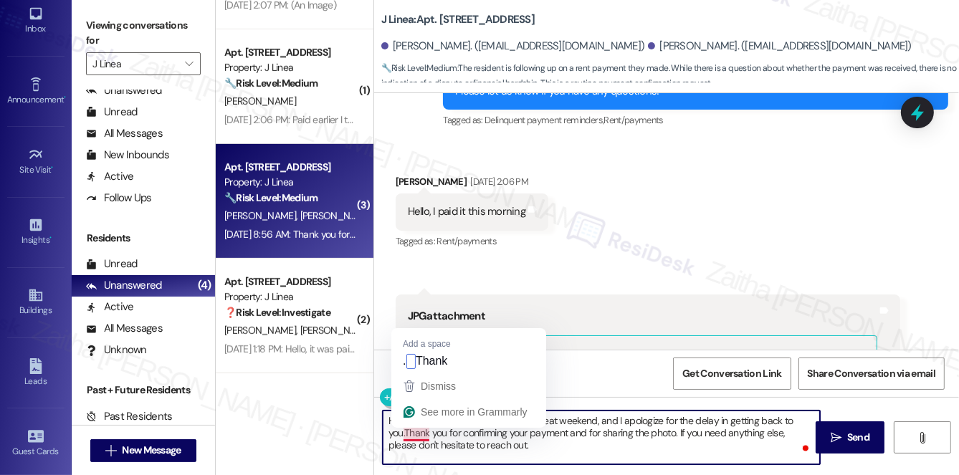
type textarea "Hi {{first_name}}, I hope you had a great weekend, and I apologize for the dela…"
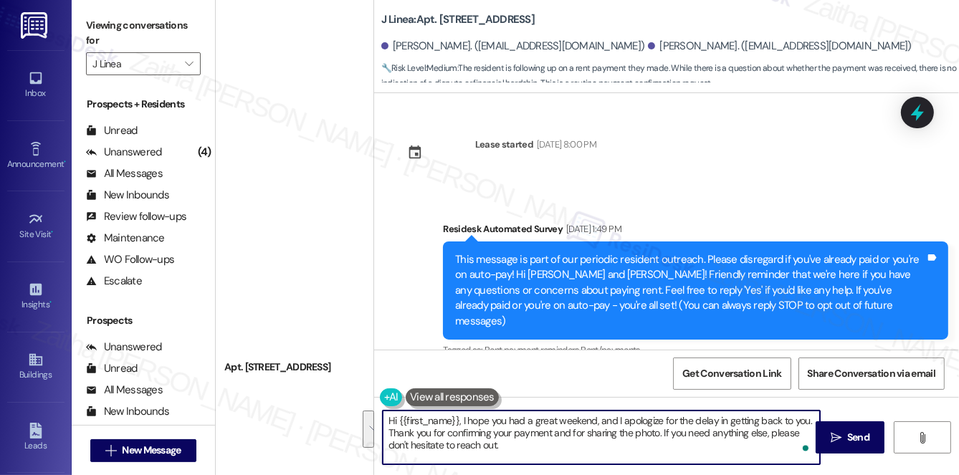
scroll to position [2412, 0]
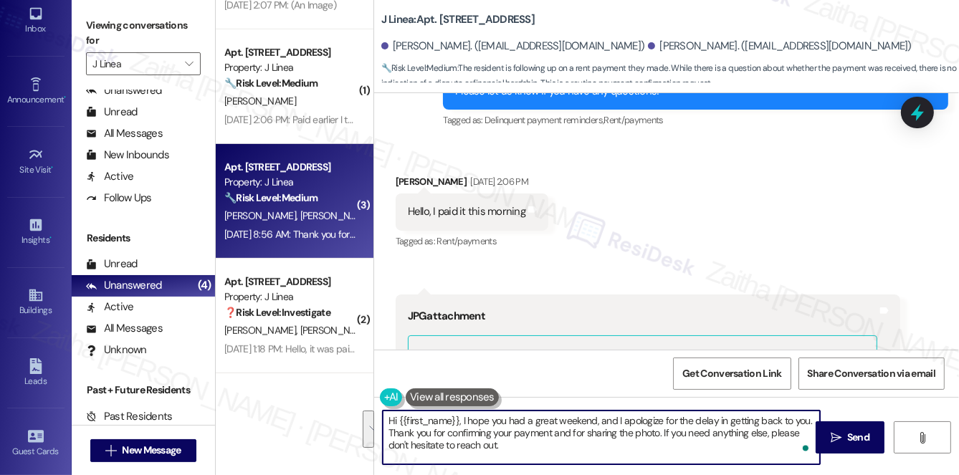
type textarea "Hi {{first_name}}, I hope you had a great weekend, and I apologize for the dela…"
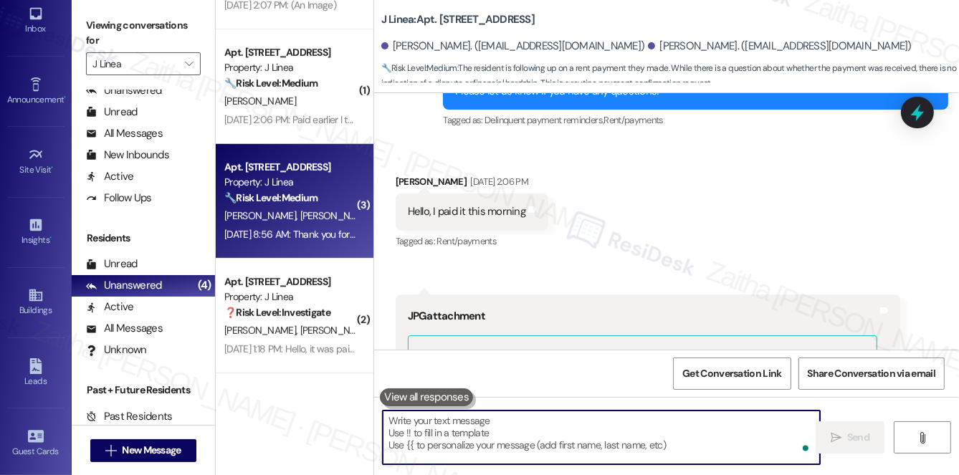
paste textarea "Hi {{first_name}}, I hope you had a great weekend, and I apologize for the dela…"
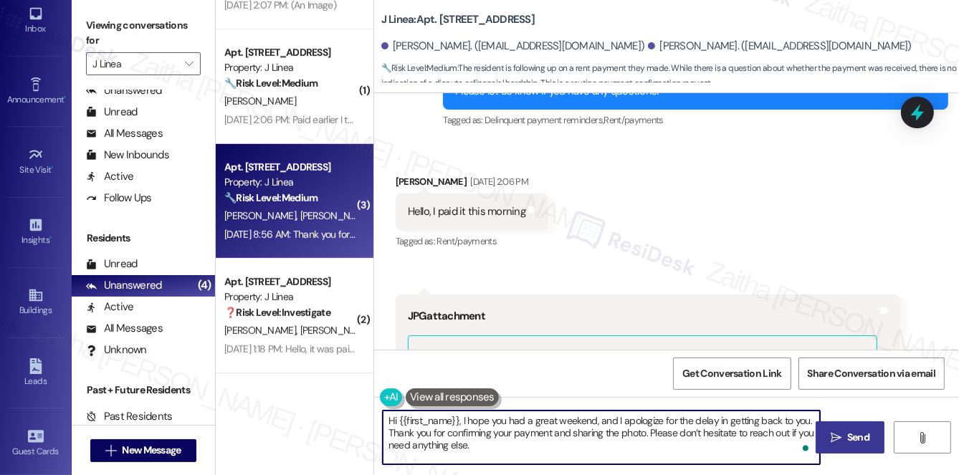
type textarea "Hi {{first_name}}, I hope you had a great weekend, and I apologize for the dela…"
click at [844, 427] on button " Send" at bounding box center [851, 438] width 70 height 32
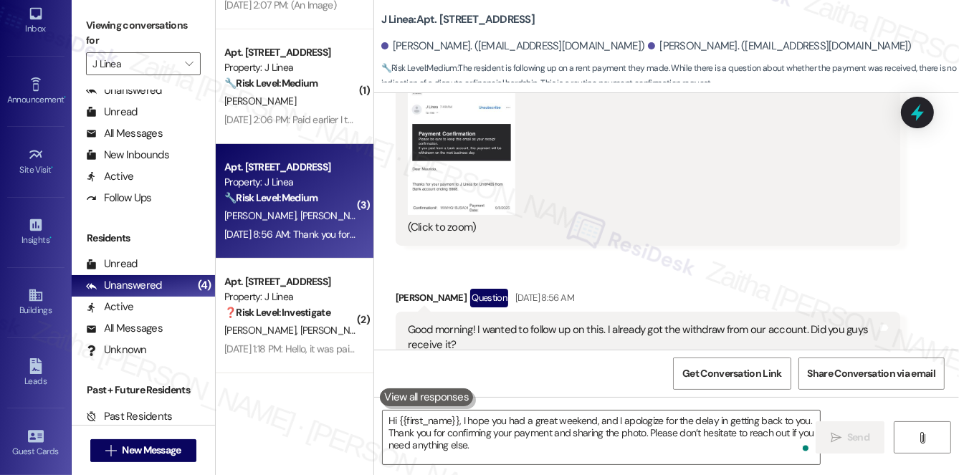
click at [328, 297] on div "Property: J Linea" at bounding box center [290, 297] width 133 height 15
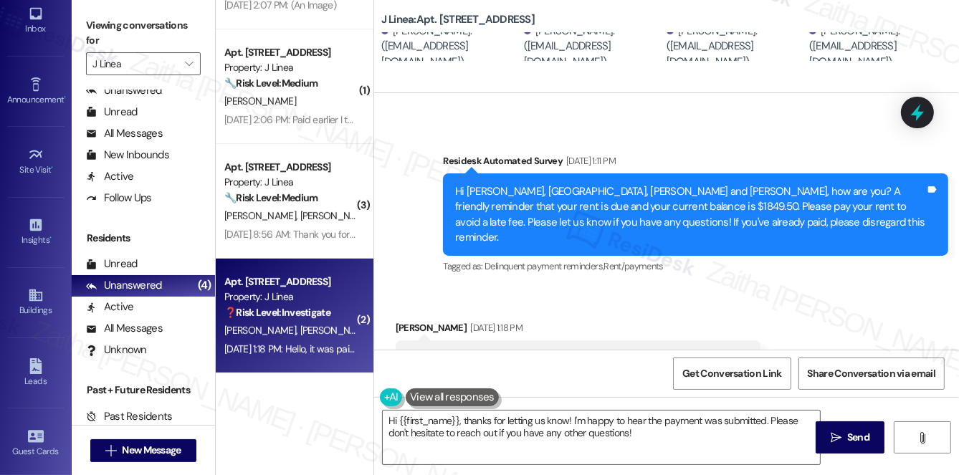
scroll to position [1670, 0]
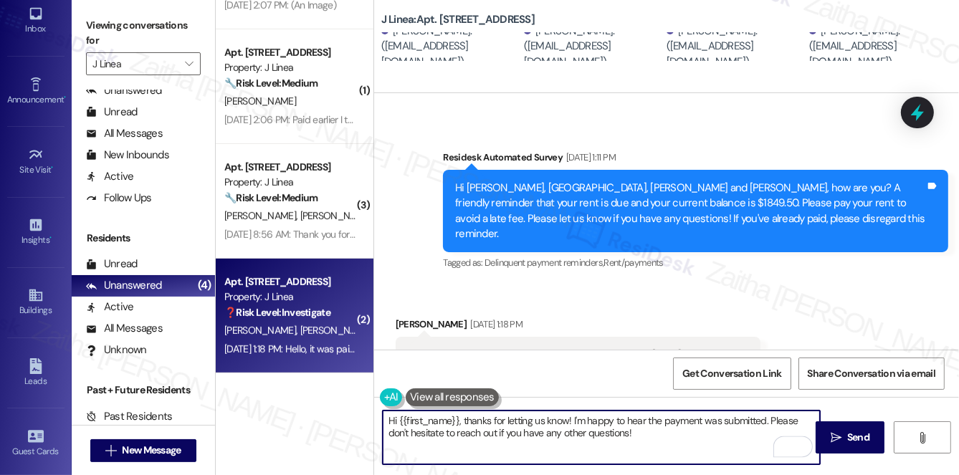
click at [462, 418] on textarea "Hi {{first_name}}, thanks for letting us know! I'm happy to hear the payment wa…" at bounding box center [601, 438] width 437 height 54
click at [571, 417] on textarea "Hi {{first_name}}, thanks for letting us know! I'm happy to hear the payment wa…" at bounding box center [601, 438] width 437 height 54
click at [568, 416] on textarea "Hi {{first_name}}, thanks for letting us know! I'm happy to hear the payment wa…" at bounding box center [601, 438] width 437 height 54
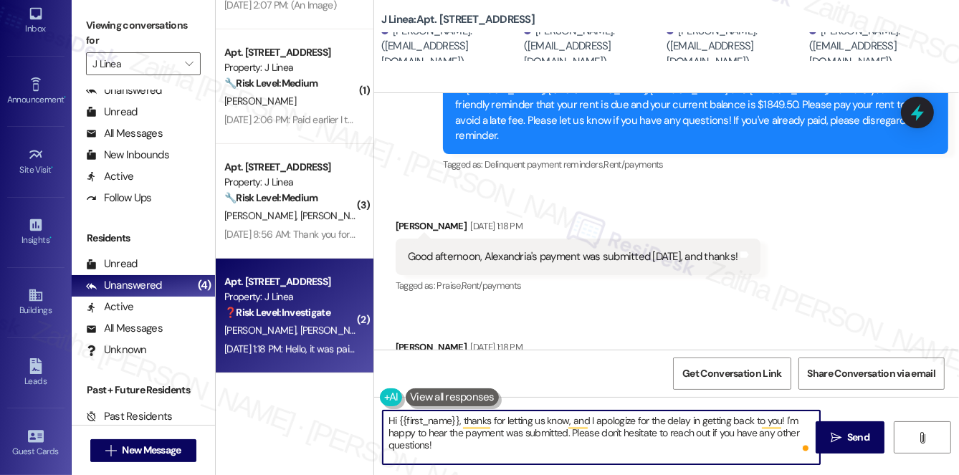
scroll to position [1801, 0]
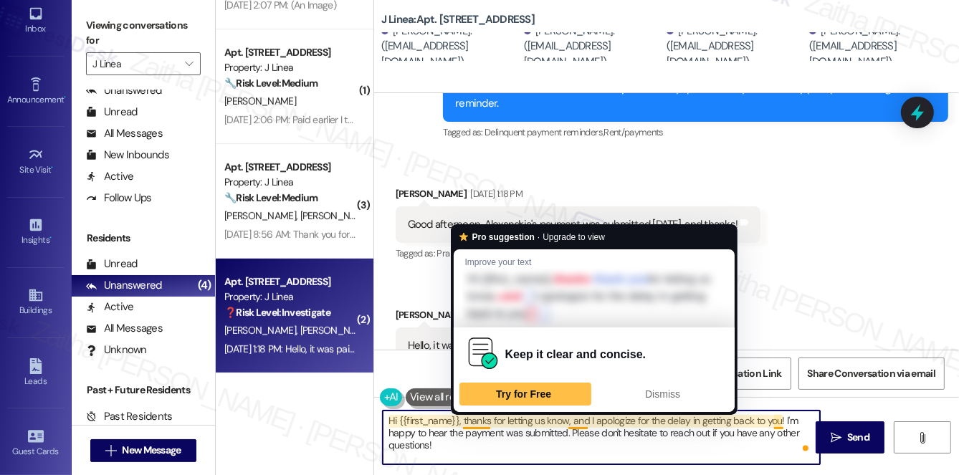
click at [487, 417] on textarea "Hi {{first_name}}, thanks for letting us know, and I apologize for the delay in…" at bounding box center [601, 438] width 437 height 54
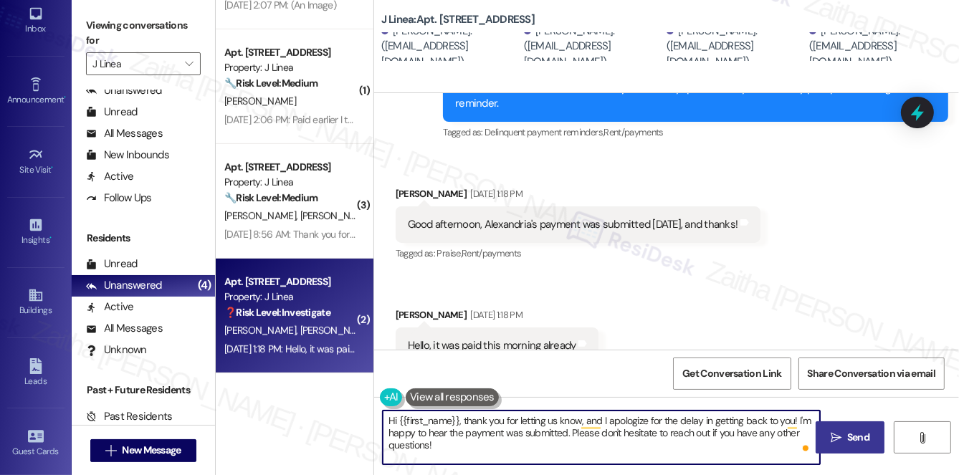
type textarea "Hi {{first_name}}, thank you for letting us know, and I apologize for the delay…"
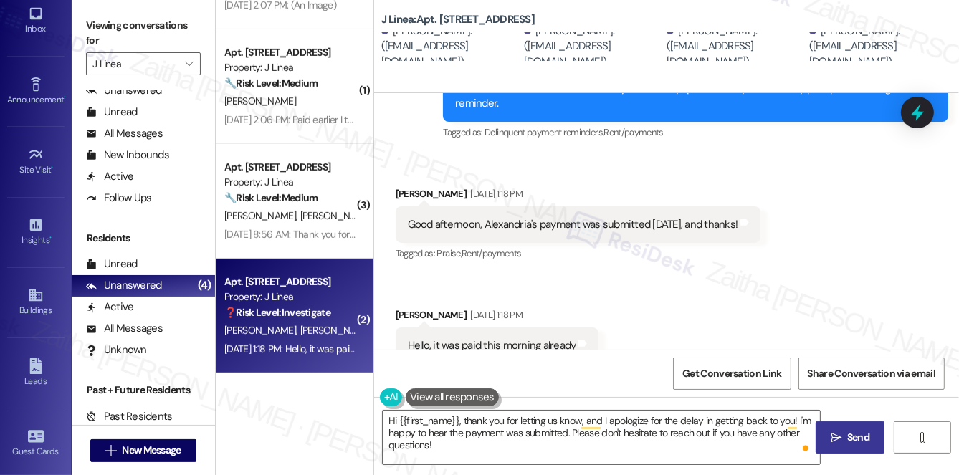
click at [847, 436] on span "Send" at bounding box center [858, 437] width 22 height 15
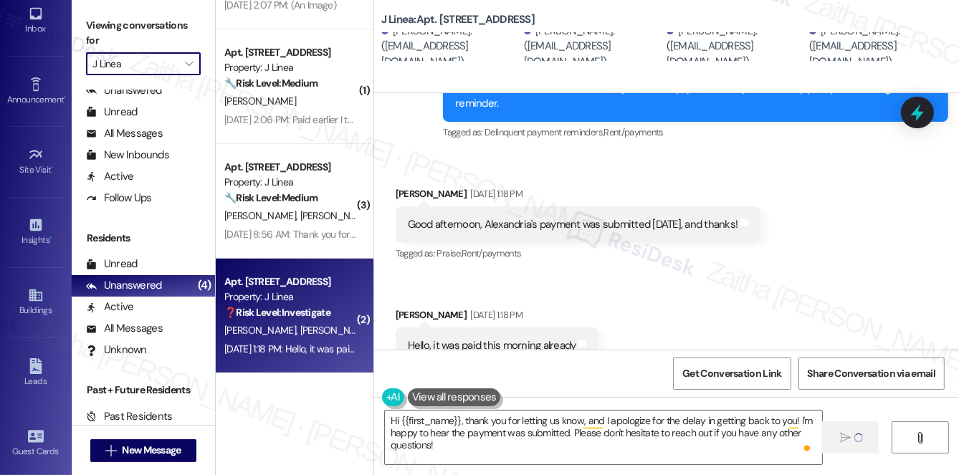
click at [161, 64] on input "J Linea" at bounding box center [134, 63] width 85 height 23
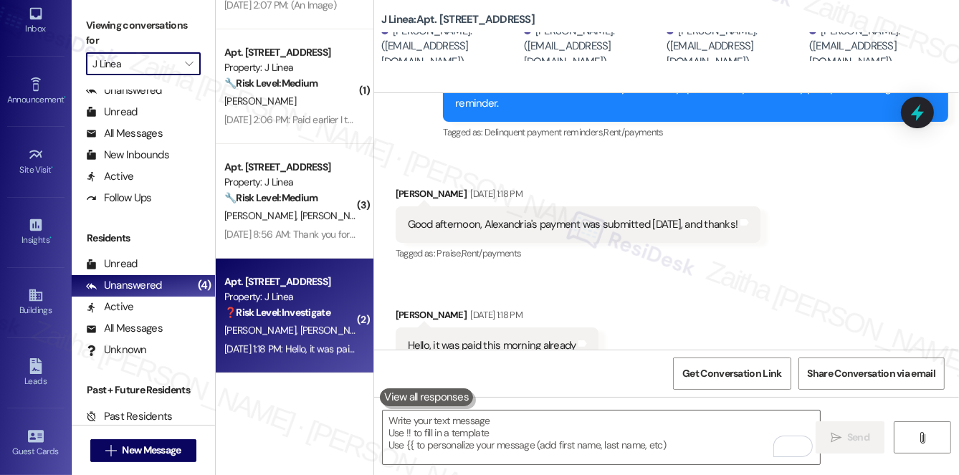
click at [173, 65] on input "J Linea" at bounding box center [134, 63] width 85 height 23
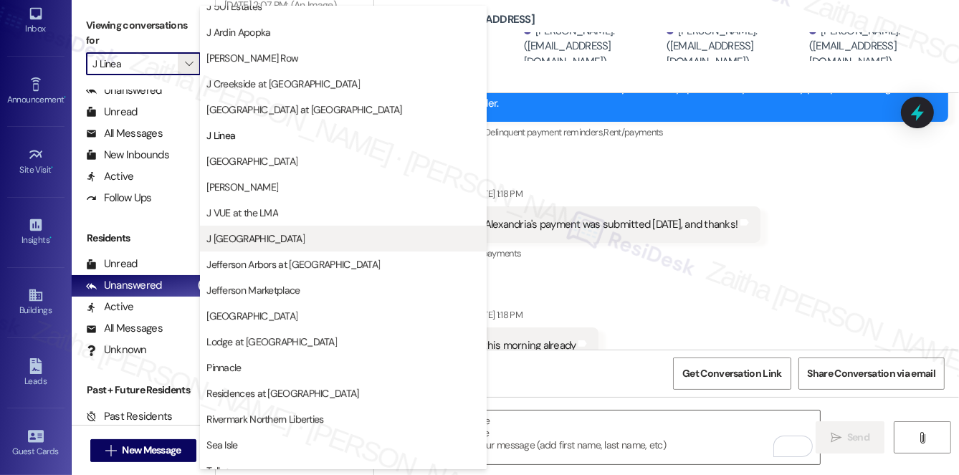
scroll to position [103, 0]
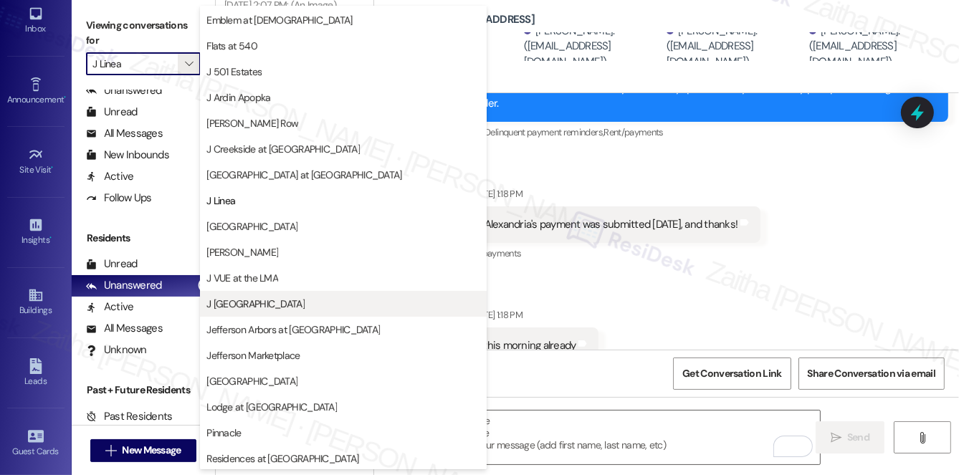
click at [288, 172] on span "J Harbor Park at North Point" at bounding box center [303, 175] width 195 height 14
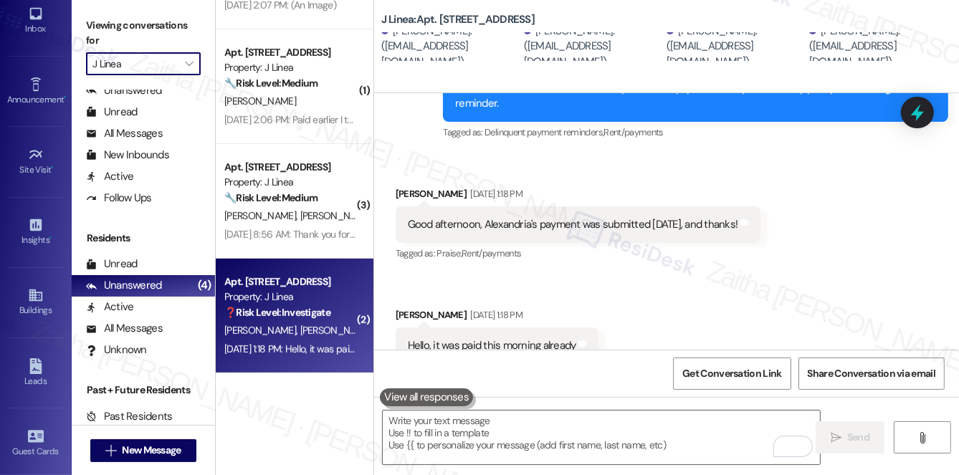
type input "J Harbor Park at North Point"
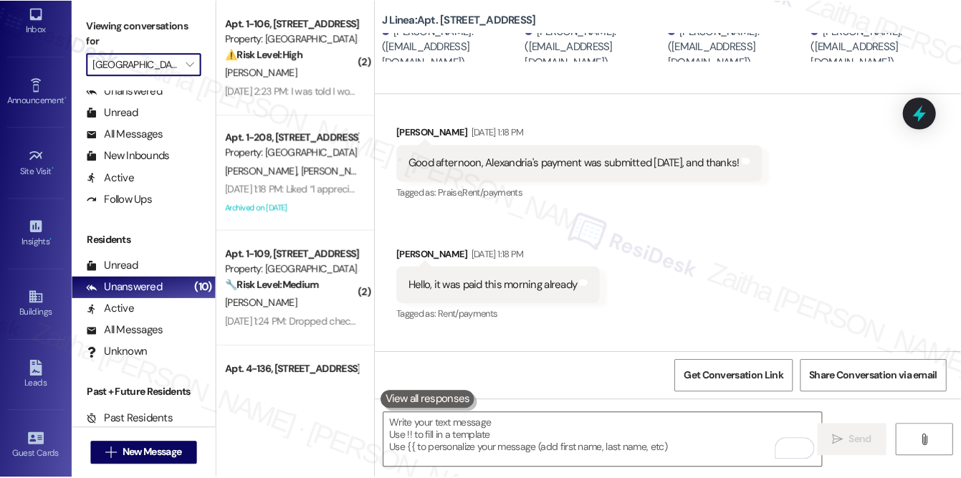
scroll to position [1932, 0]
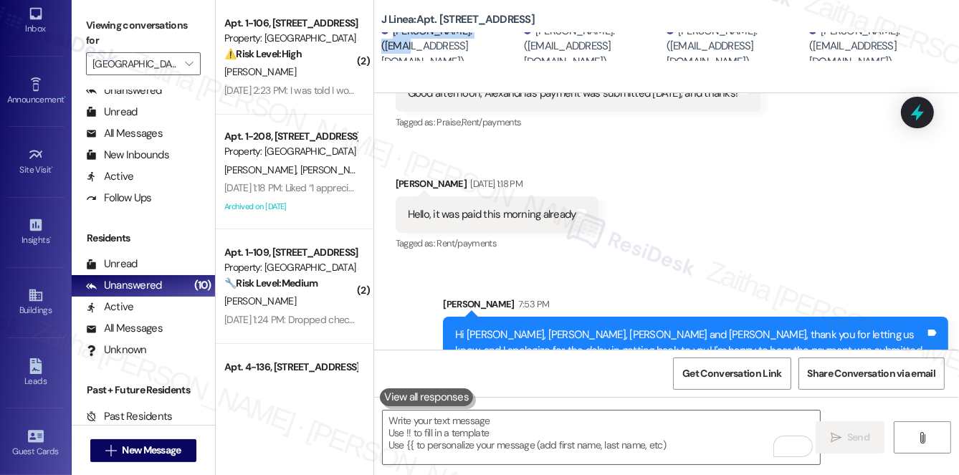
drag, startPoint x: 394, startPoint y: 37, endPoint x: 489, endPoint y: 31, distance: 95.5
click at [489, 31] on div "J Linea: Apt. 419, 2009 8th St NW Montrese Adger Fuller. (montresefuller@gmail.…" at bounding box center [670, 32] width 578 height 57
copy div "Montrese Adger Fuller"
drag, startPoint x: 547, startPoint y: 36, endPoint x: 619, endPoint y: 32, distance: 72.5
click at [619, 32] on div "Alexandria Fuller. (alexlesleyfuller@gmail.com)" at bounding box center [593, 47] width 139 height 46
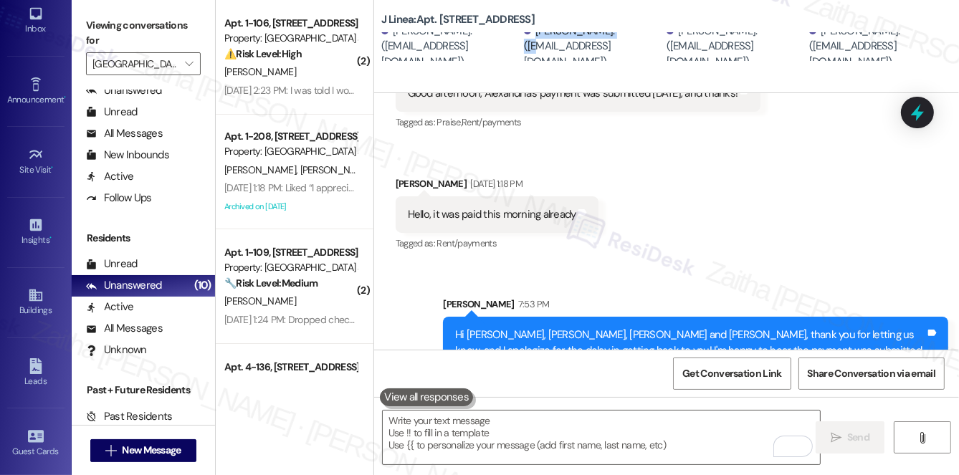
copy div "Alexandria Fuller."
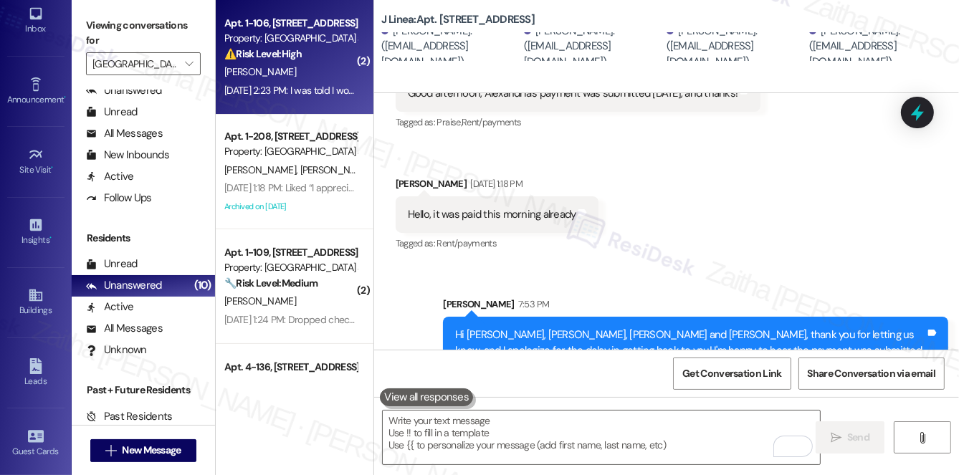
click at [313, 70] on div "T. Mallaney" at bounding box center [290, 72] width 135 height 18
type textarea "Fetching suggested responses. Please feel free to read through the conversation…"
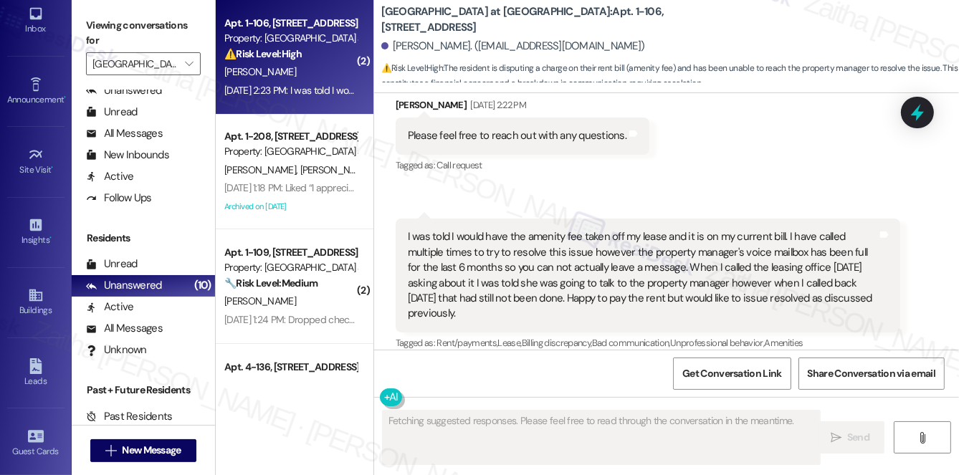
scroll to position [5803, 0]
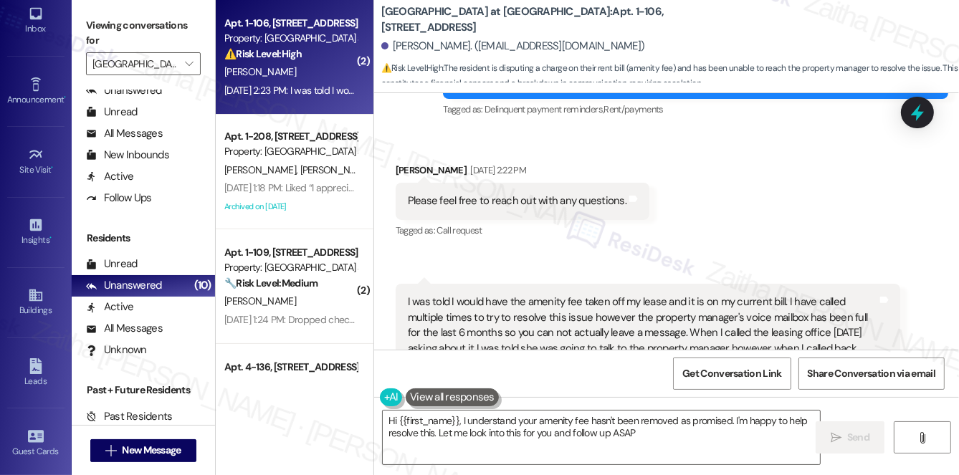
type textarea "Hi {{first_name}}, I understand your amenity fee hasn't been removed as promise…"
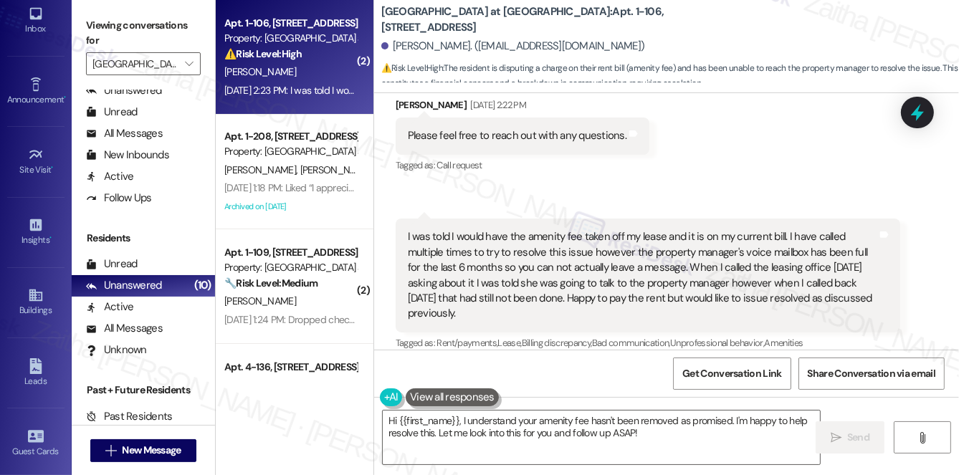
drag, startPoint x: 405, startPoint y: 217, endPoint x: 493, endPoint y: 296, distance: 117.8
click at [493, 296] on div "I was told I would have the amenity fee taken off my lease and it is on my curr…" at bounding box center [642, 275] width 473 height 92
copy div "I was told I would have the amenity fee taken off my lease and it is on my curr…"
click at [652, 171] on div "Received via SMS Thomas Mallaney Sep 03, 2025 at 2:22 PM Please feel free to re…" at bounding box center [522, 137] width 275 height 100
drag, startPoint x: 920, startPoint y: 124, endPoint x: 662, endPoint y: 120, distance: 258.8
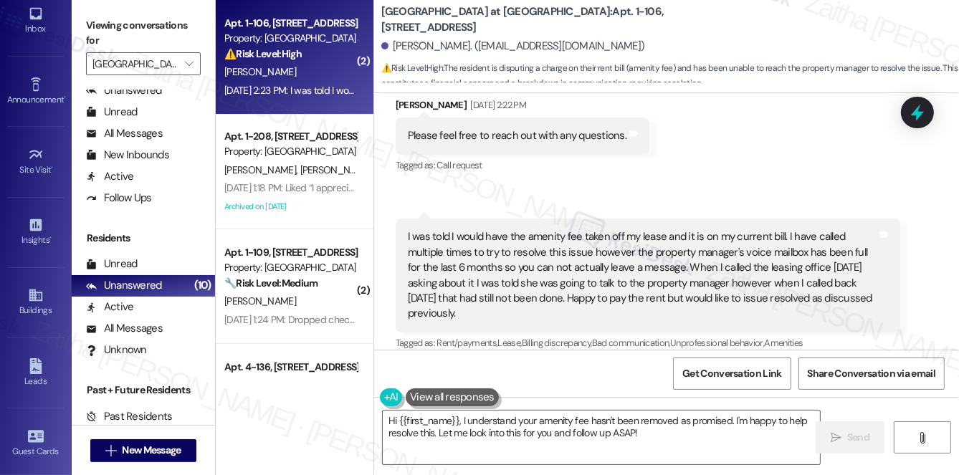
click at [917, 122] on icon at bounding box center [917, 112] width 19 height 19
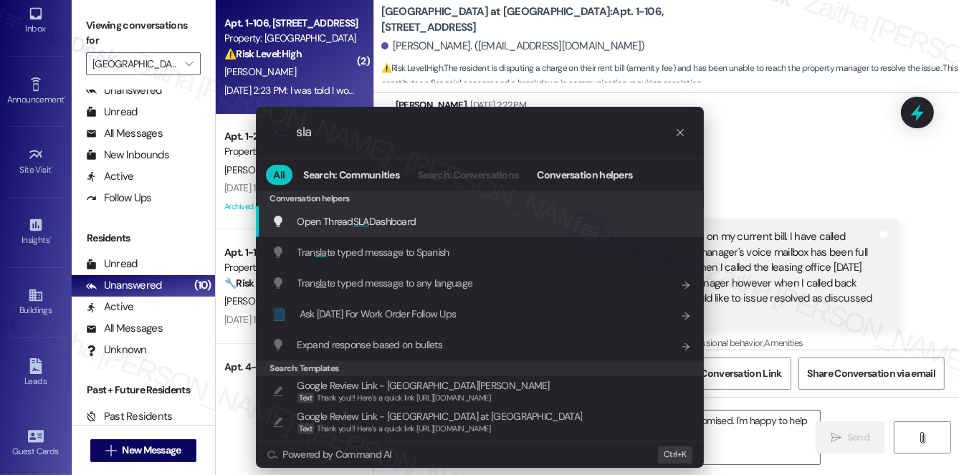
click at [391, 218] on span "Open Thread SLA Dashboard" at bounding box center [357, 221] width 119 height 13
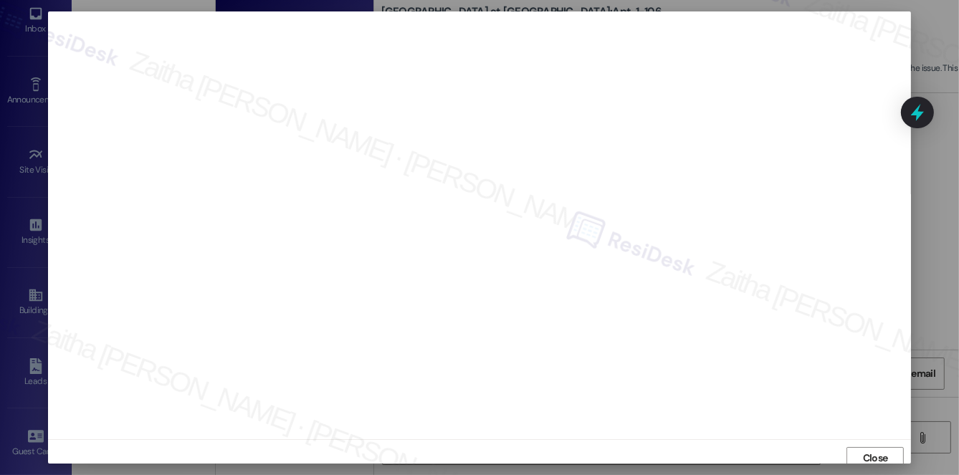
scroll to position [6, 0]
click at [863, 449] on span "Close" at bounding box center [875, 452] width 25 height 15
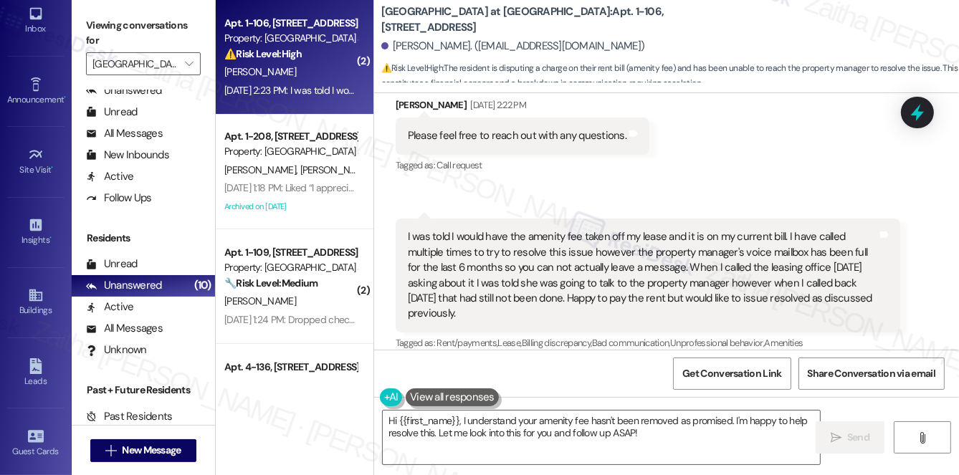
scroll to position [5868, 0]
click at [918, 115] on icon at bounding box center [917, 113] width 17 height 22
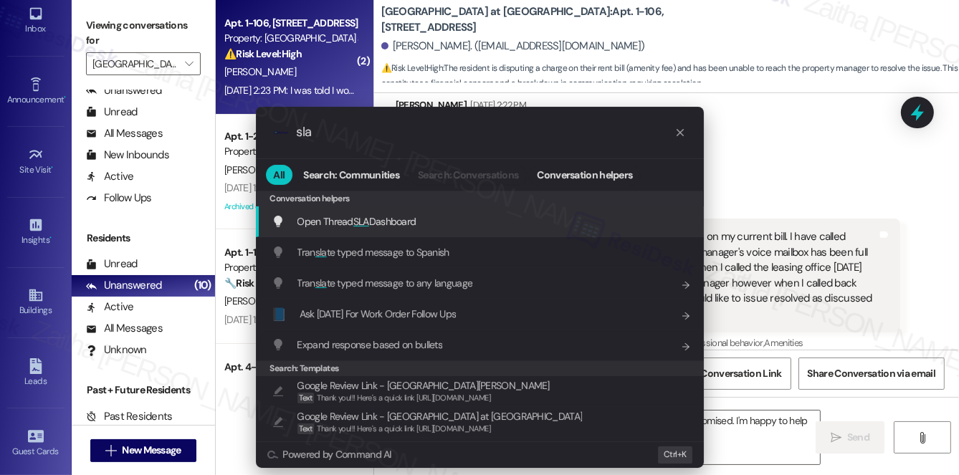
type input "sla"
click at [391, 217] on span "Open Thread SLA Dashboard" at bounding box center [357, 221] width 119 height 13
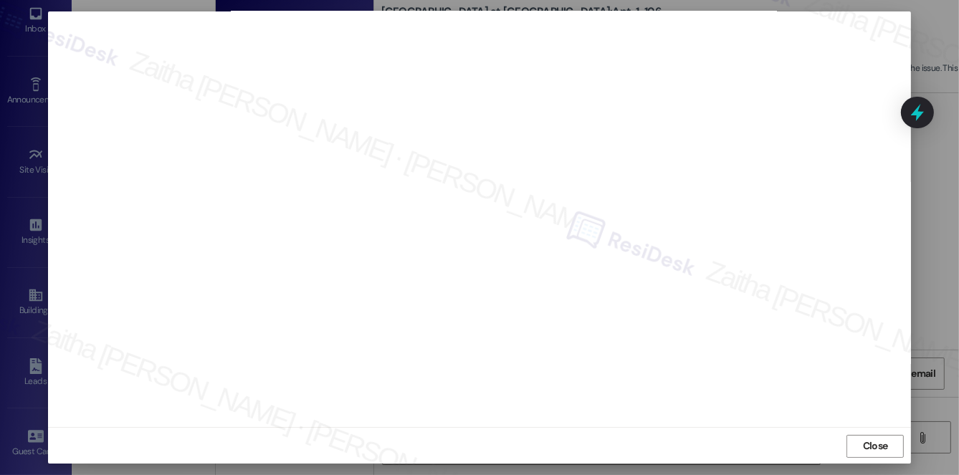
scroll to position [13, 0]
click at [863, 446] on span "Close" at bounding box center [875, 445] width 25 height 15
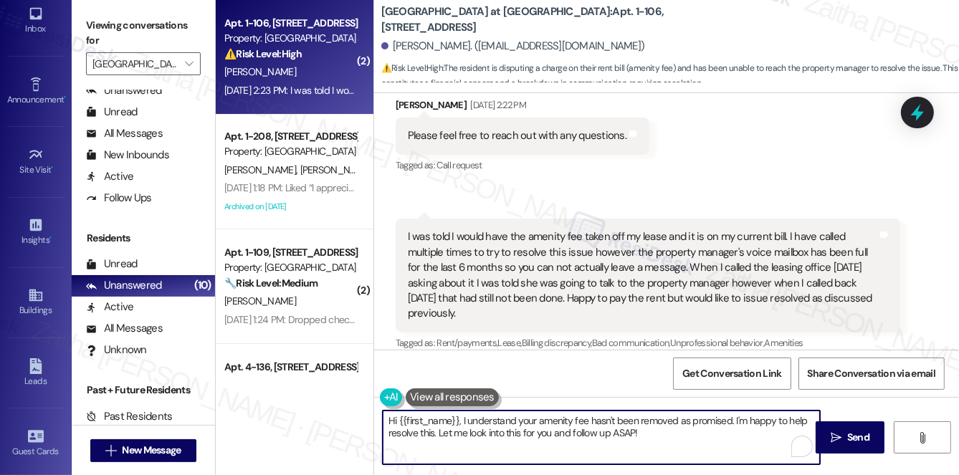
drag, startPoint x: 386, startPoint y: 421, endPoint x: 673, endPoint y: 440, distance: 287.4
click at [672, 442] on textarea "Hi {{first_name}}, I understand your amenity fee hasn't been removed as promise…" at bounding box center [601, 438] width 437 height 54
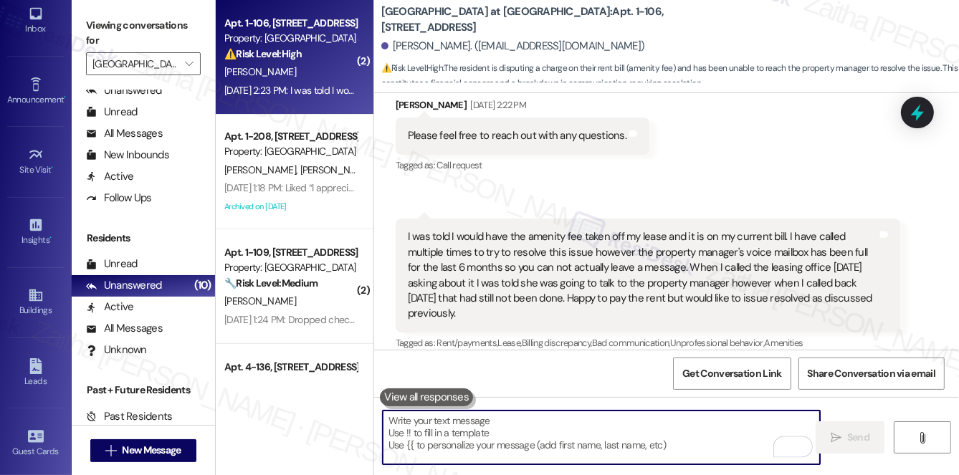
paste textarea "Hi {{first_name}}, thank you for sharing this with me. I understand your concer…"
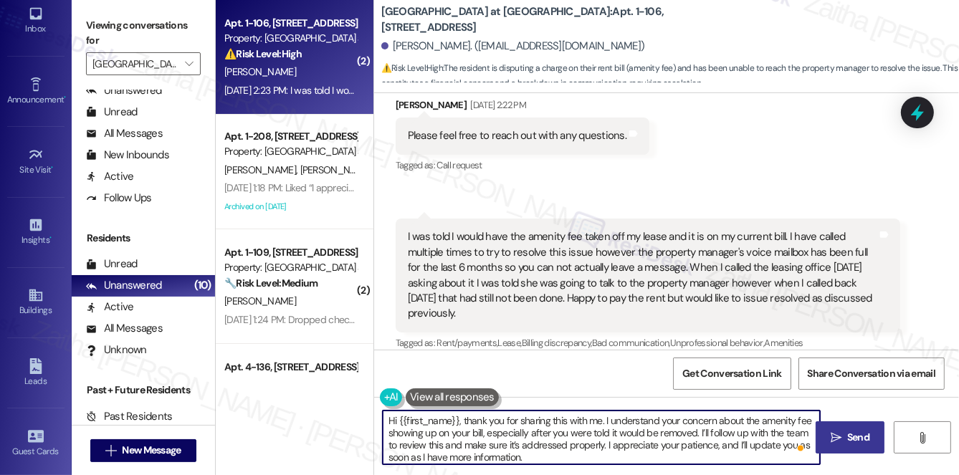
type textarea "Hi {{first_name}}, thank you for sharing this with me. I understand your concer…"
click at [852, 431] on span "Send" at bounding box center [858, 437] width 22 height 15
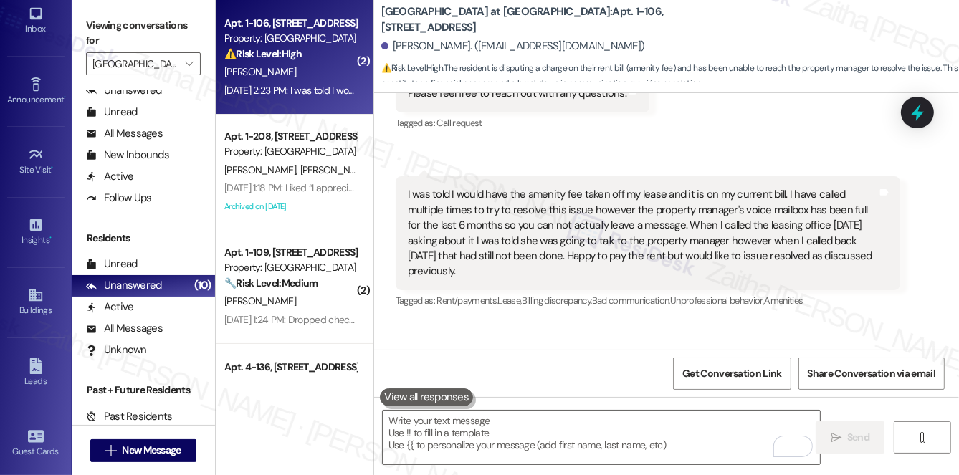
scroll to position [5934, 0]
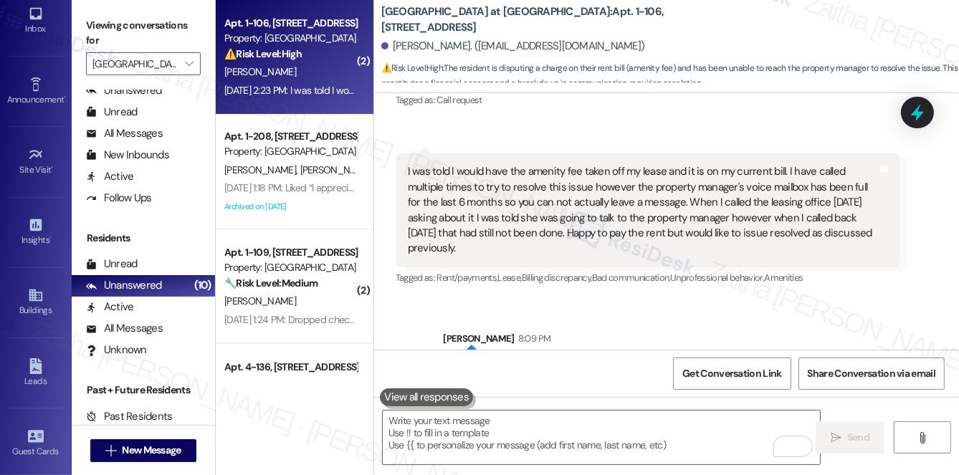
click at [913, 110] on icon at bounding box center [917, 112] width 19 height 19
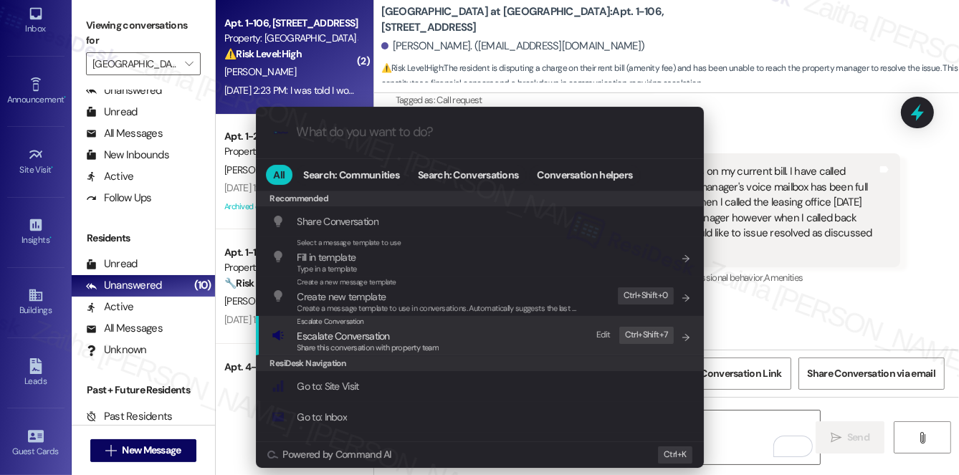
click at [347, 334] on span "Escalate Conversation" at bounding box center [344, 336] width 92 height 13
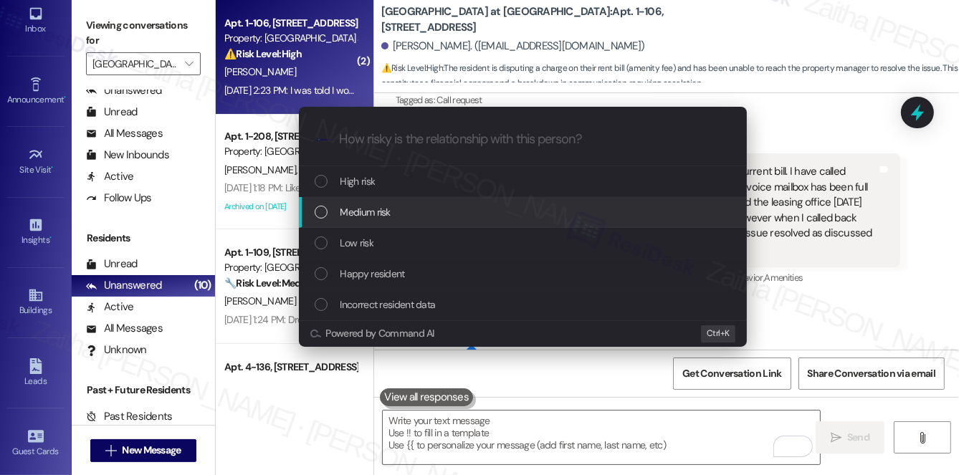
click at [386, 208] on span "Medium risk" at bounding box center [366, 212] width 50 height 16
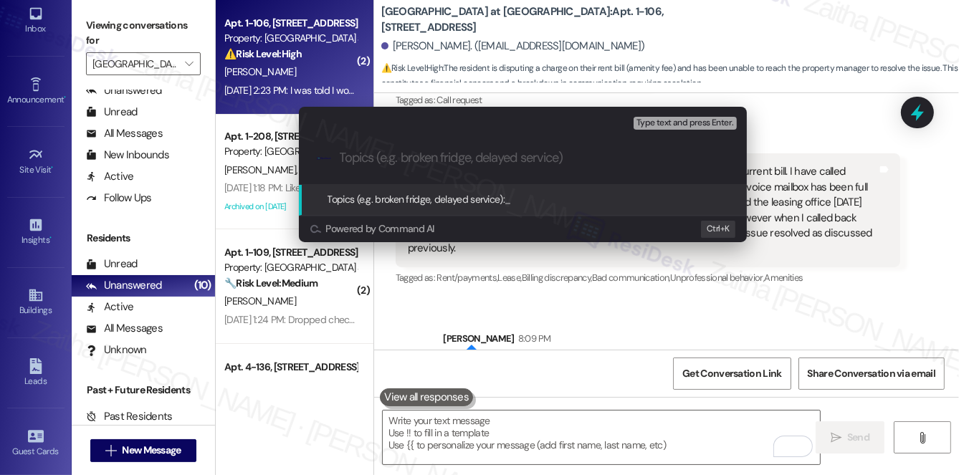
paste input "Amenity Fee – Billing Concern"
type input "Amenity Fee – Billing Concern"
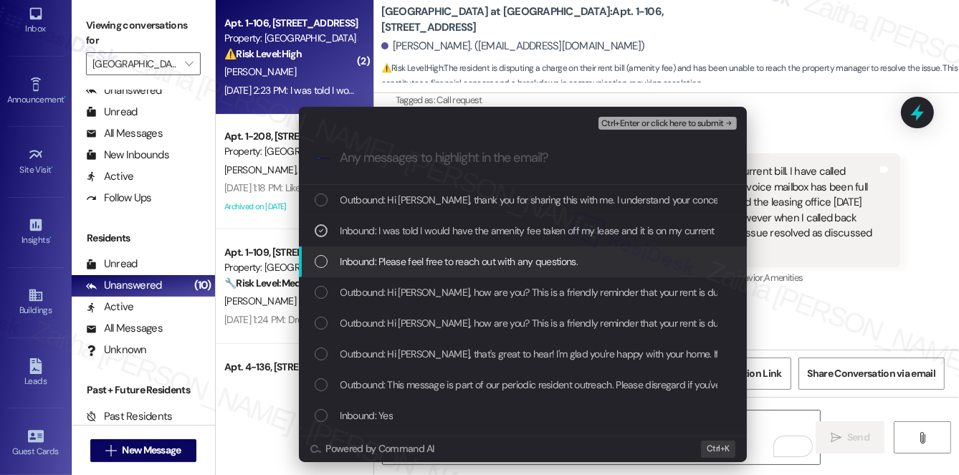
click at [493, 262] on span "Inbound: Please feel free to reach out with any questions." at bounding box center [459, 262] width 237 height 16
click at [503, 258] on span "Inbound: Please feel free to reach out with any questions." at bounding box center [459, 262] width 237 height 16
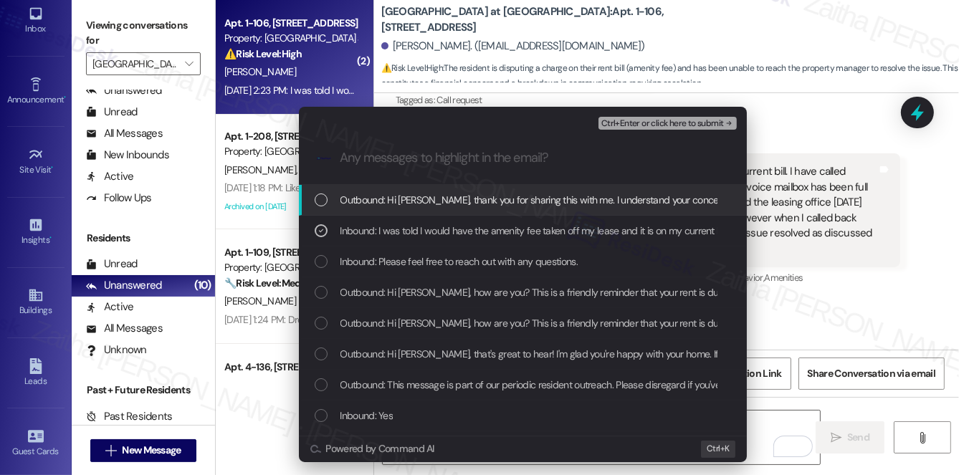
click at [677, 125] on span "Ctrl+Enter or click here to submit" at bounding box center [662, 124] width 123 height 10
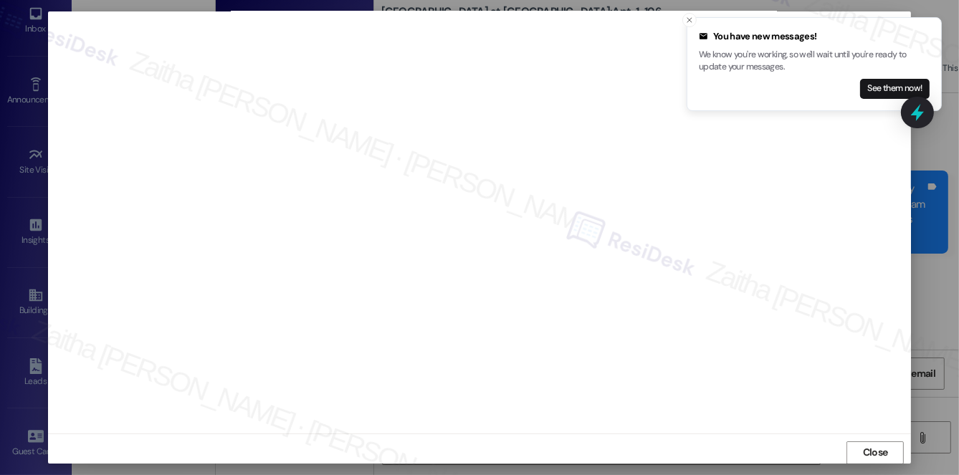
scroll to position [13, 0]
click at [688, 17] on icon "Close toast" at bounding box center [689, 20] width 9 height 9
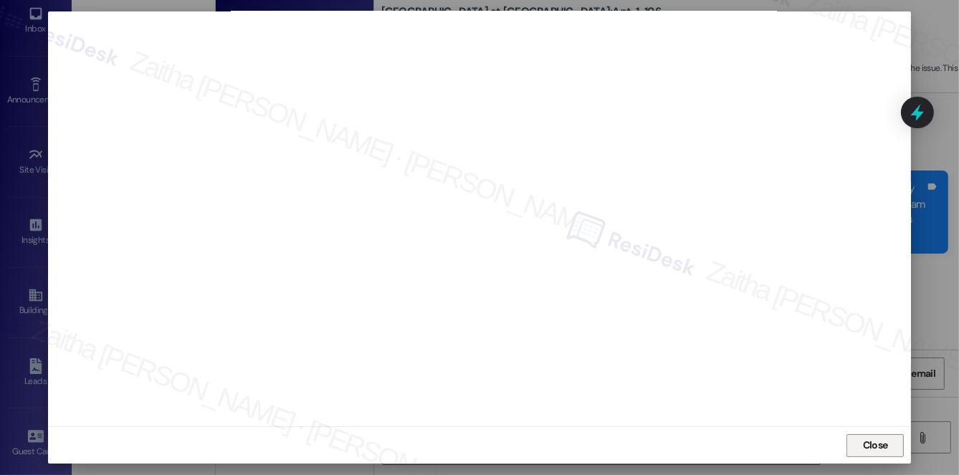
click at [874, 449] on span "Close" at bounding box center [875, 445] width 25 height 15
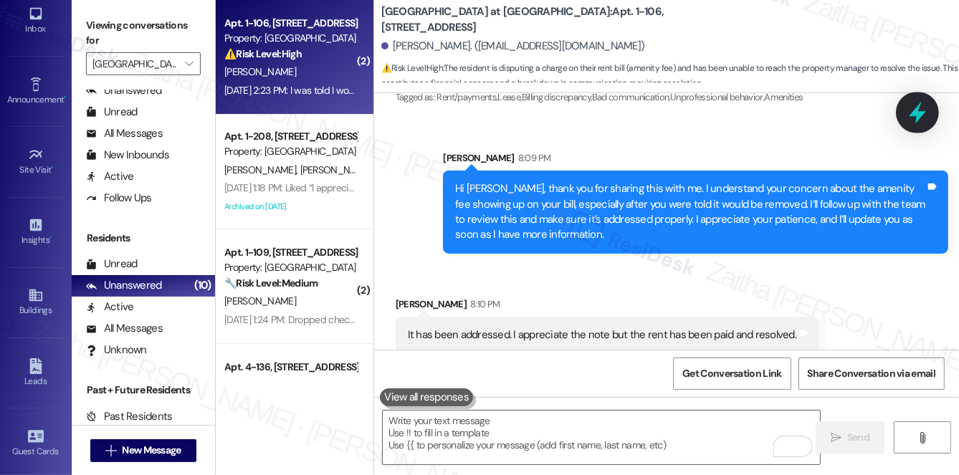
click at [918, 118] on icon at bounding box center [917, 113] width 17 height 22
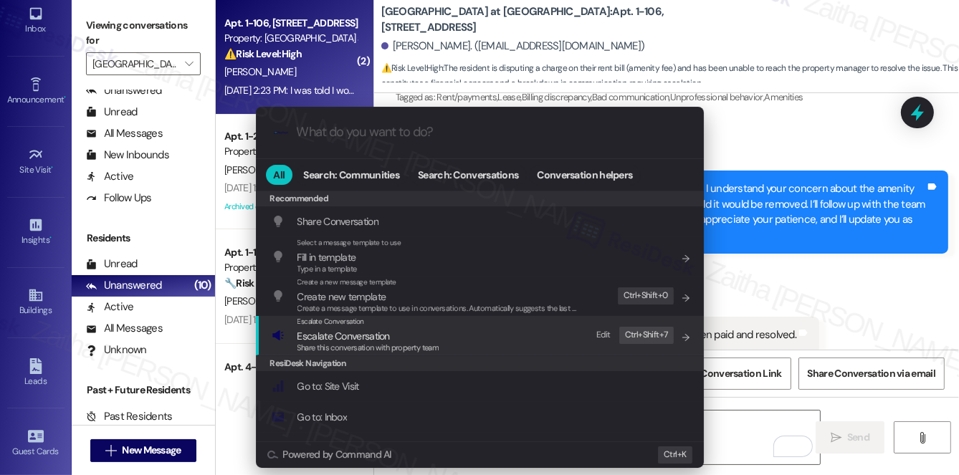
click at [401, 337] on span "Escalate Conversation" at bounding box center [369, 336] width 142 height 16
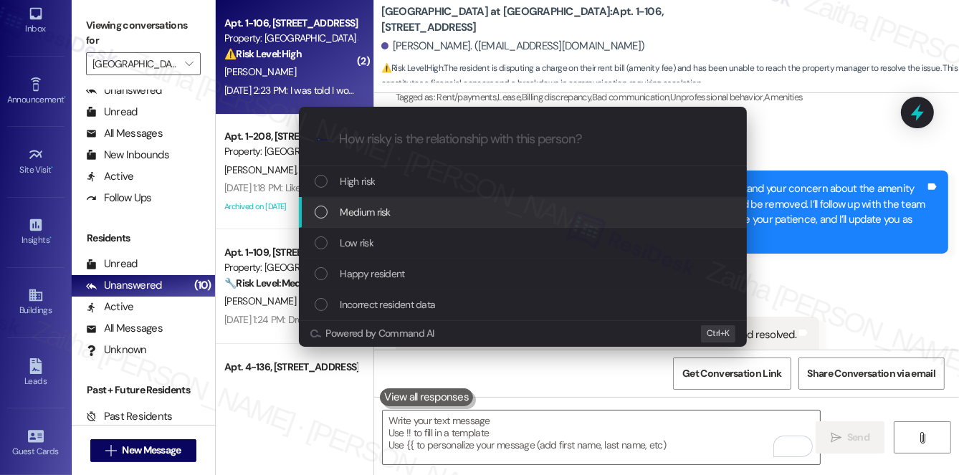
click at [428, 217] on div "Medium risk" at bounding box center [524, 212] width 419 height 16
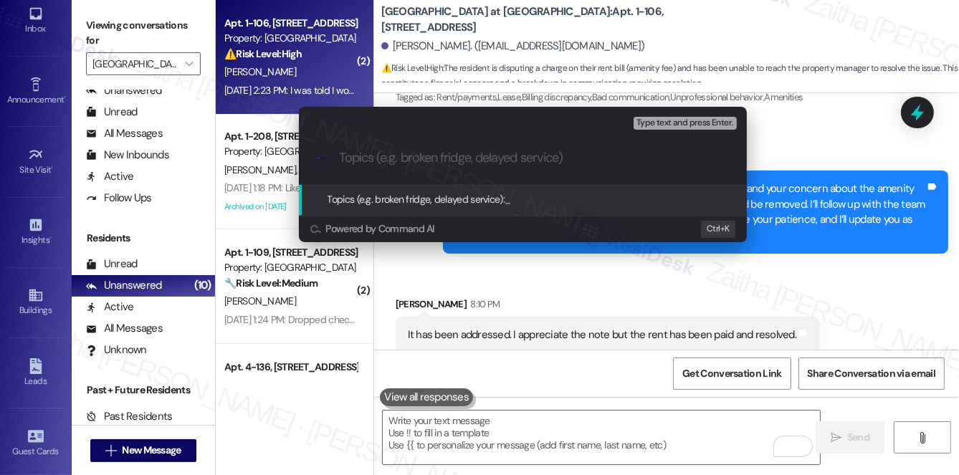
paste input "Amenity Fee – Billing Concern"
type input "Amenity Fee – Billing Concern"
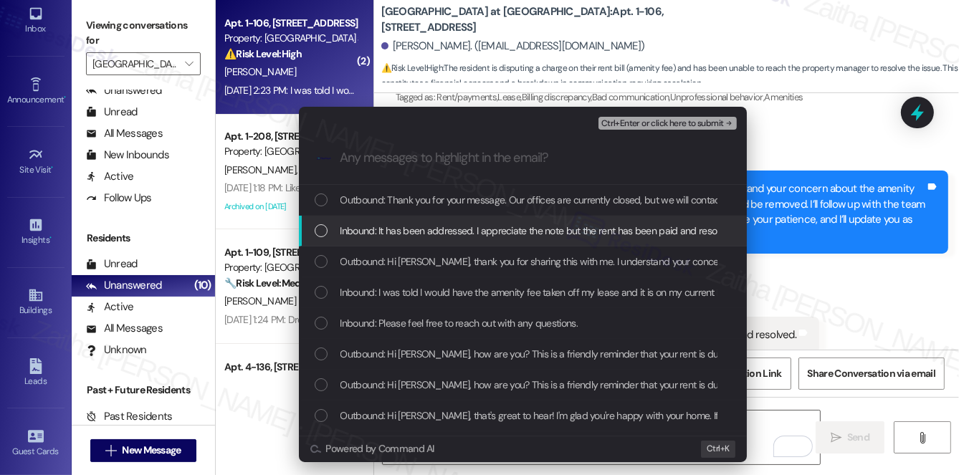
click at [439, 228] on span "Inbound: It has been addressed. I appreciate the note but the rent has been pai…" at bounding box center [539, 231] width 396 height 16
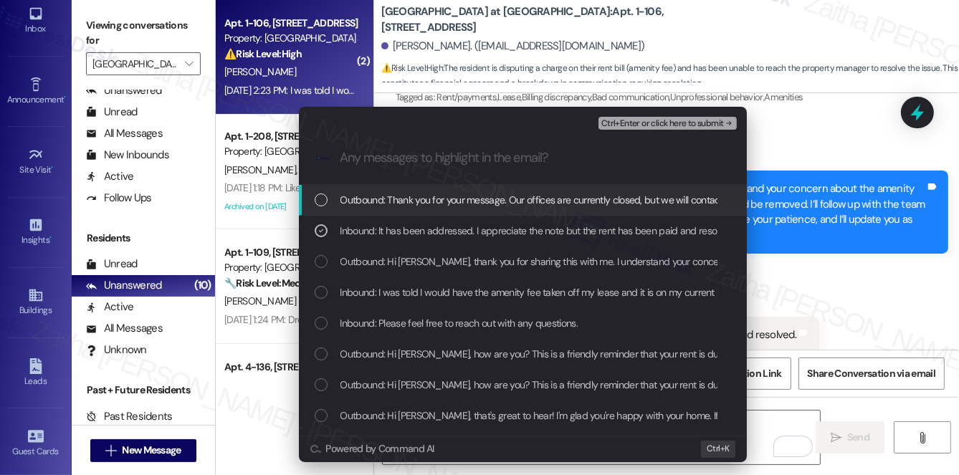
drag, startPoint x: 797, startPoint y: 123, endPoint x: 828, endPoint y: 121, distance: 30.9
click at [803, 123] on div "Escalate Conversation Medium risk Amenity Fee – Billing Concern Inbound: It has…" at bounding box center [479, 237] width 959 height 475
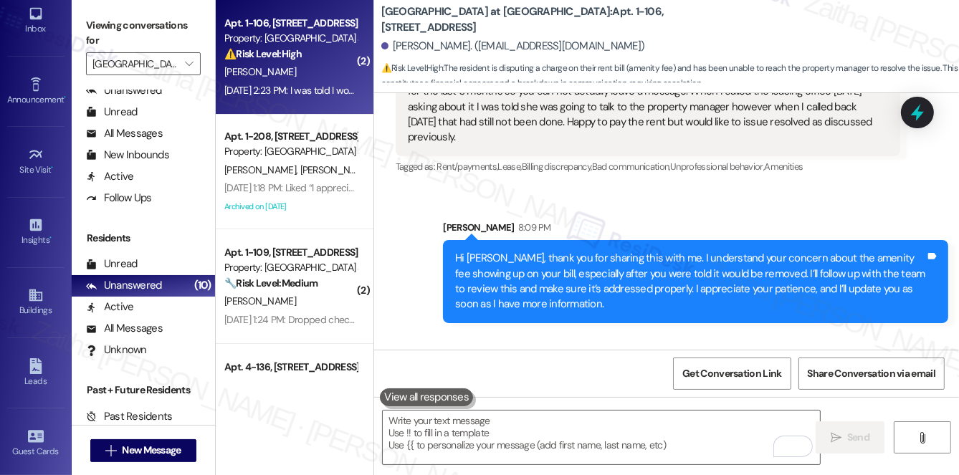
scroll to position [6230, 0]
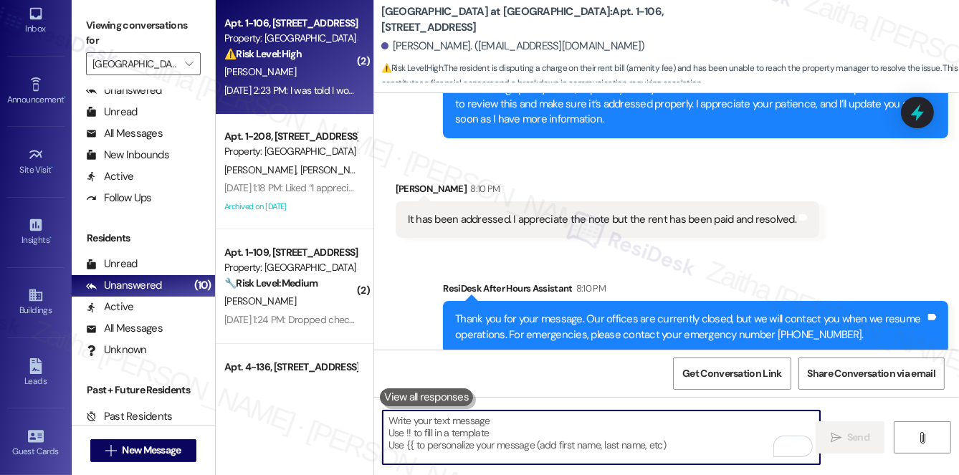
click at [499, 424] on textarea "To enrich screen reader interactions, please activate Accessibility in Grammarl…" at bounding box center [601, 438] width 437 height 54
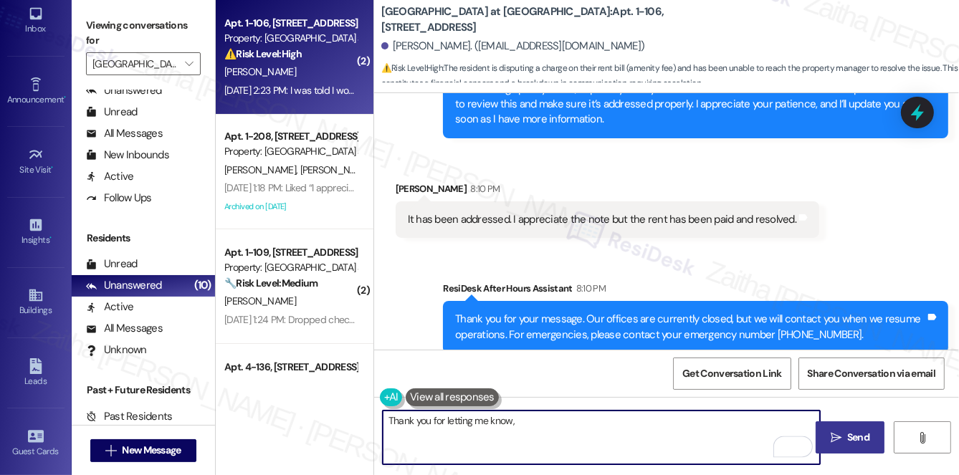
click at [410, 181] on div "Thomas Mallaney 8:10 PM" at bounding box center [608, 191] width 424 height 20
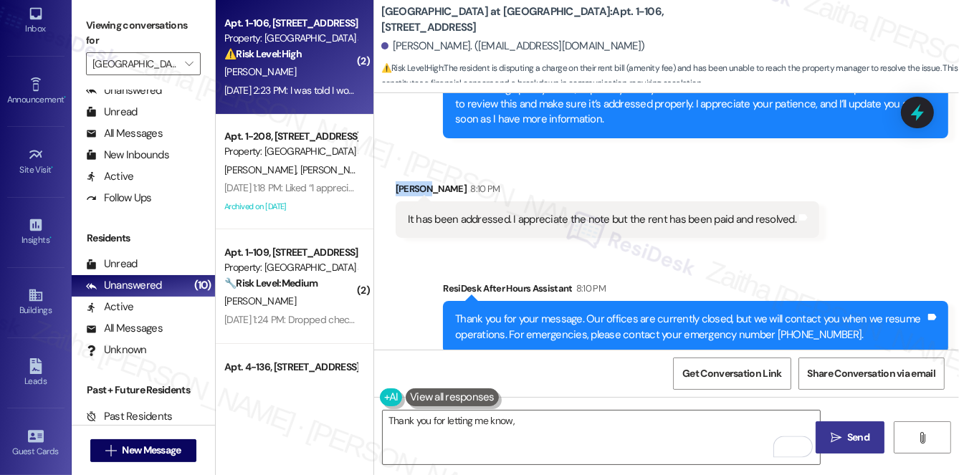
click at [410, 181] on div "Thomas Mallaney 8:10 PM" at bounding box center [608, 191] width 424 height 20
copy div "Thomas"
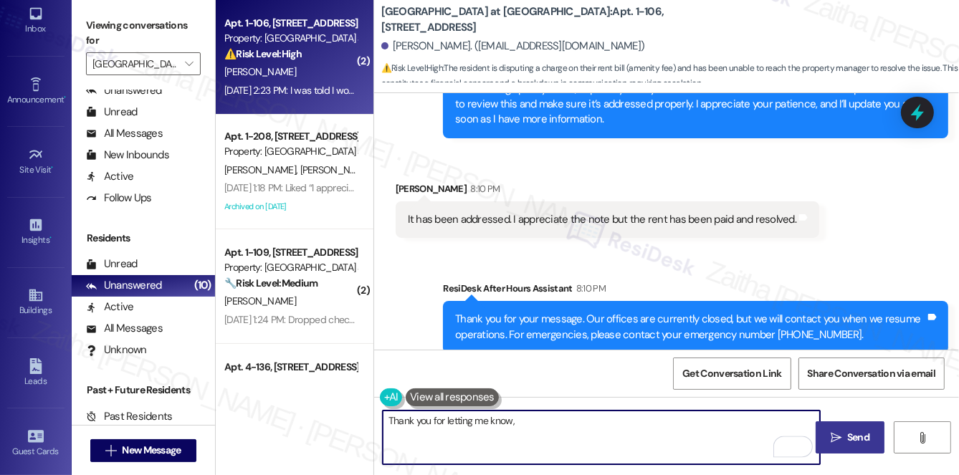
click at [539, 431] on textarea "Thank you for letting me know," at bounding box center [601, 438] width 437 height 54
paste textarea "Thomas"
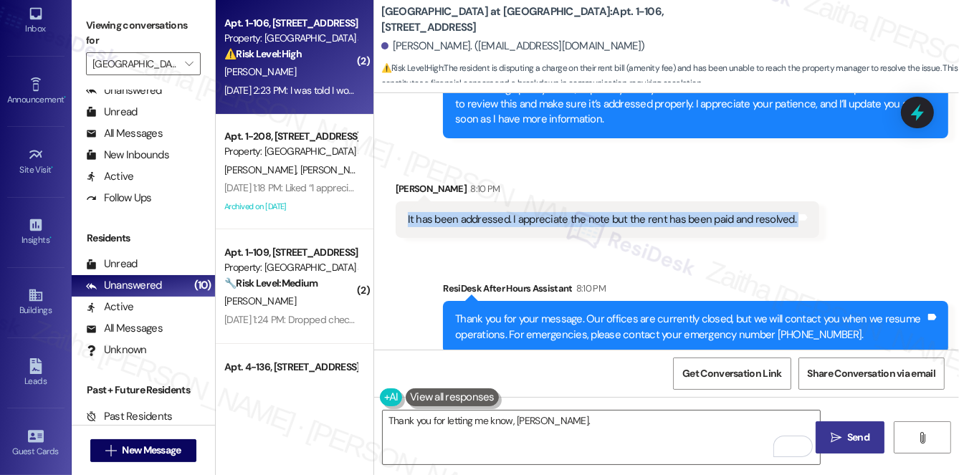
drag, startPoint x: 397, startPoint y: 203, endPoint x: 828, endPoint y: 203, distance: 430.8
click at [828, 203] on div "Received via SMS Thomas Mallaney 8:10 PM It has been addressed. I appreciate th…" at bounding box center [666, 199] width 585 height 100
copy div "It has been addressed. I appreciate the note but the rent has been paid and res…"
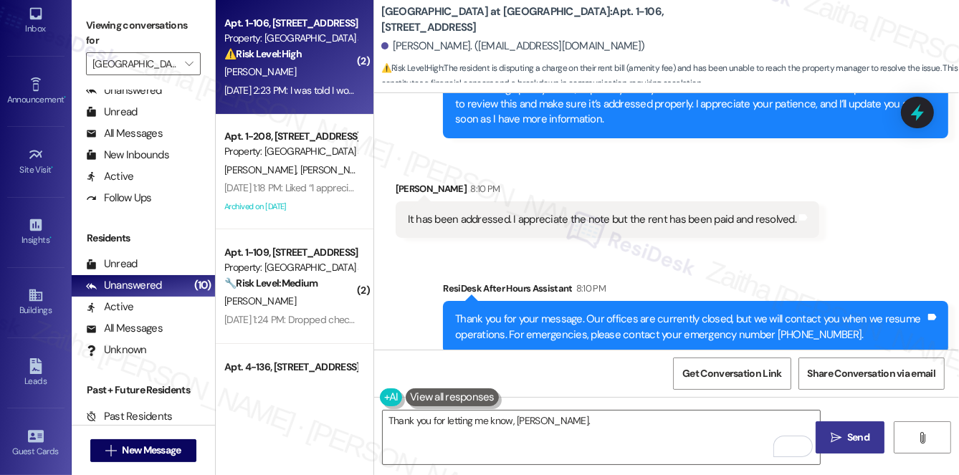
click at [604, 249] on div "Sent via SMS ResiDesk After Hours Assistant 8:10 PM Thank you for your message.…" at bounding box center [666, 306] width 585 height 115
click at [601, 420] on textarea "Thank you for letting me know, Thomas." at bounding box center [601, 438] width 437 height 54
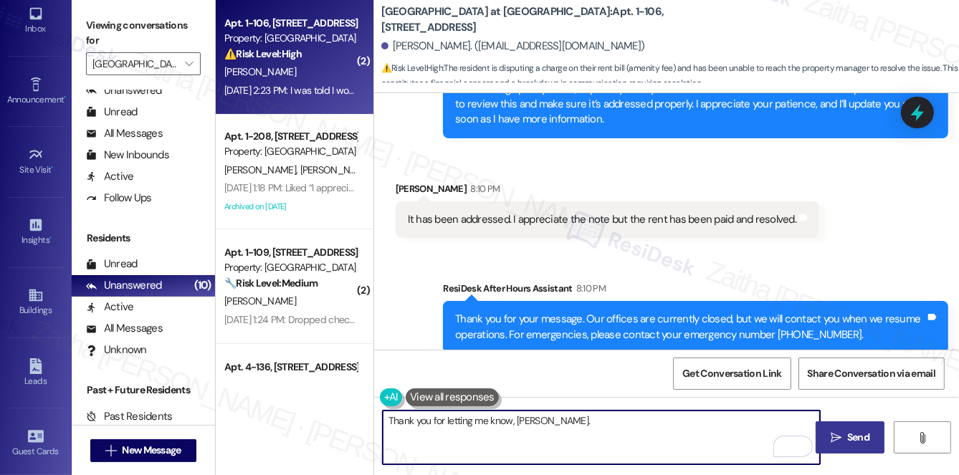
paste textarea "I’m glad to hear the rent has been paid and the issue has been resolved. Please…"
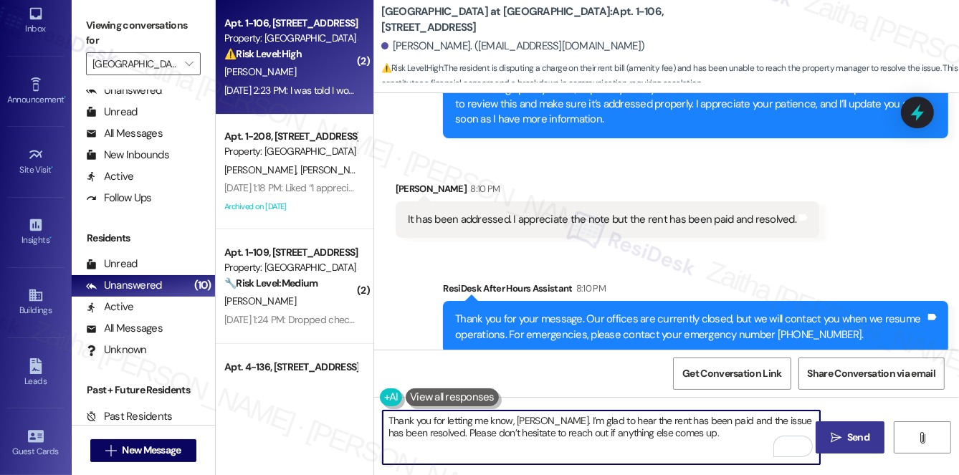
type textarea "Thank you for letting me know, Thomas. I’m glad to hear the rent has been paid …"
click at [855, 434] on span "Send" at bounding box center [858, 437] width 22 height 15
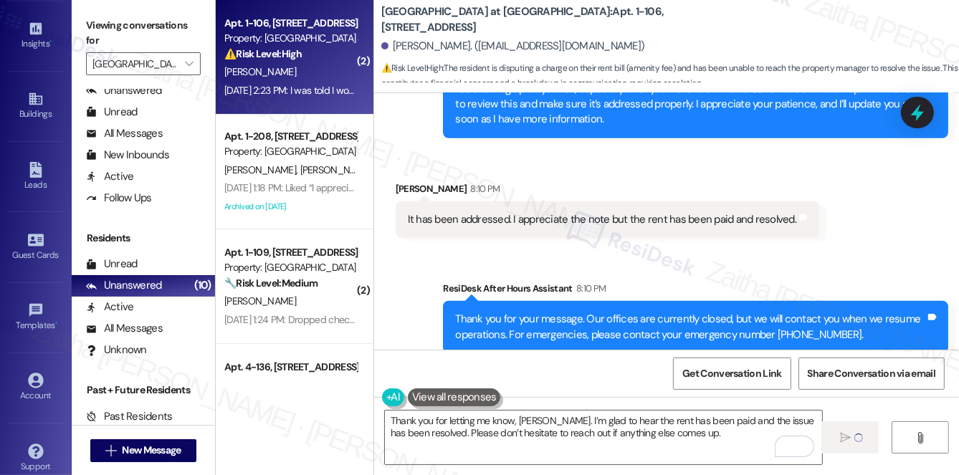
scroll to position [273, 0]
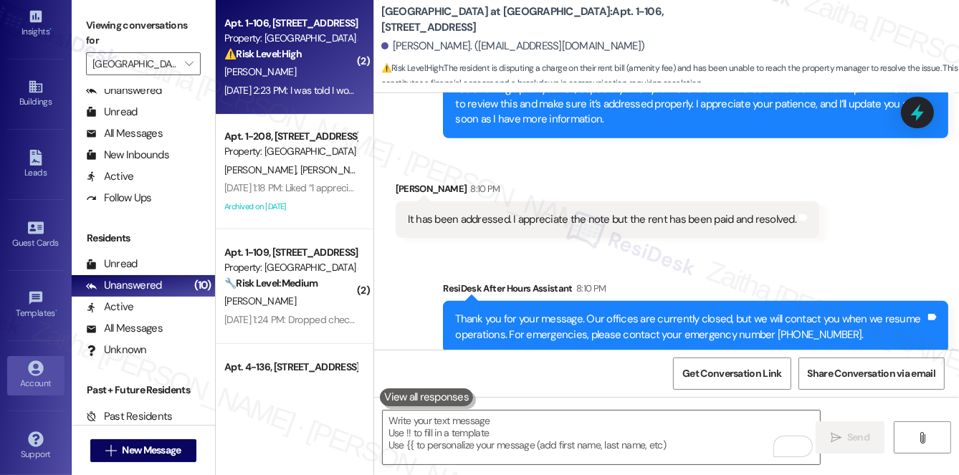
click at [16, 376] on div "Account" at bounding box center [36, 383] width 72 height 14
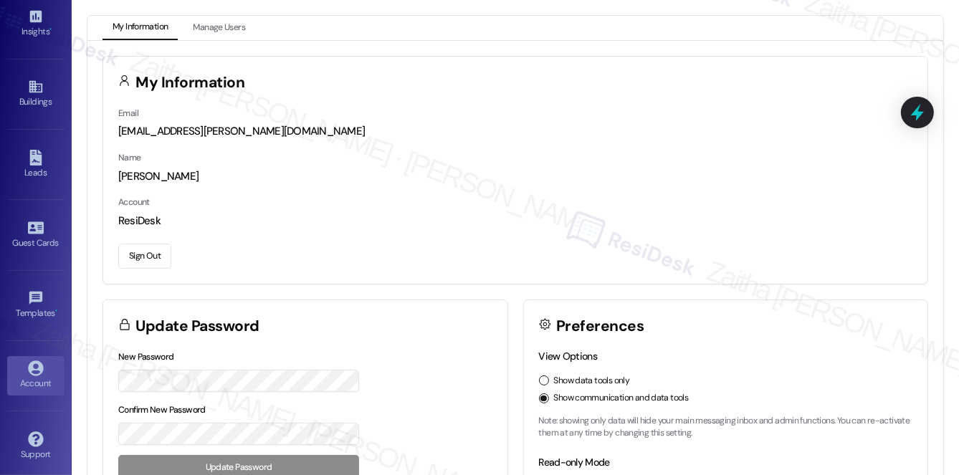
click at [143, 248] on button "Sign Out" at bounding box center [144, 256] width 53 height 25
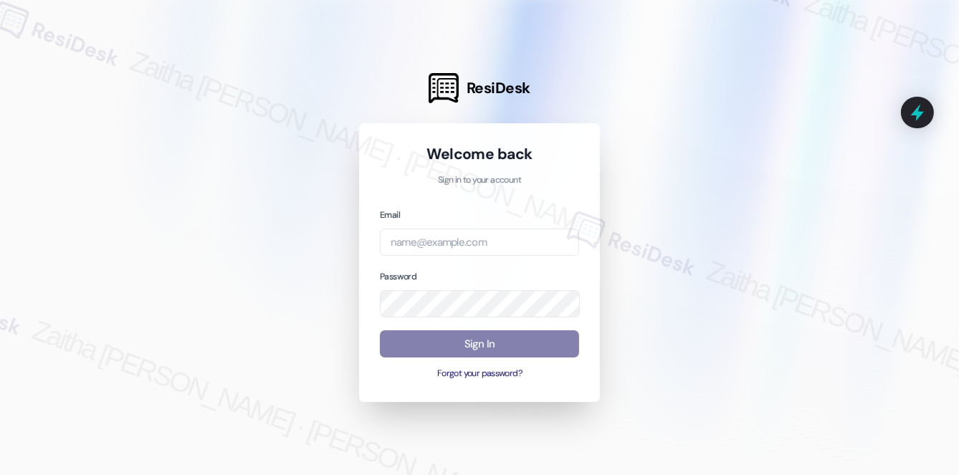
click at [752, 124] on div at bounding box center [479, 237] width 959 height 475
